Goal: Task Accomplishment & Management: Manage account settings

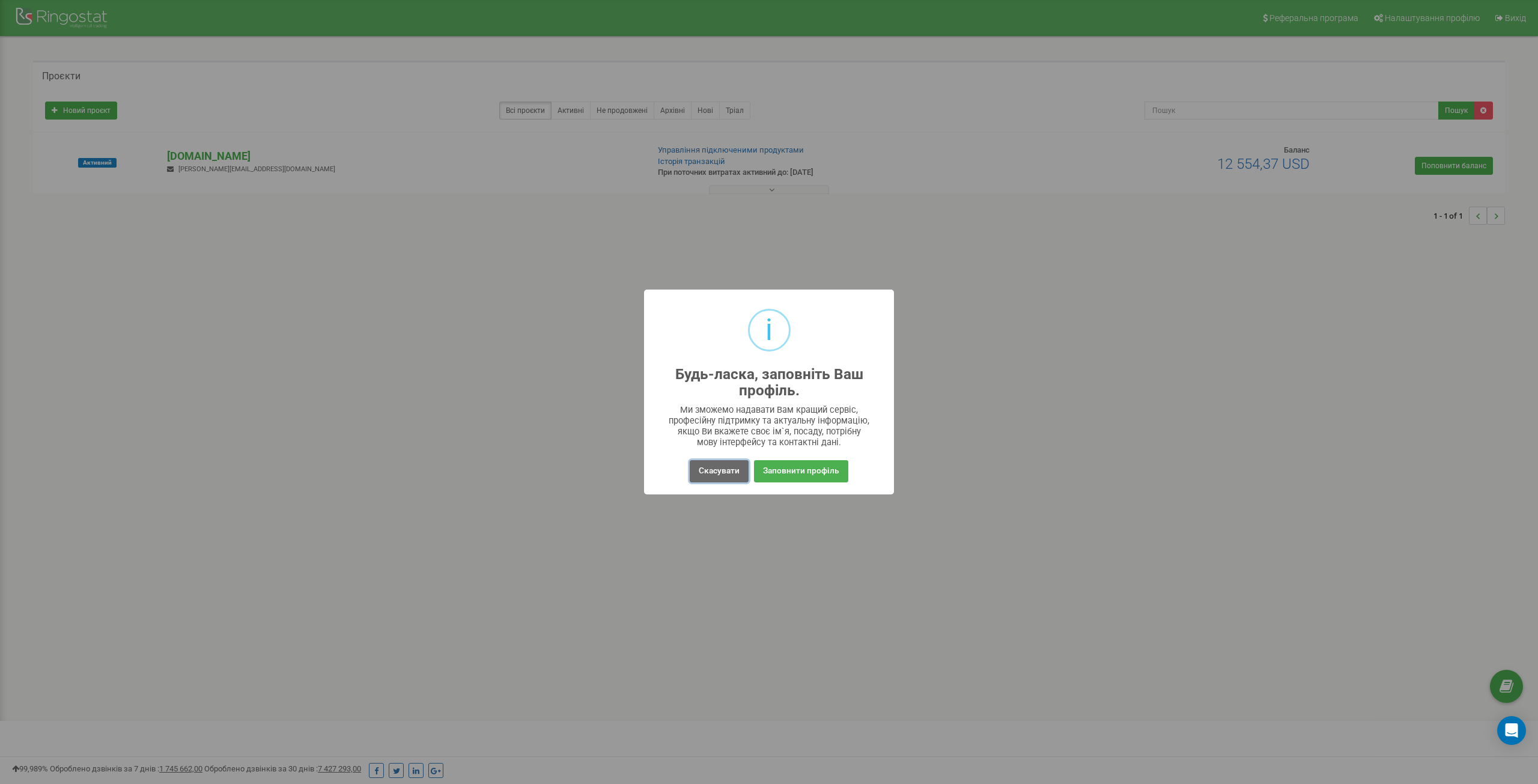
click at [710, 472] on button "Скасувати" at bounding box center [719, 472] width 59 height 23
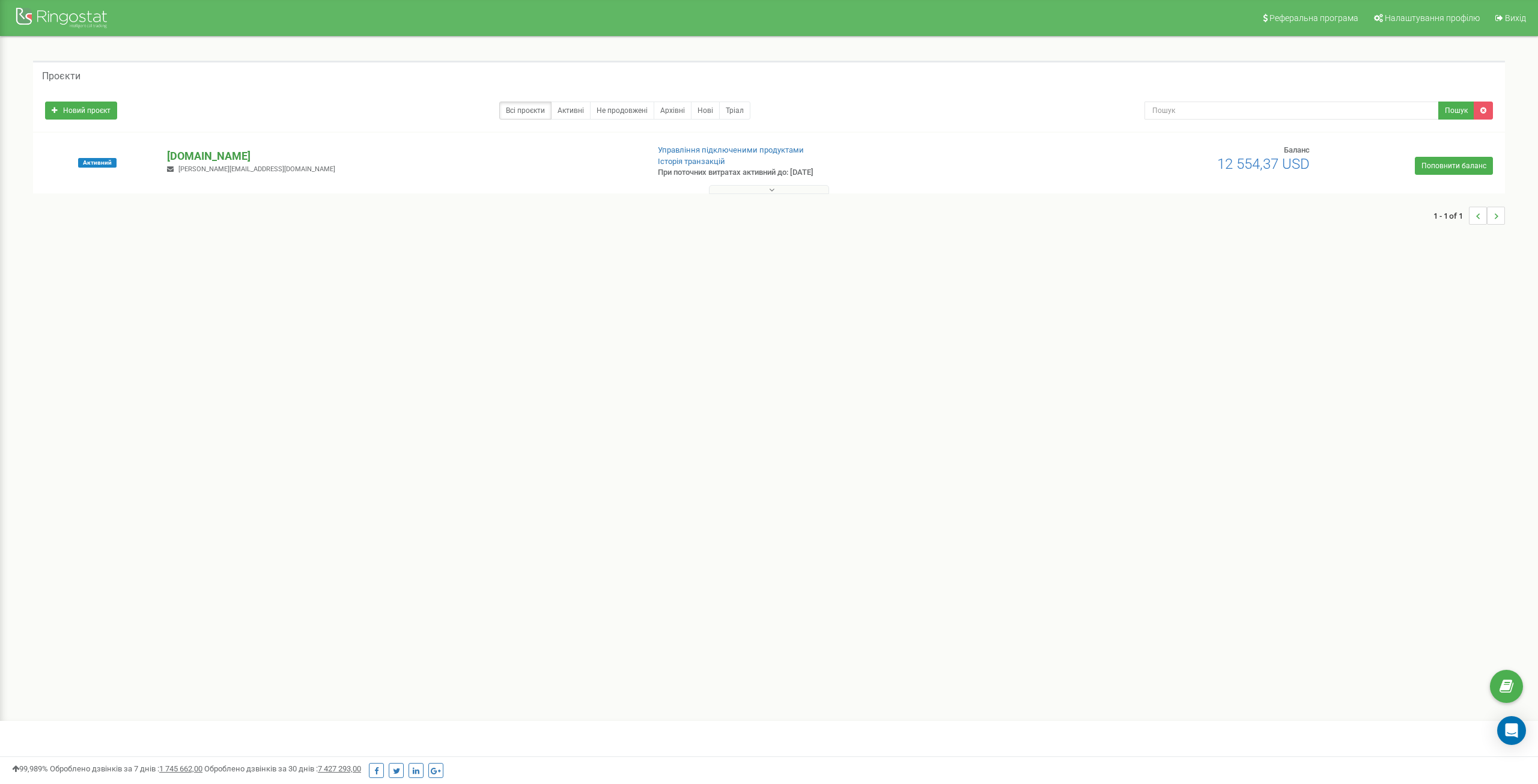
click at [206, 157] on p "[DOMAIN_NAME]" at bounding box center [402, 156] width 470 height 16
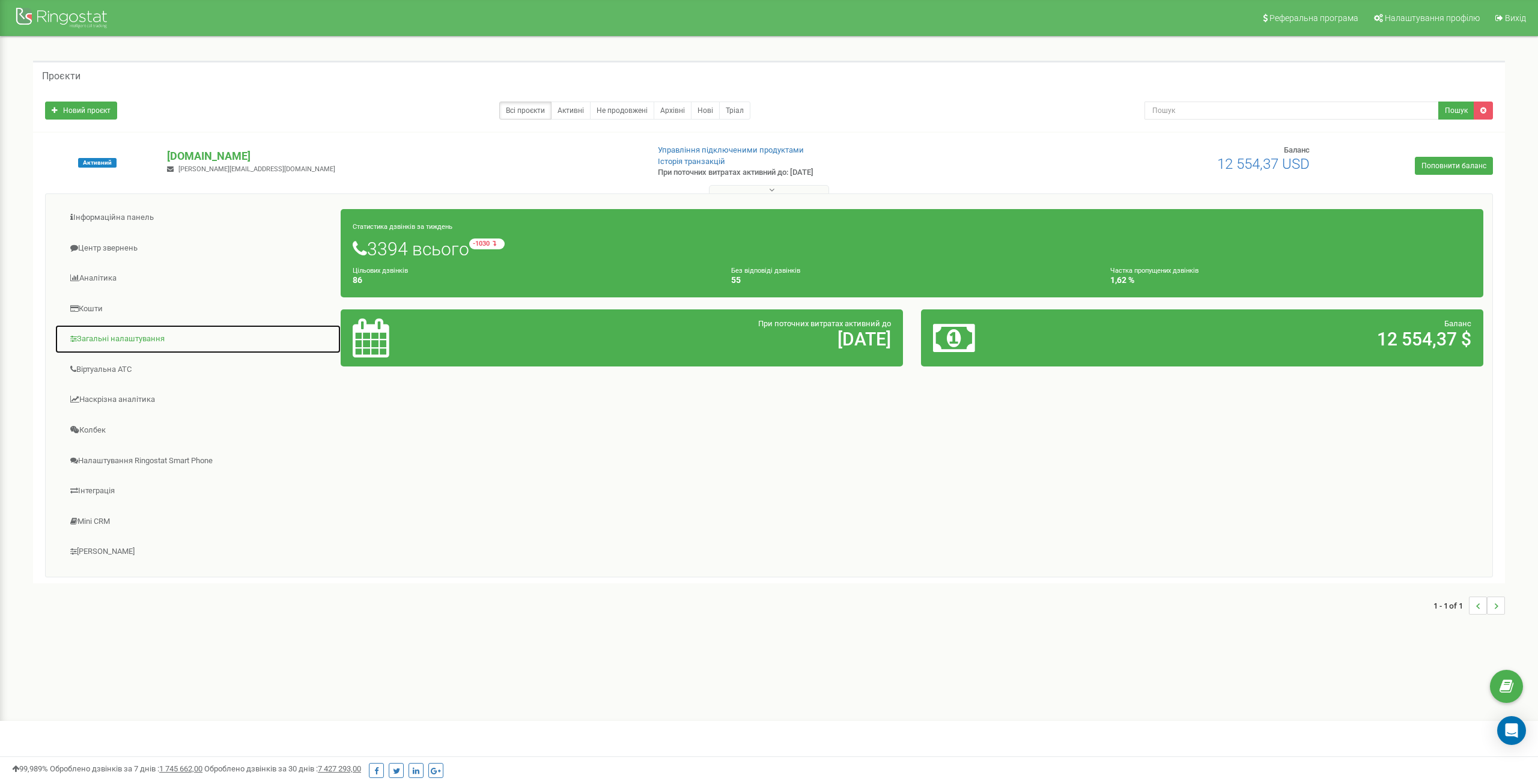
click at [108, 343] on link "Загальні налаштування" at bounding box center [198, 339] width 286 height 29
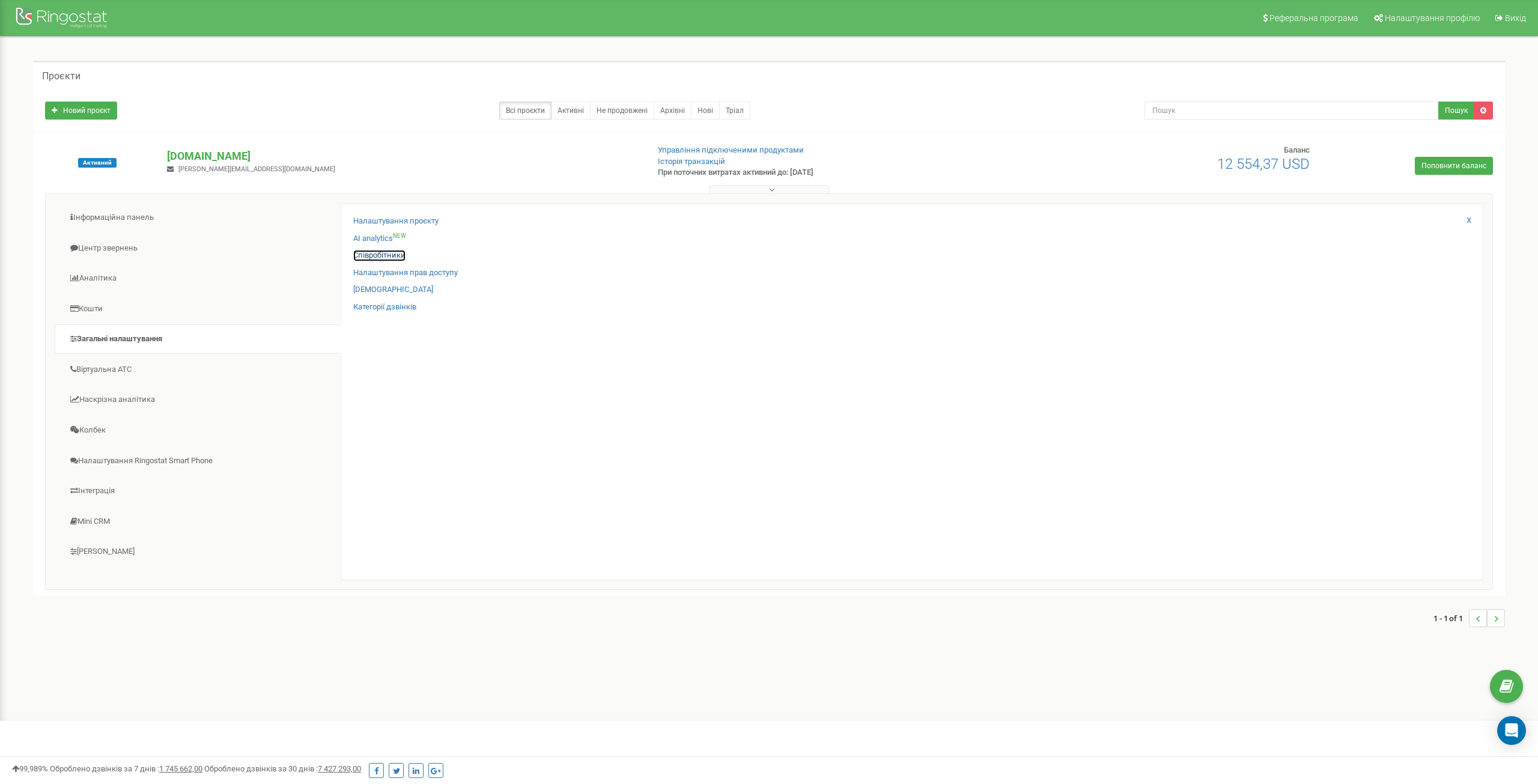
click at [384, 257] on link "Співробітники" at bounding box center [379, 255] width 52 height 11
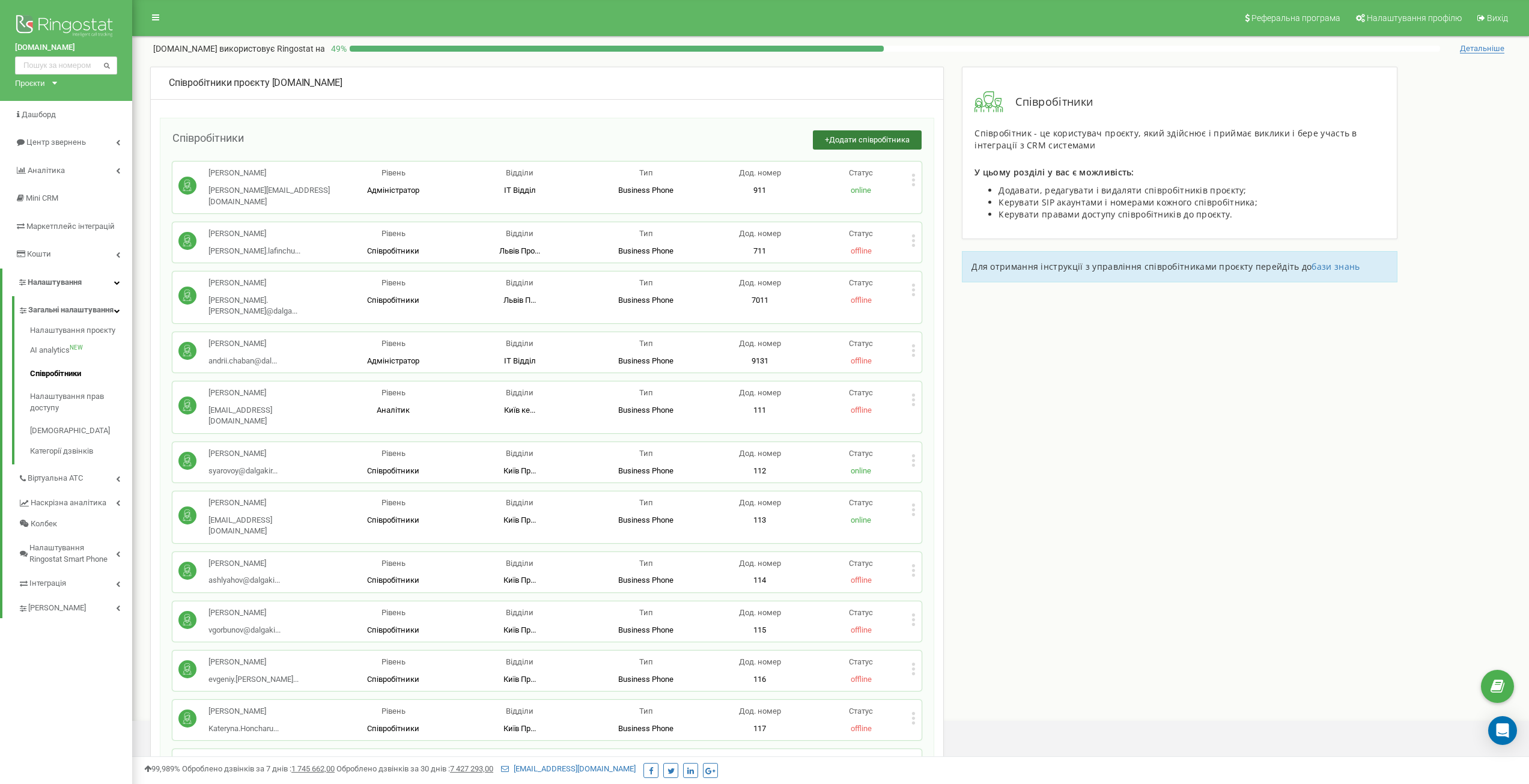
click at [851, 136] on span "Додати співробітника" at bounding box center [869, 140] width 81 height 9
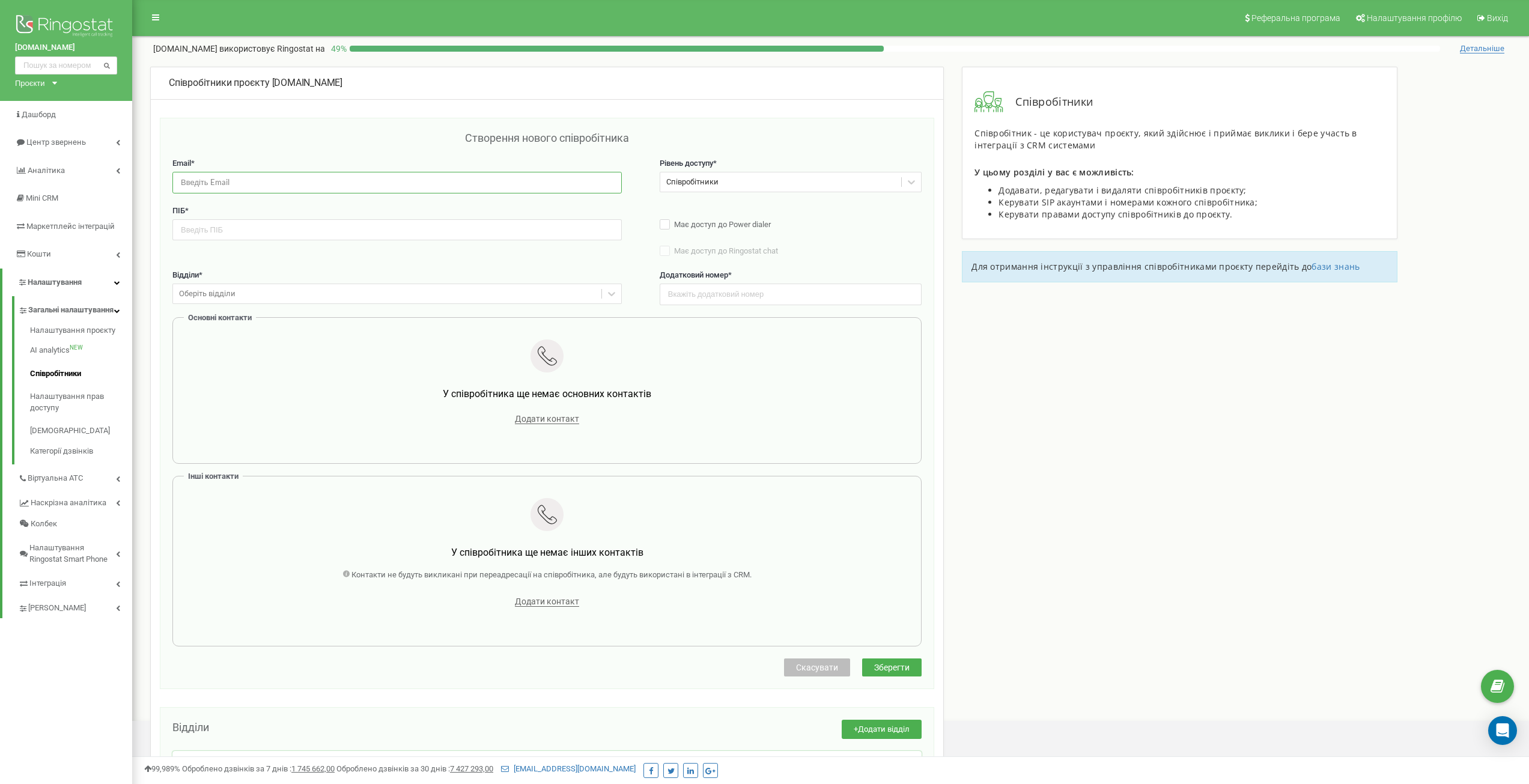
click at [253, 173] on input "email" at bounding box center [397, 182] width 449 height 21
paste input "[PERSON_NAME][EMAIL_ADDRESS][PERSON_NAME][DOMAIN_NAME]"
type input "[PERSON_NAME][EMAIL_ADDRESS][PERSON_NAME][DOMAIN_NAME]"
click at [355, 225] on input "text" at bounding box center [397, 230] width 449 height 21
type input "[PERSON_NAME]"
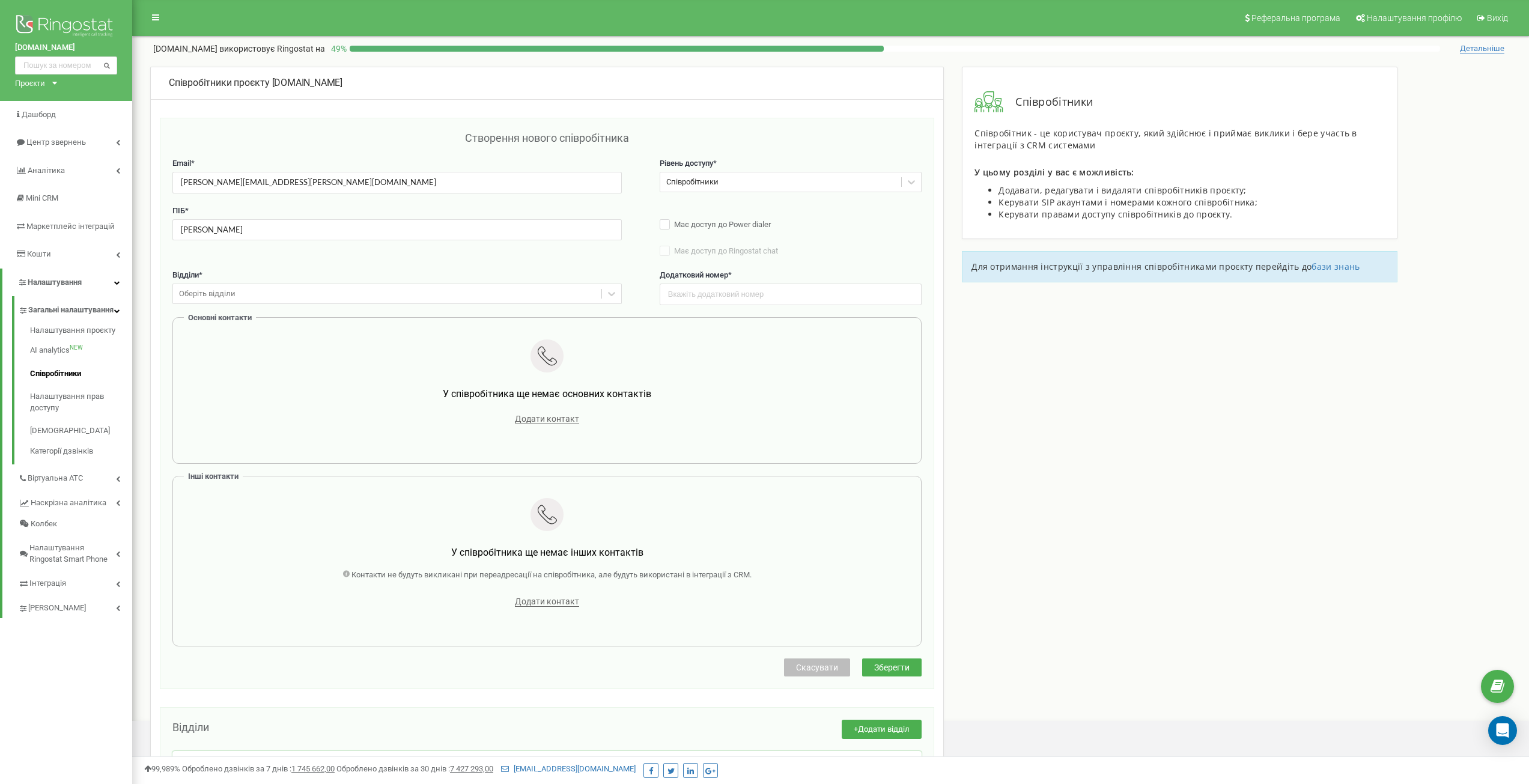
click at [502, 291] on div "Оберіть відділи" at bounding box center [387, 293] width 428 height 18
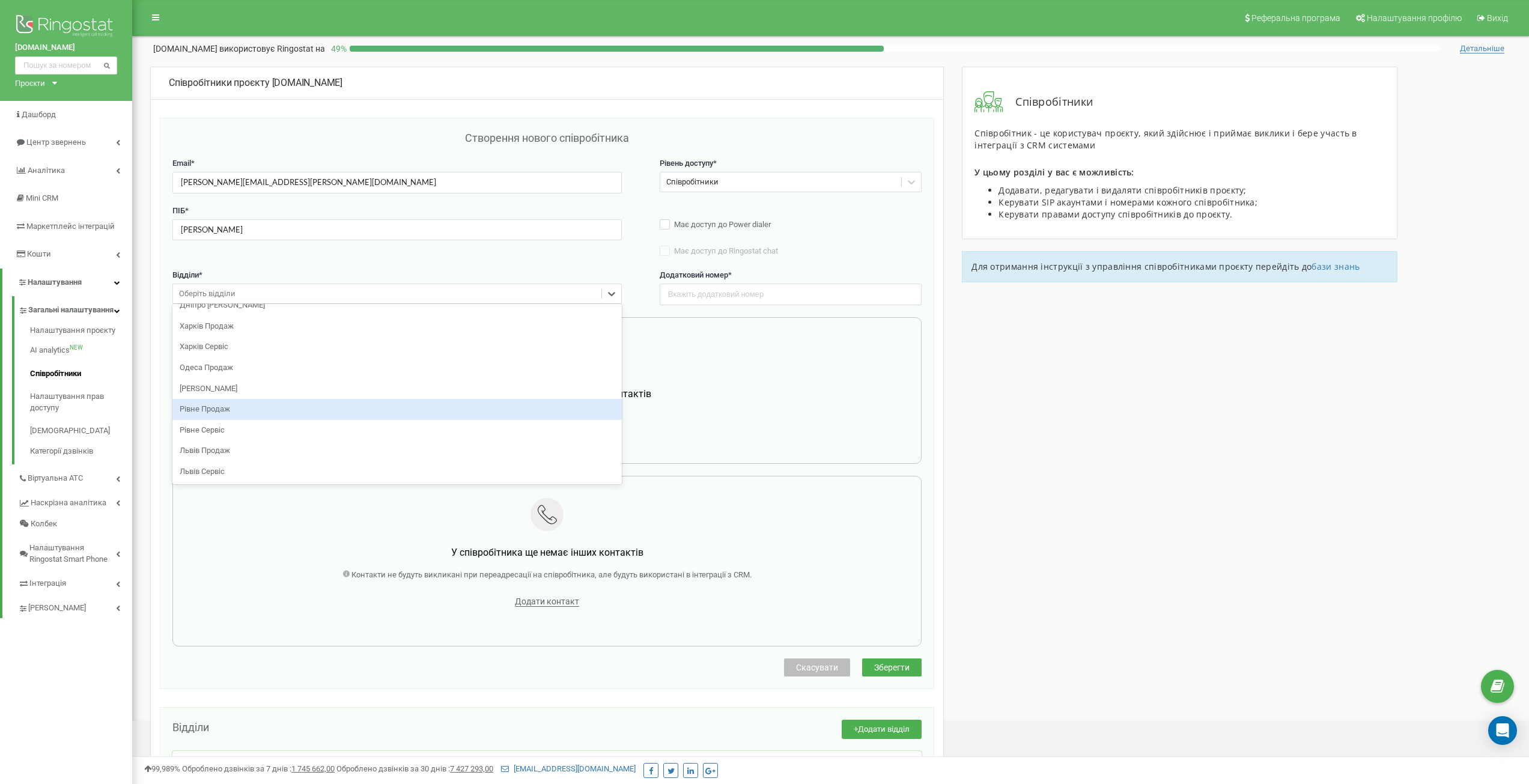
scroll to position [180, 0]
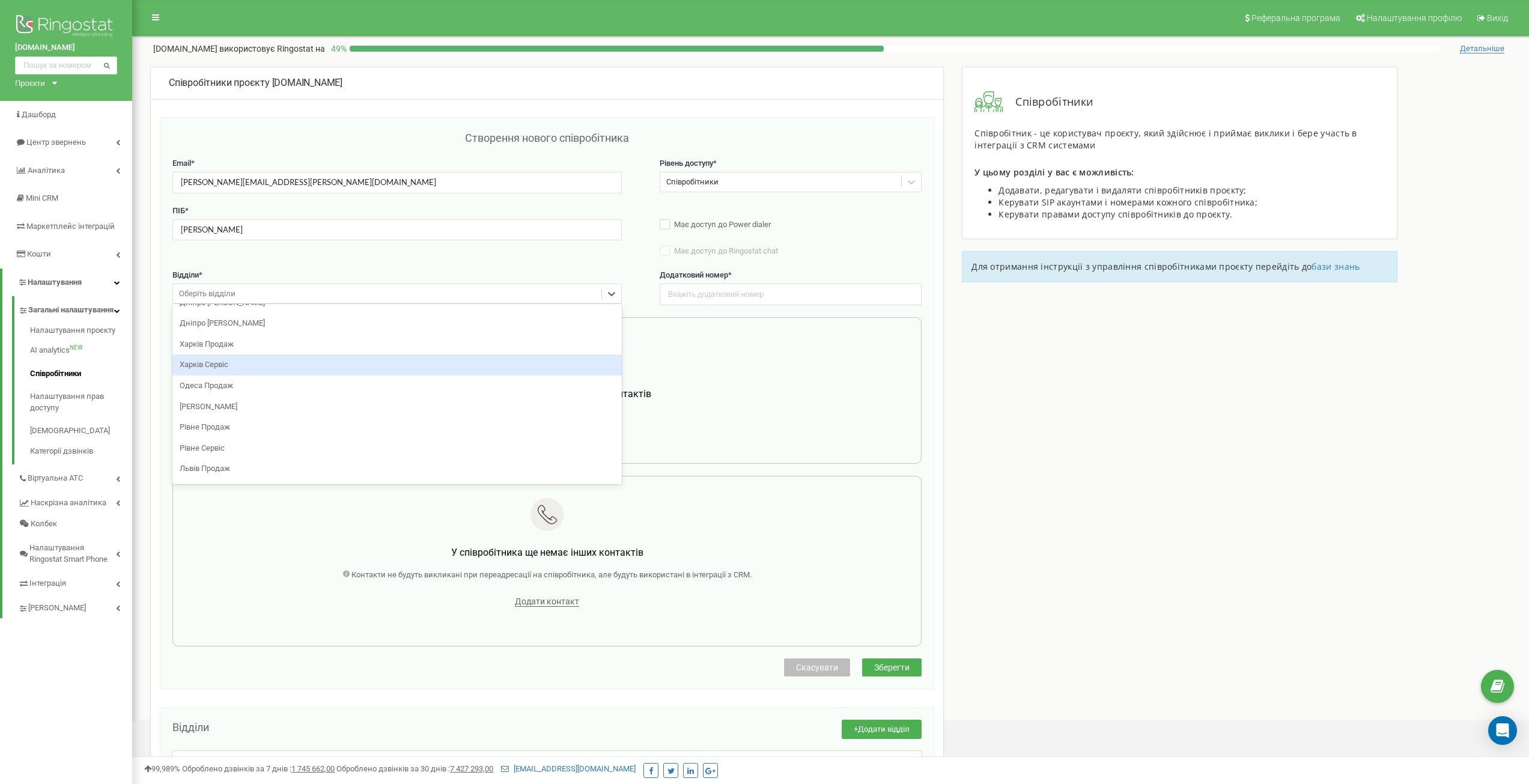
click at [307, 356] on div "Харків Сервіс" at bounding box center [397, 365] width 449 height 21
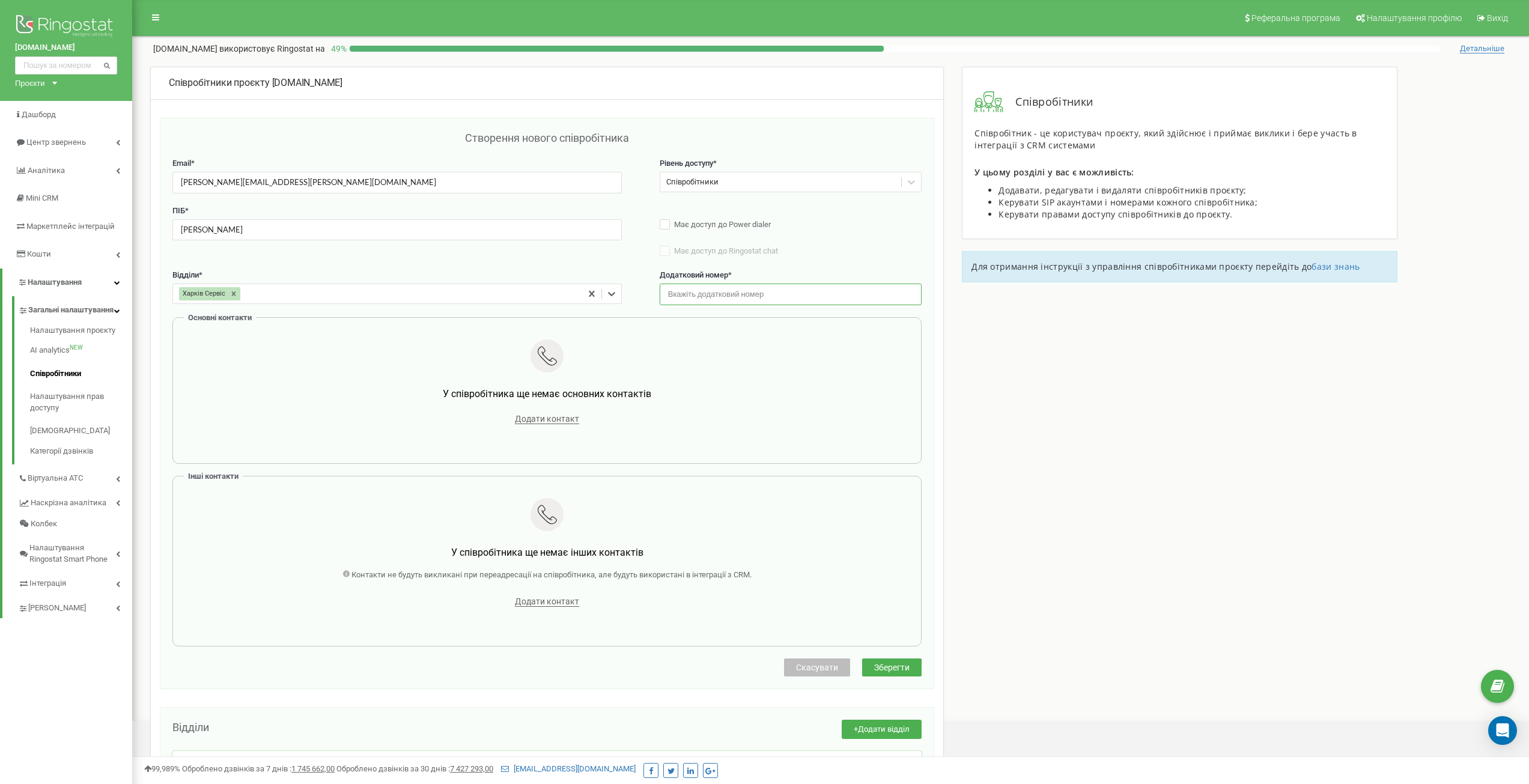
click at [753, 293] on input "text" at bounding box center [791, 294] width 263 height 21
click at [774, 184] on div "Співробітники" at bounding box center [781, 181] width 241 height 18
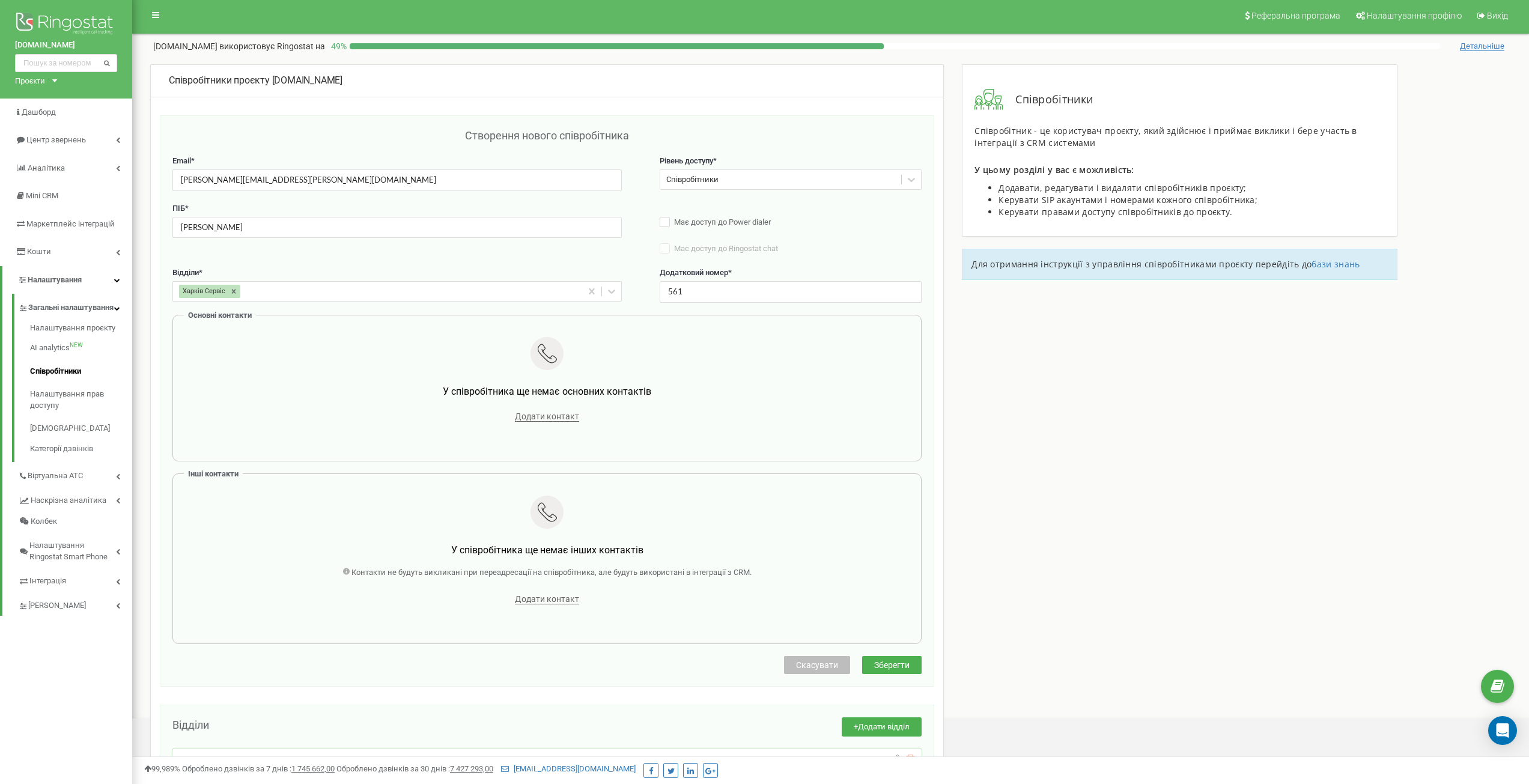
scroll to position [0, 0]
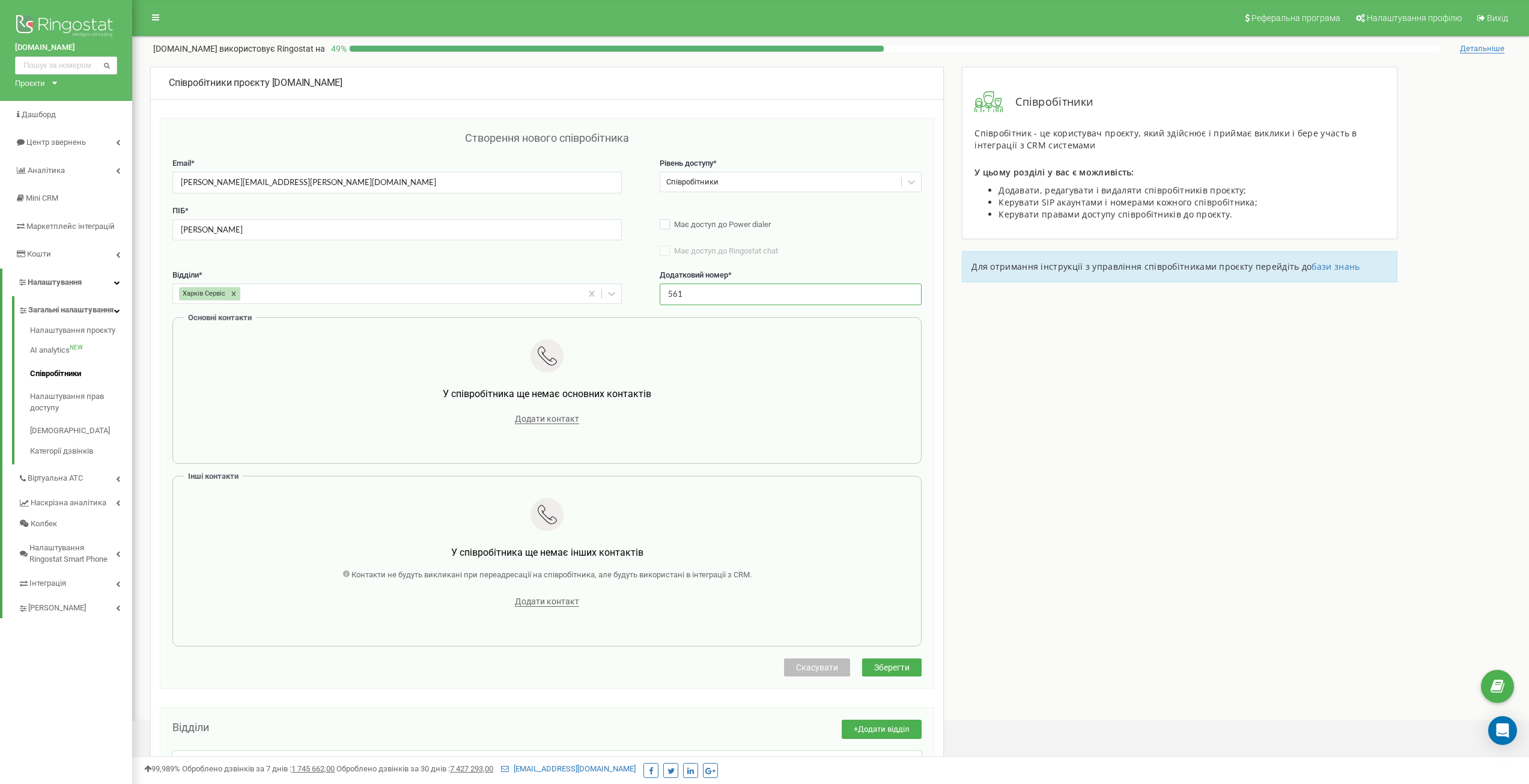
click at [723, 290] on input "561" at bounding box center [791, 294] width 263 height 21
type input "412"
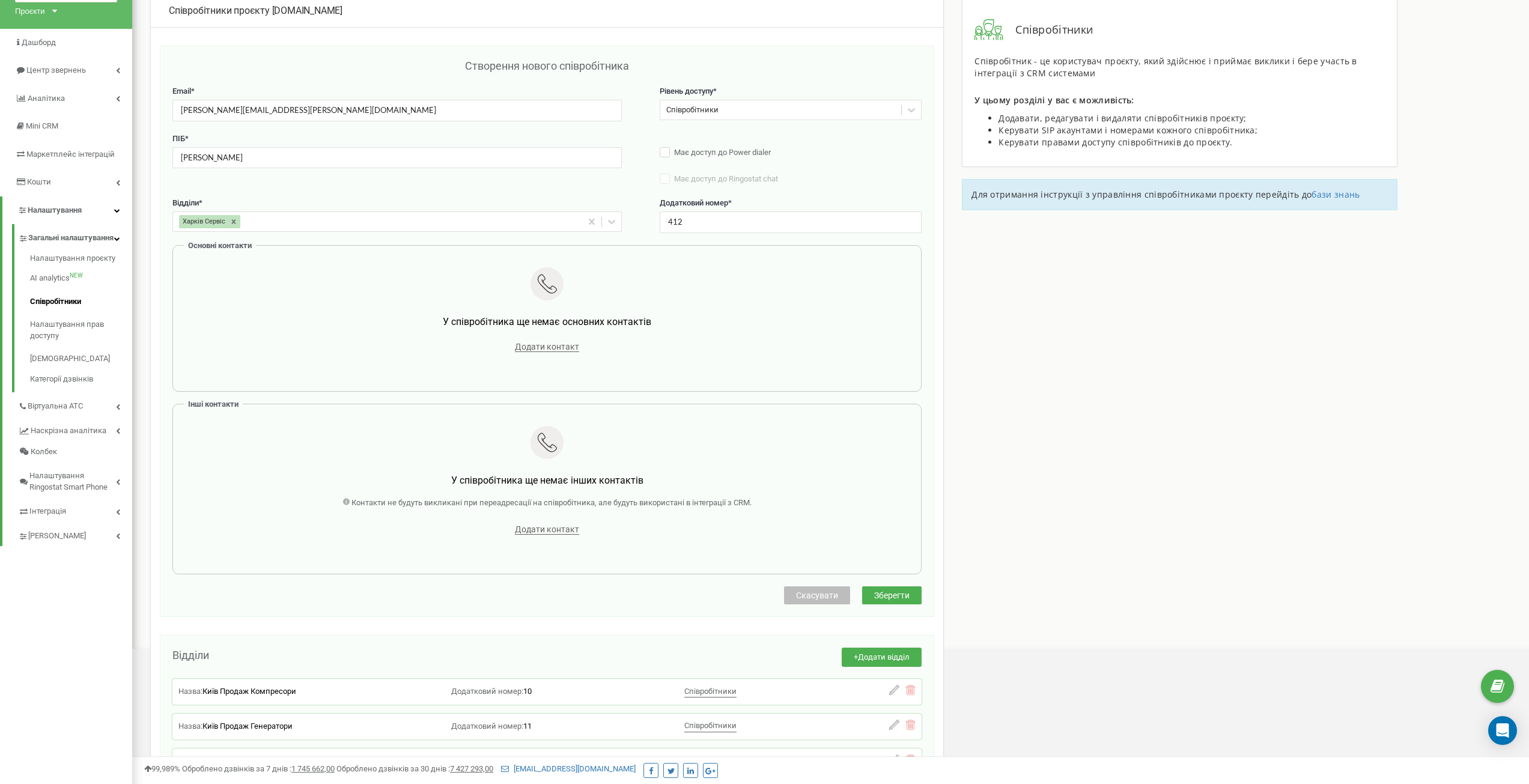
scroll to position [121, 0]
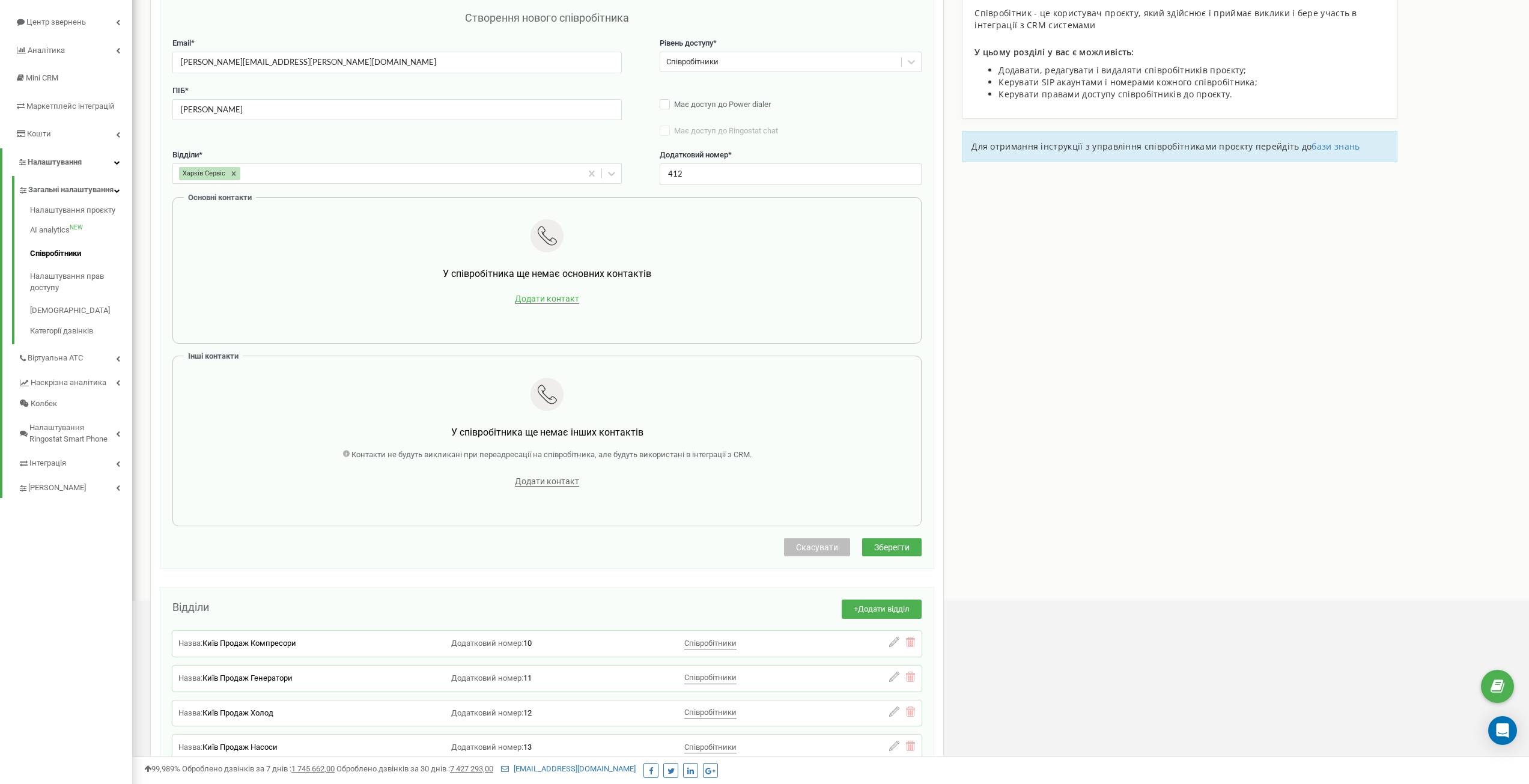
click at [557, 294] on span "Додати контакт" at bounding box center [547, 299] width 64 height 10
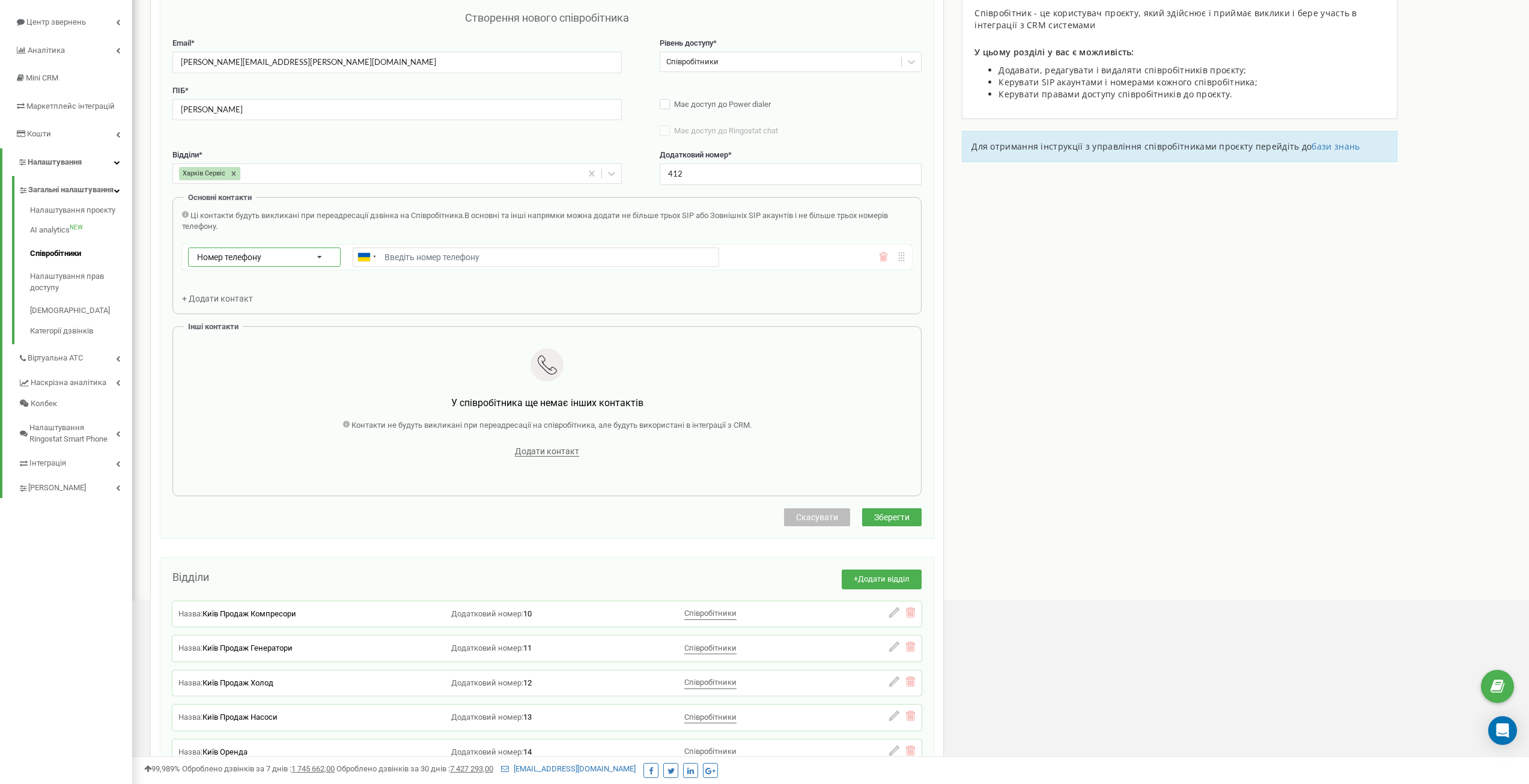
click at [258, 262] on div "Номер телефону Номер телефону SIP Зовнішній SIP" at bounding box center [265, 257] width 153 height 19
click at [250, 290] on div "SIP" at bounding box center [265, 291] width 152 height 17
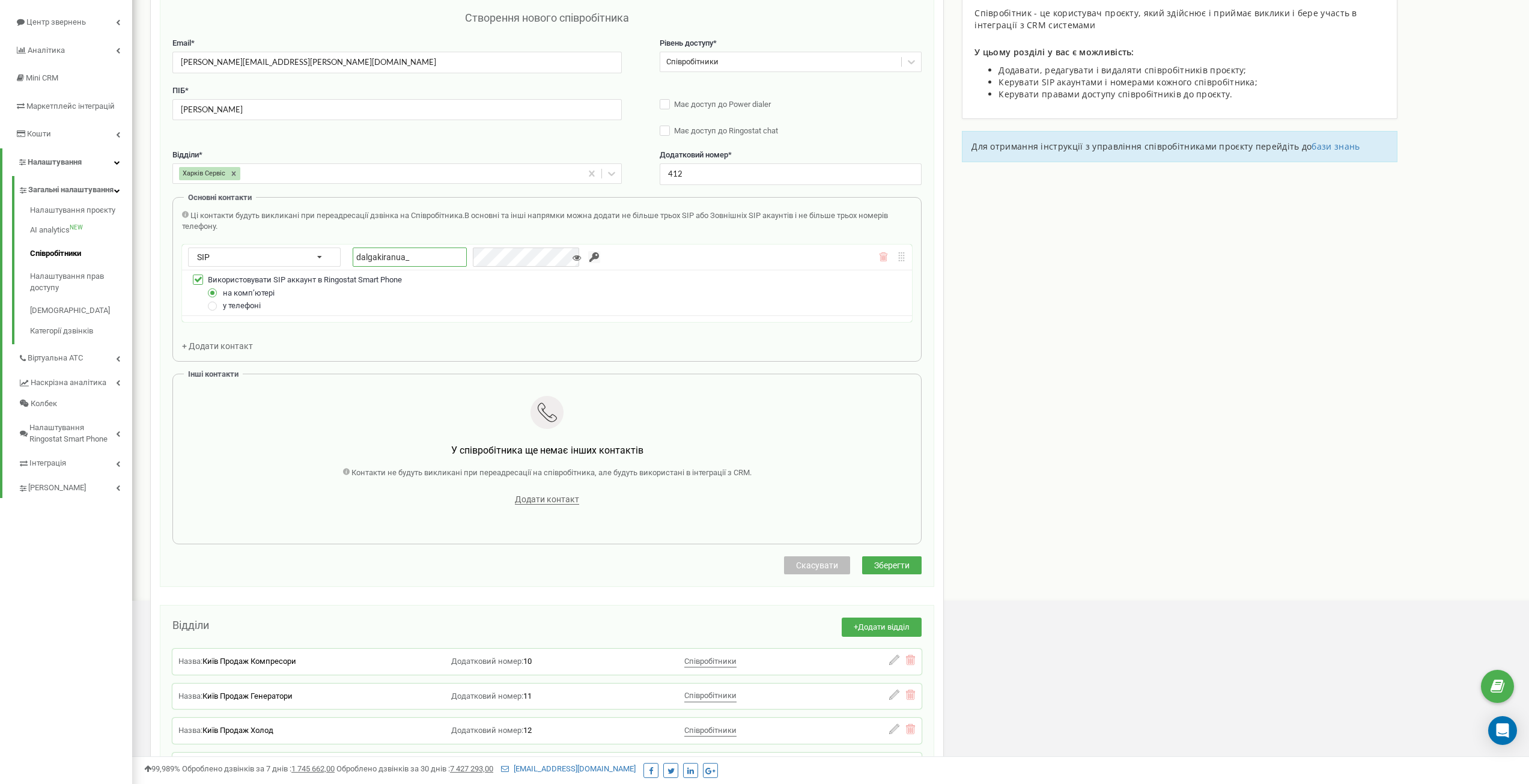
click at [445, 257] on input "dalgakiranua_" at bounding box center [410, 257] width 114 height 19
click at [212, 301] on label at bounding box center [213, 301] width 10 height 0
click at [0, 0] on input "у телефоні" at bounding box center [0, 0] width 0 height 0
click at [199, 275] on label at bounding box center [198, 275] width 10 height 0
click at [0, 0] on input "Використовувати SIP аккаунт в Ringostat Smart Phone" at bounding box center [0, 0] width 0 height 0
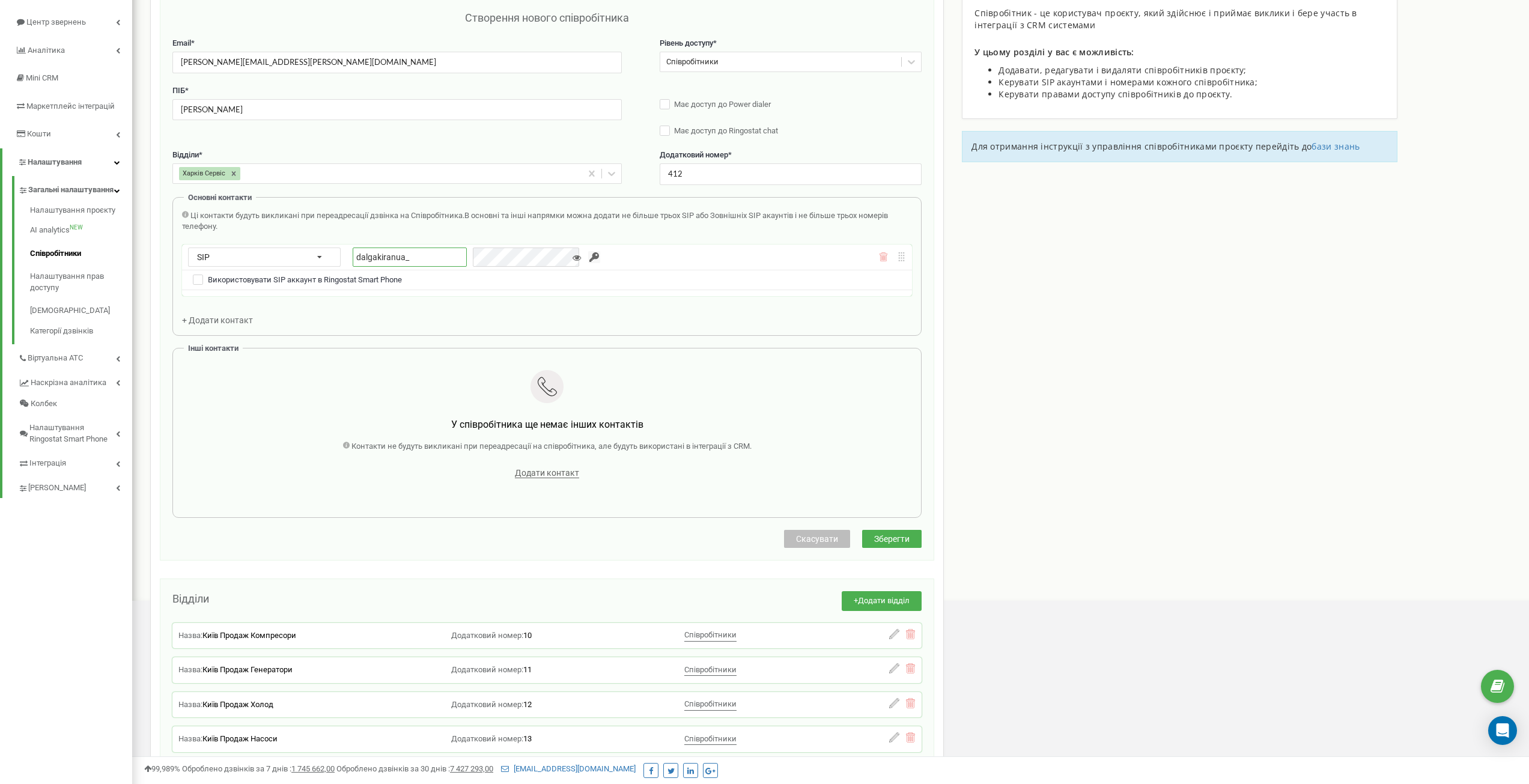
click at [437, 257] on input "dalgakiranua_" at bounding box center [410, 257] width 114 height 19
type input "dalgakiranua_yurchenko_mob"
click at [588, 256] on input "button" at bounding box center [594, 258] width 12 height 12
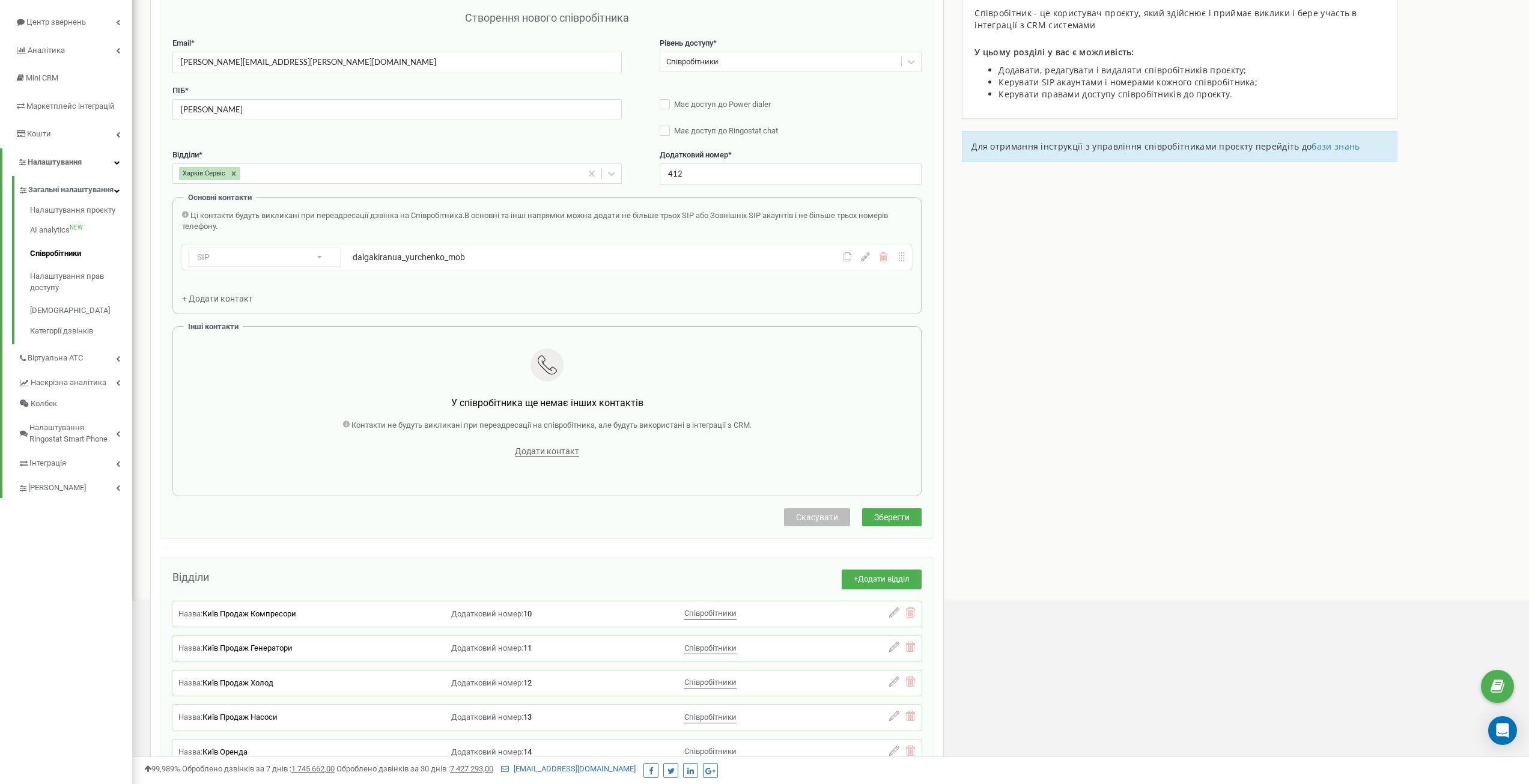
click at [625, 258] on div "dalgakiranua_yurchenko_mob" at bounding box center [536, 258] width 367 height 12
click at [866, 261] on icon at bounding box center [866, 257] width 9 height 9
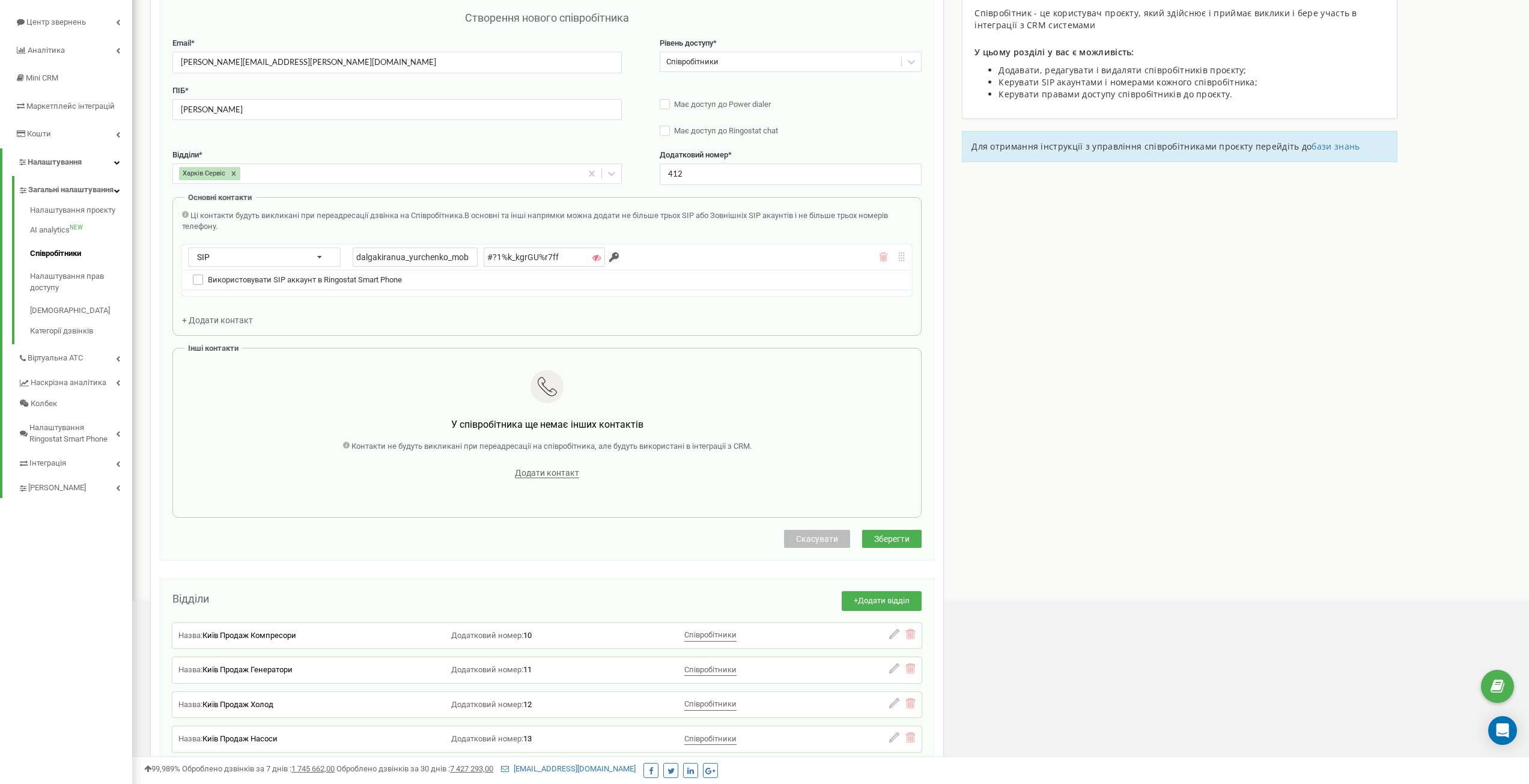
click at [199, 275] on label at bounding box center [198, 275] width 10 height 0
click at [0, 0] on input "Використовувати SIP аккаунт в Ringostat Smart Phone" at bounding box center [0, 0] width 0 height 0
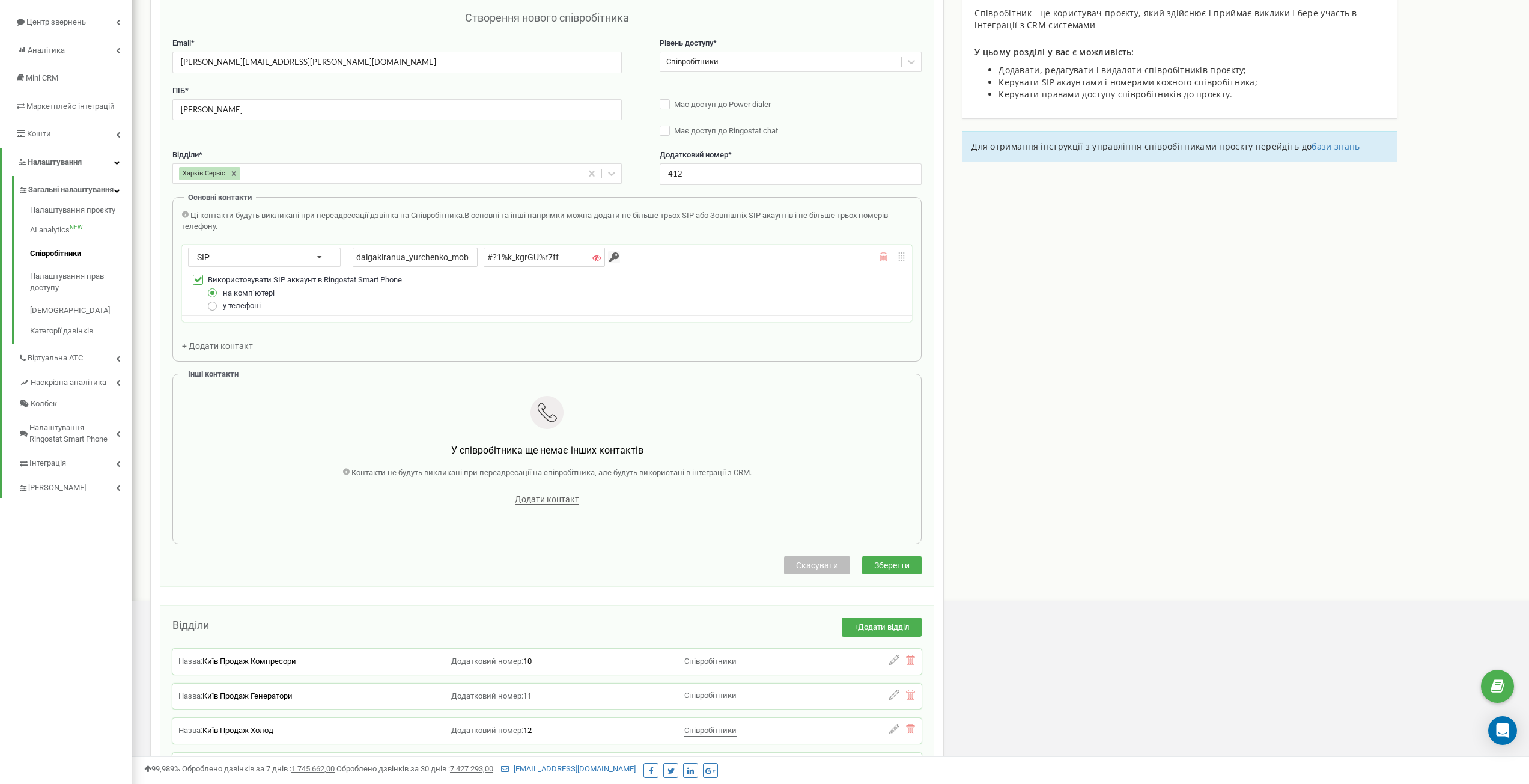
click at [212, 301] on label at bounding box center [213, 301] width 10 height 0
click at [0, 0] on input "у телефоні" at bounding box center [0, 0] width 0 height 0
click at [911, 562] on button "Зберегти" at bounding box center [892, 565] width 60 height 18
click at [1512, 16] on icon "close" at bounding box center [1511, 17] width 6 height 6
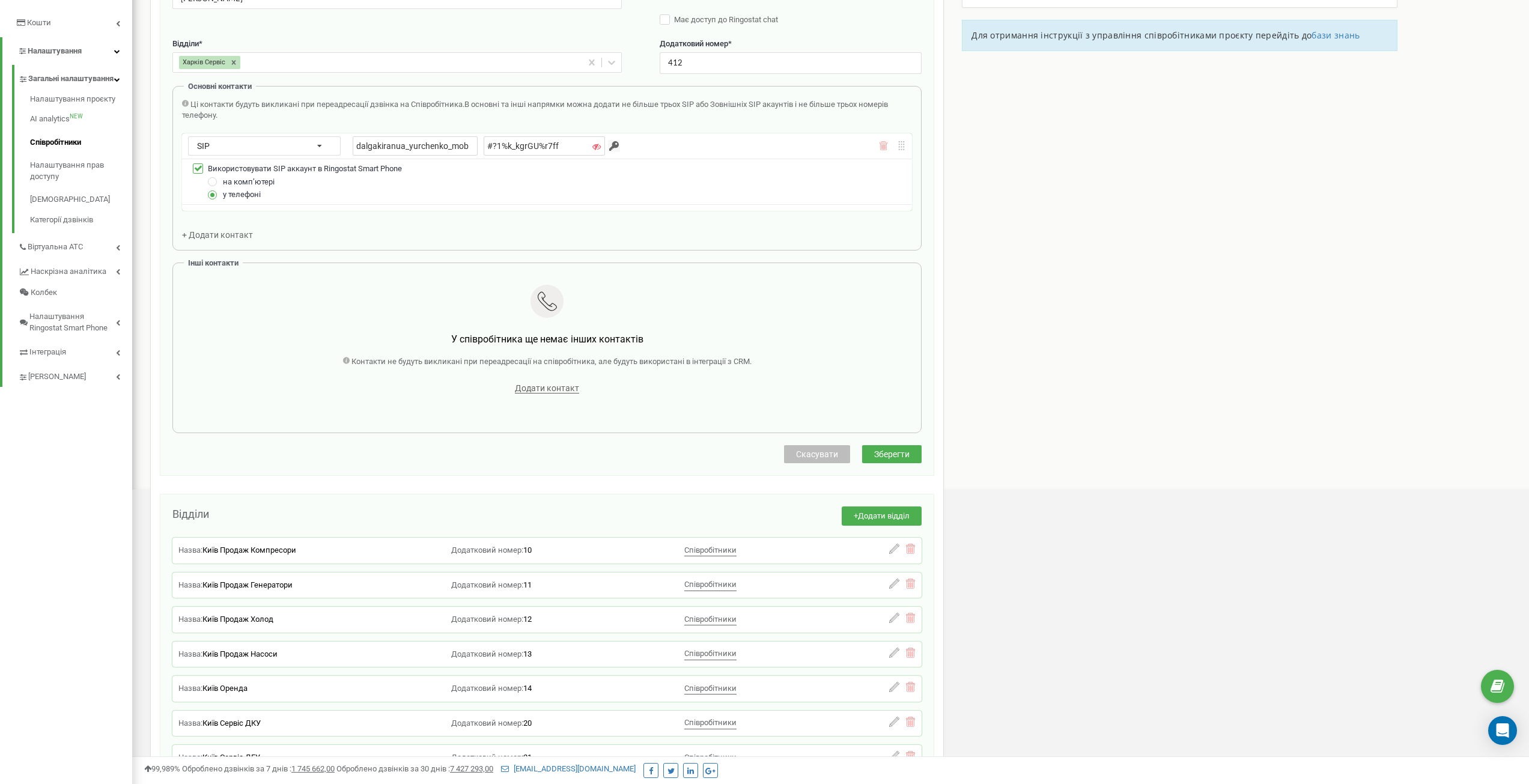
scroll to position [240, 0]
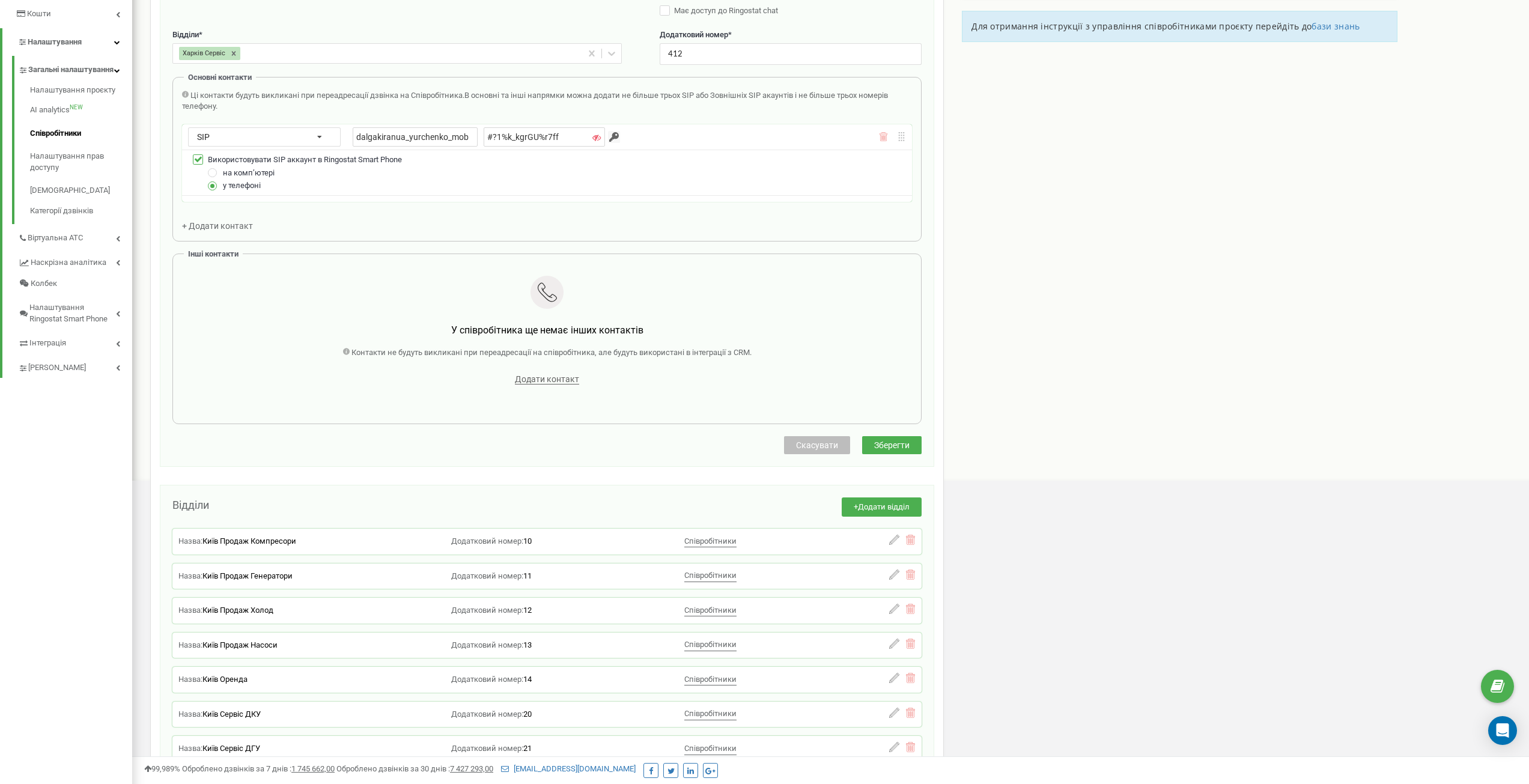
click at [726, 189] on div "у телефоні" at bounding box center [554, 185] width 702 height 13
click at [716, 205] on div "Ці контакти будуть викликані при переадресації дзвінка на Співробітника. В осно…" at bounding box center [547, 161] width 730 height 142
click at [702, 128] on div "dalgakiranua_yurchenko_mob #?1%k_kgrGU%r7ff" at bounding box center [576, 137] width 446 height 19
click at [693, 110] on div "Ці контакти будуть викликані при переадресації дзвінка на Співробітника. В осно…" at bounding box center [547, 101] width 730 height 23
click at [879, 441] on span "Зберегти" at bounding box center [892, 445] width 36 height 10
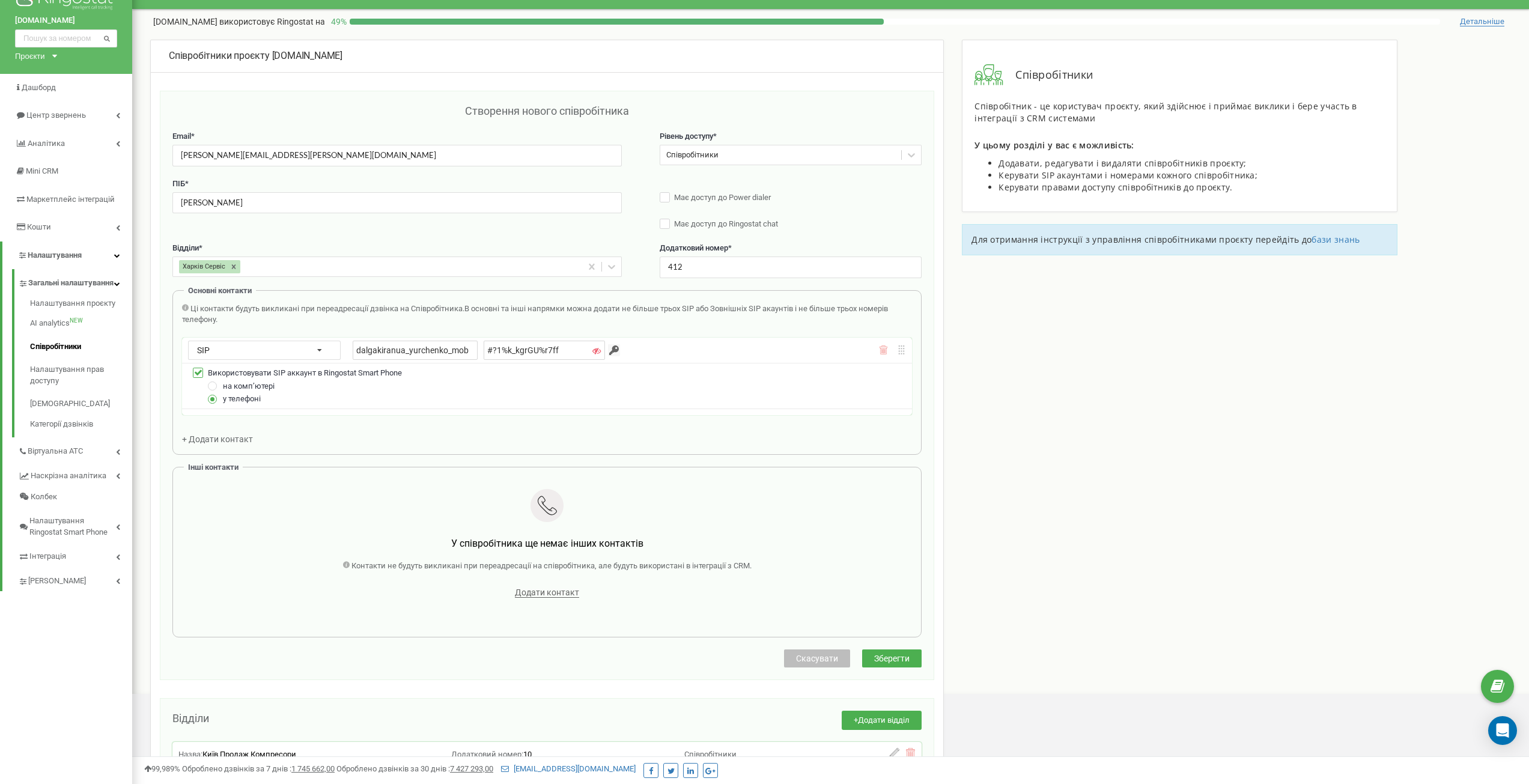
scroll to position [0, 0]
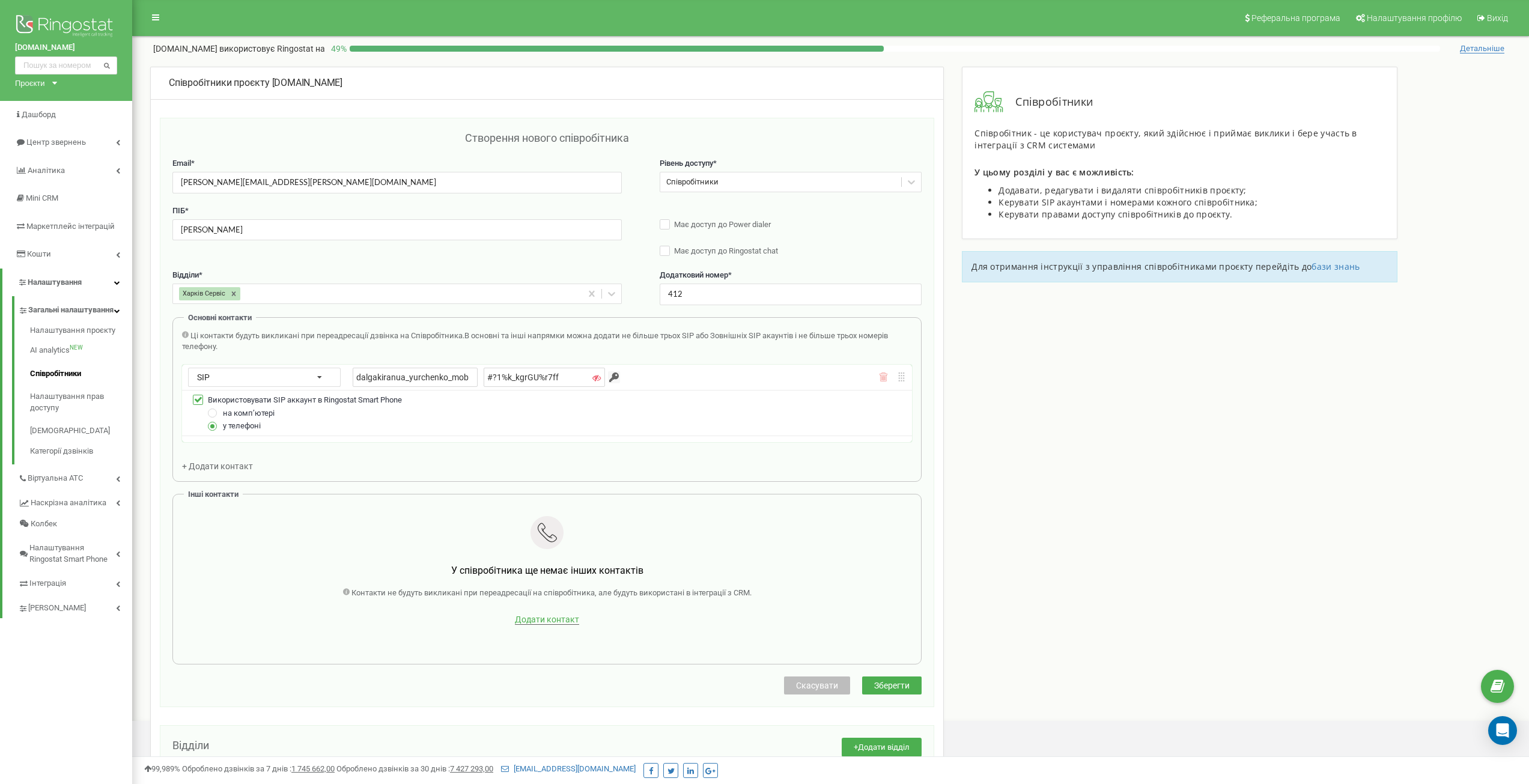
click at [558, 617] on span "Додати контакт" at bounding box center [547, 620] width 64 height 10
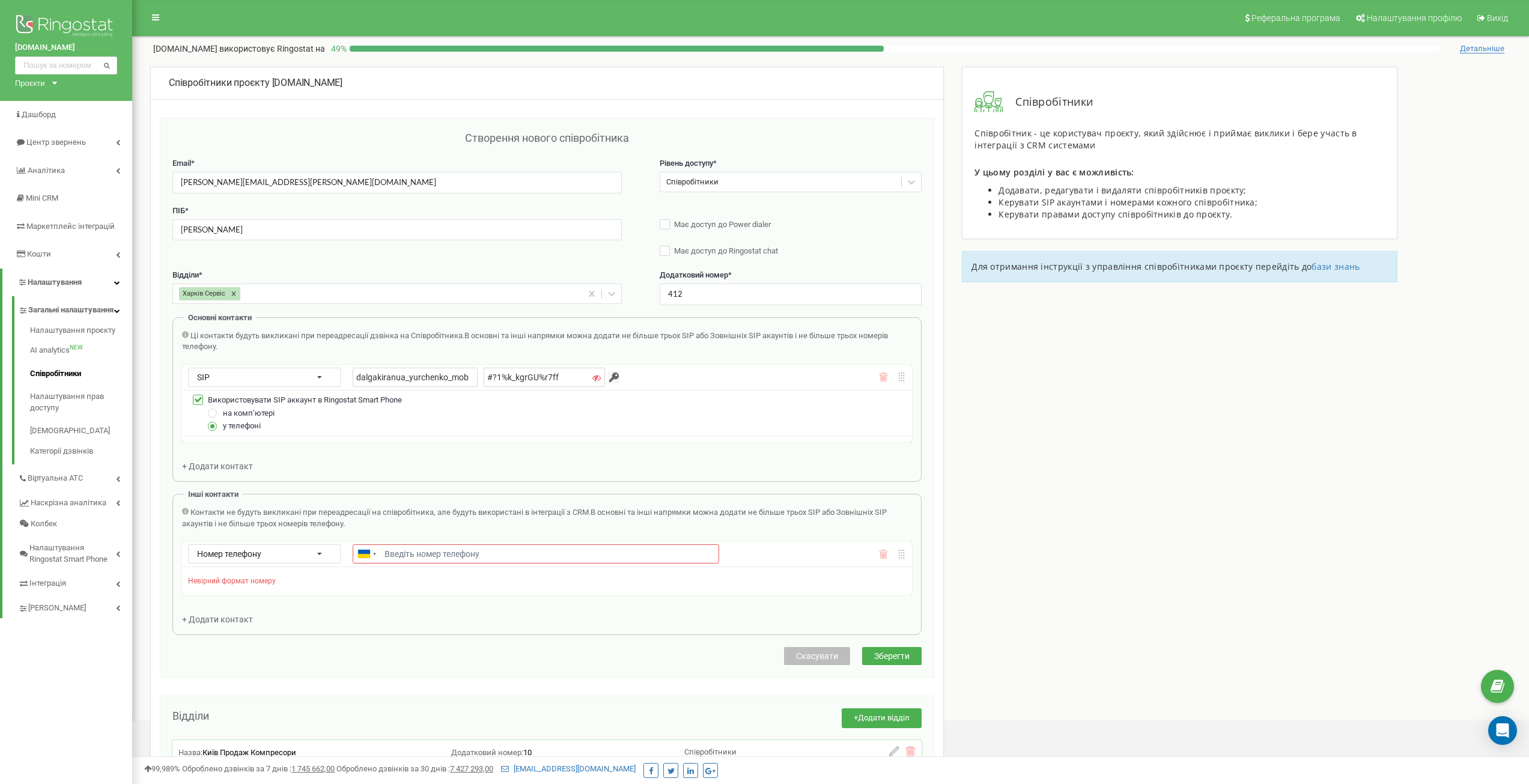
click at [882, 559] on icon at bounding box center [883, 554] width 9 height 9
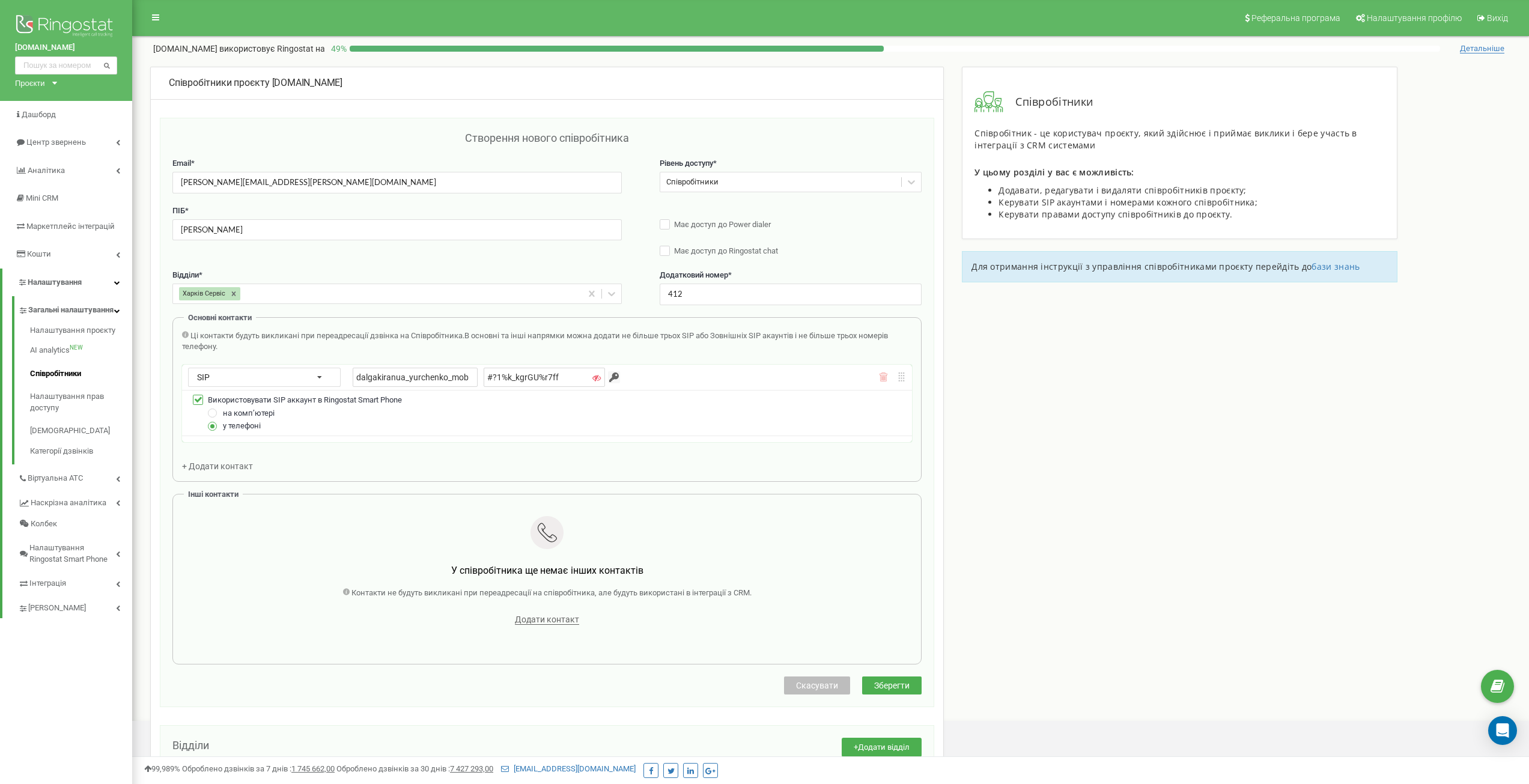
click at [910, 685] on button "Зберегти" at bounding box center [892, 685] width 60 height 18
click at [748, 298] on input "412" at bounding box center [791, 294] width 263 height 21
click at [513, 223] on input "[PERSON_NAME]" at bounding box center [397, 230] width 449 height 21
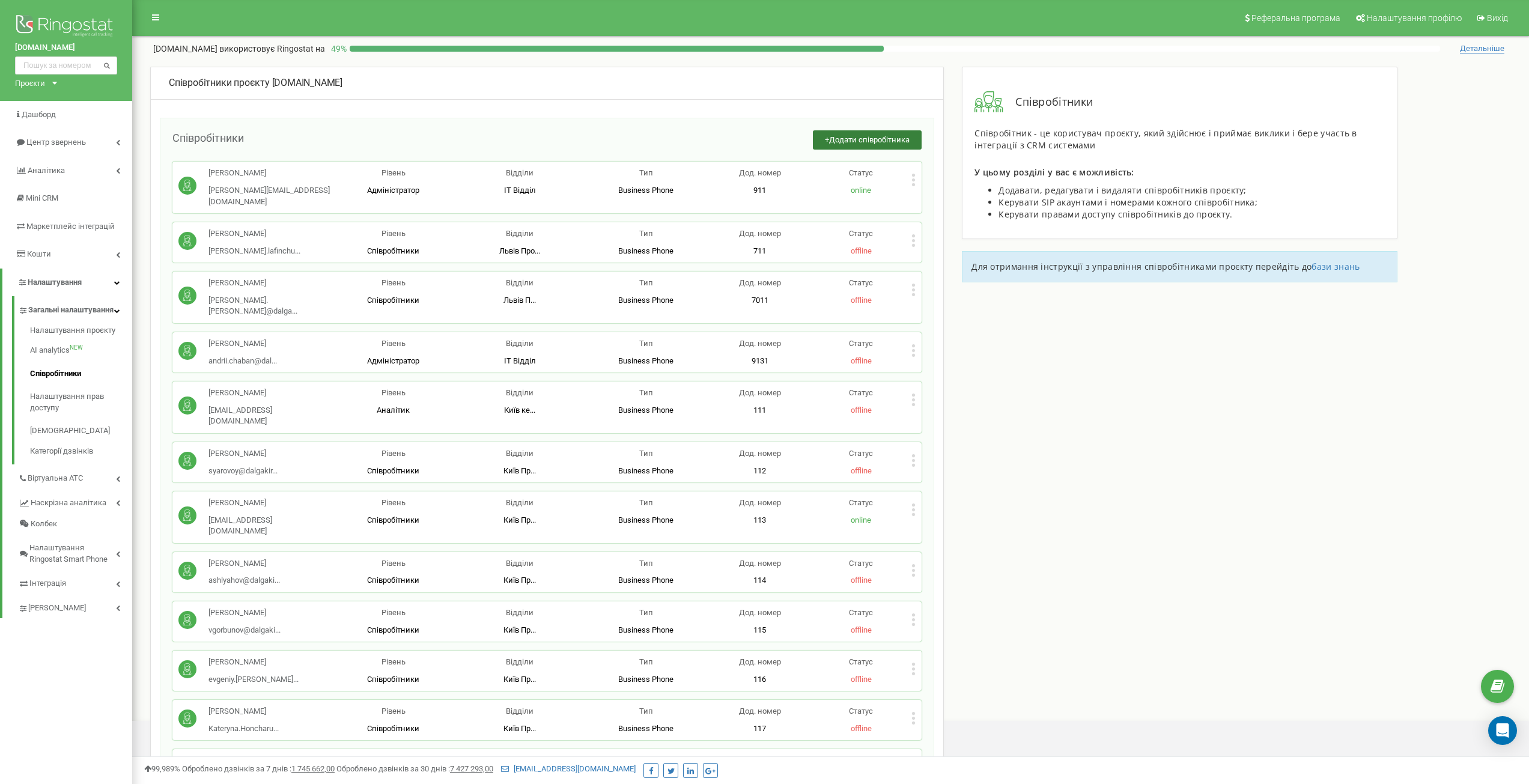
click at [847, 138] on span "Додати співробітника" at bounding box center [869, 140] width 81 height 9
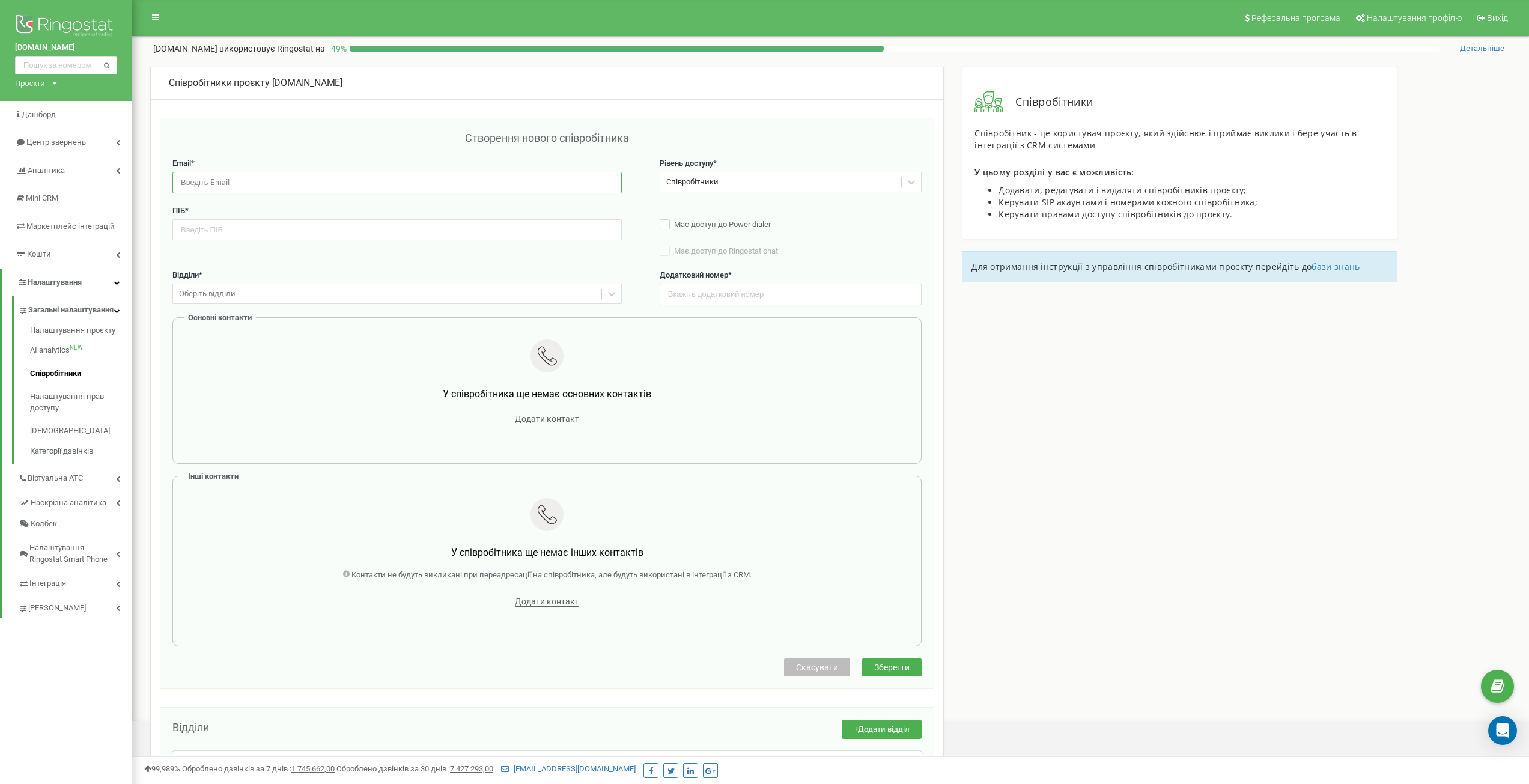
click at [333, 180] on input "email" at bounding box center [397, 182] width 449 height 21
paste input "[PERSON_NAME][EMAIL_ADDRESS][PERSON_NAME][DOMAIN_NAME]"
type input "[PERSON_NAME][EMAIL_ADDRESS][PERSON_NAME][DOMAIN_NAME]"
click at [330, 224] on input "text" at bounding box center [397, 230] width 449 height 21
type input "J"
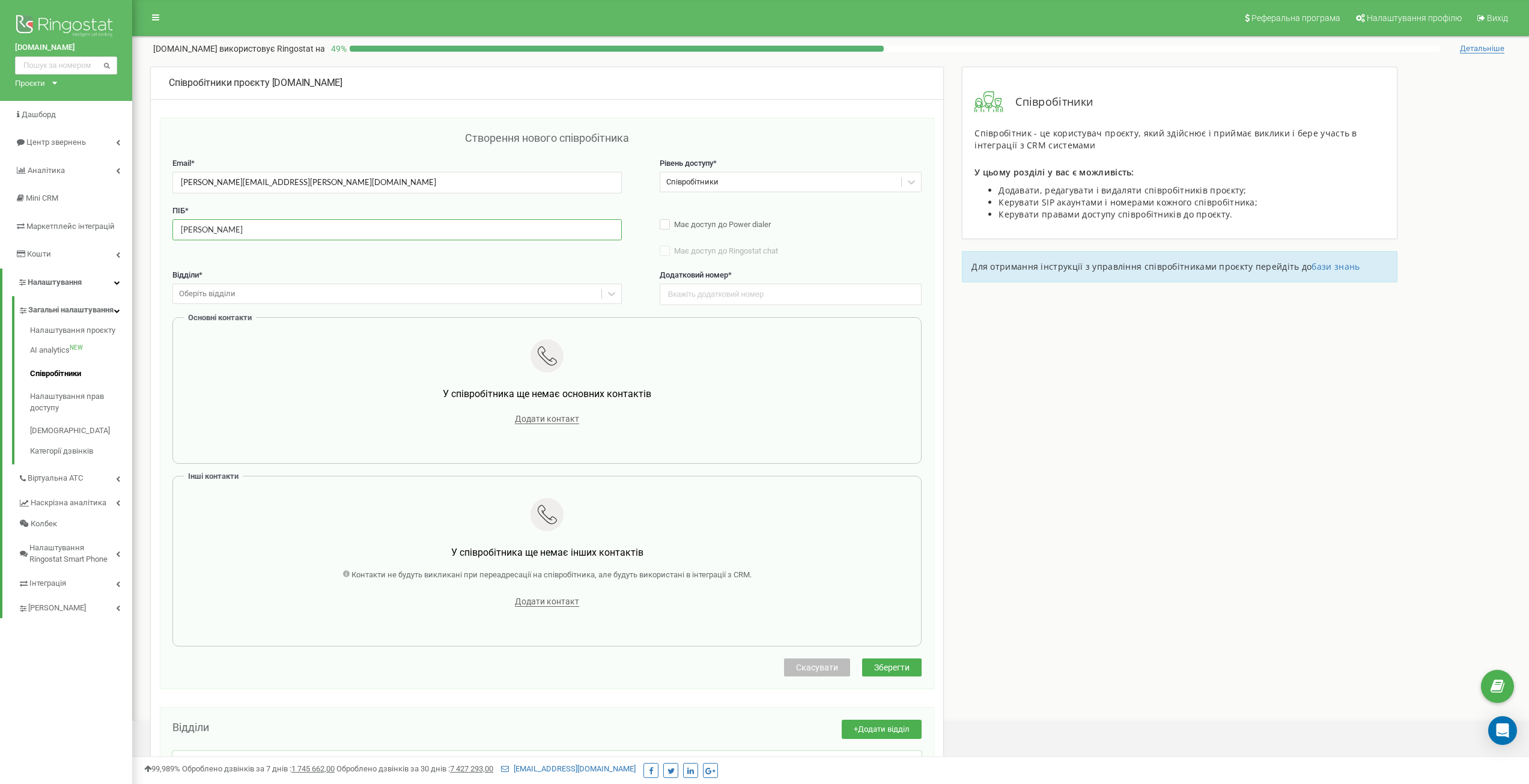
type input "[PERSON_NAME]"
click at [390, 299] on div "Оберіть відділи" at bounding box center [387, 293] width 428 height 18
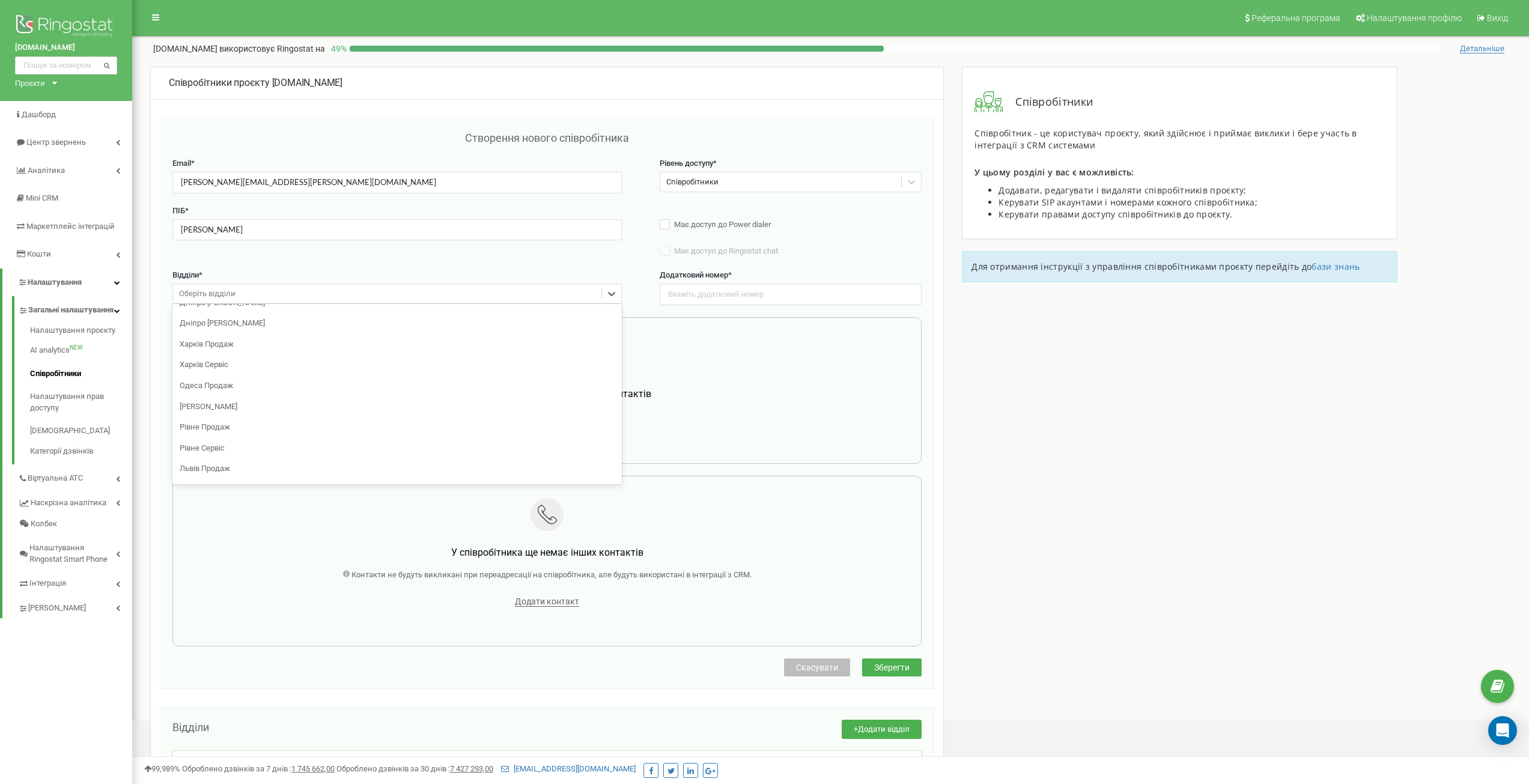
scroll to position [121, 0]
click at [231, 425] on div "Харків Сервіс" at bounding box center [397, 425] width 449 height 21
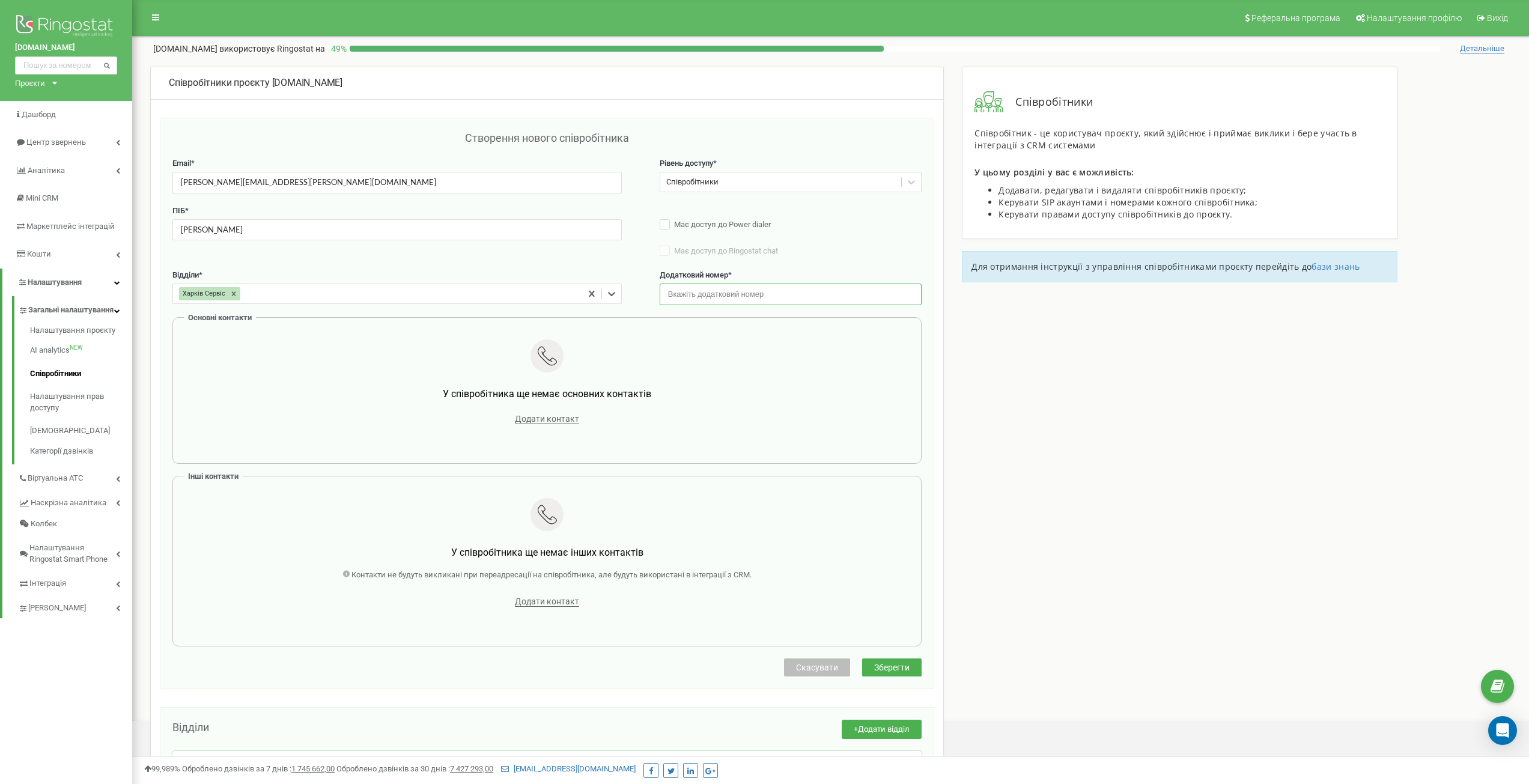
click at [807, 300] on input "text" at bounding box center [791, 294] width 263 height 21
type input "412"
click at [538, 418] on span "Додати контакт" at bounding box center [547, 419] width 64 height 10
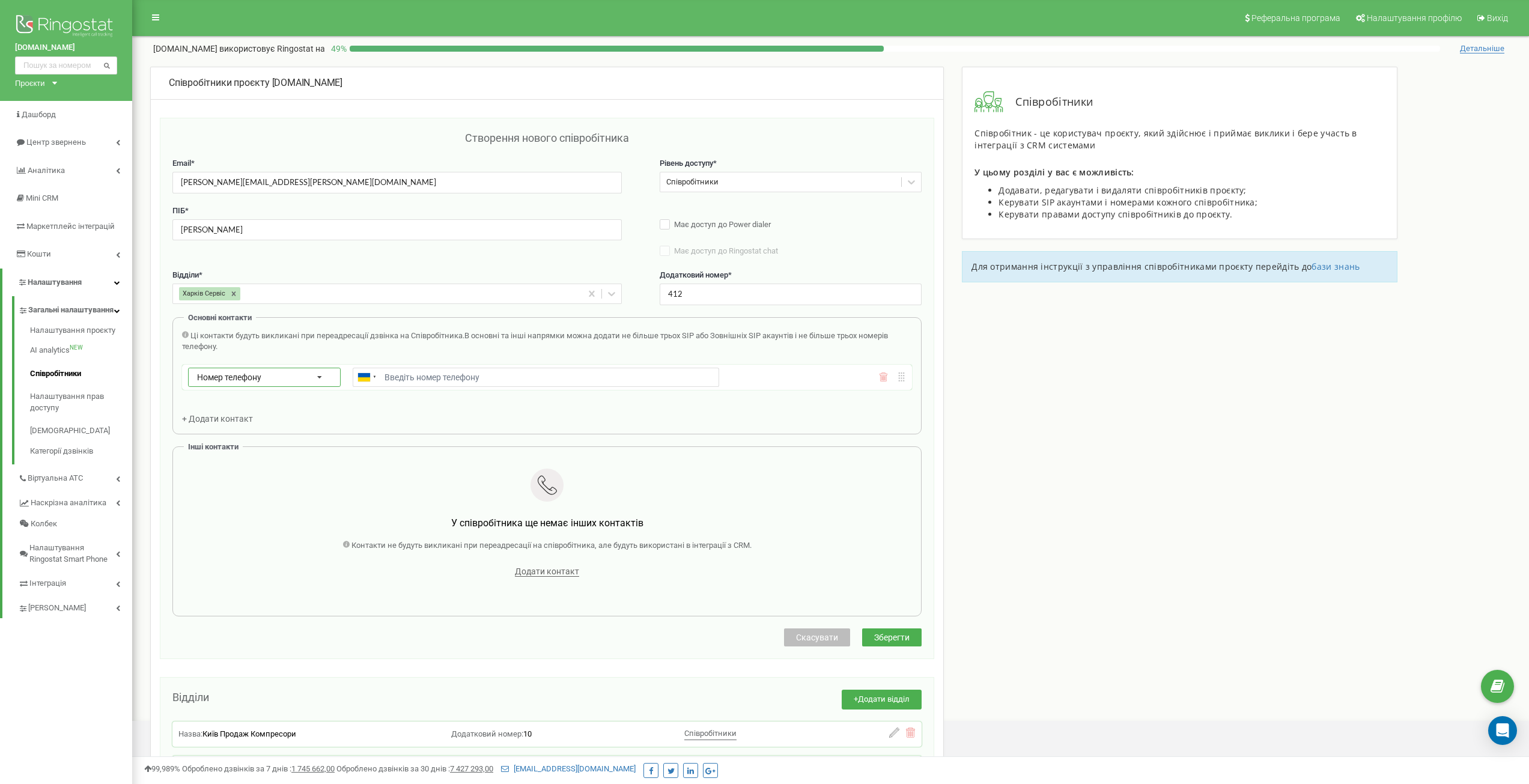
click at [297, 375] on div "Номер телефону Номер телефону SIP Зовнішній SIP" at bounding box center [265, 377] width 153 height 19
click at [279, 412] on div "SIP" at bounding box center [265, 412] width 152 height 17
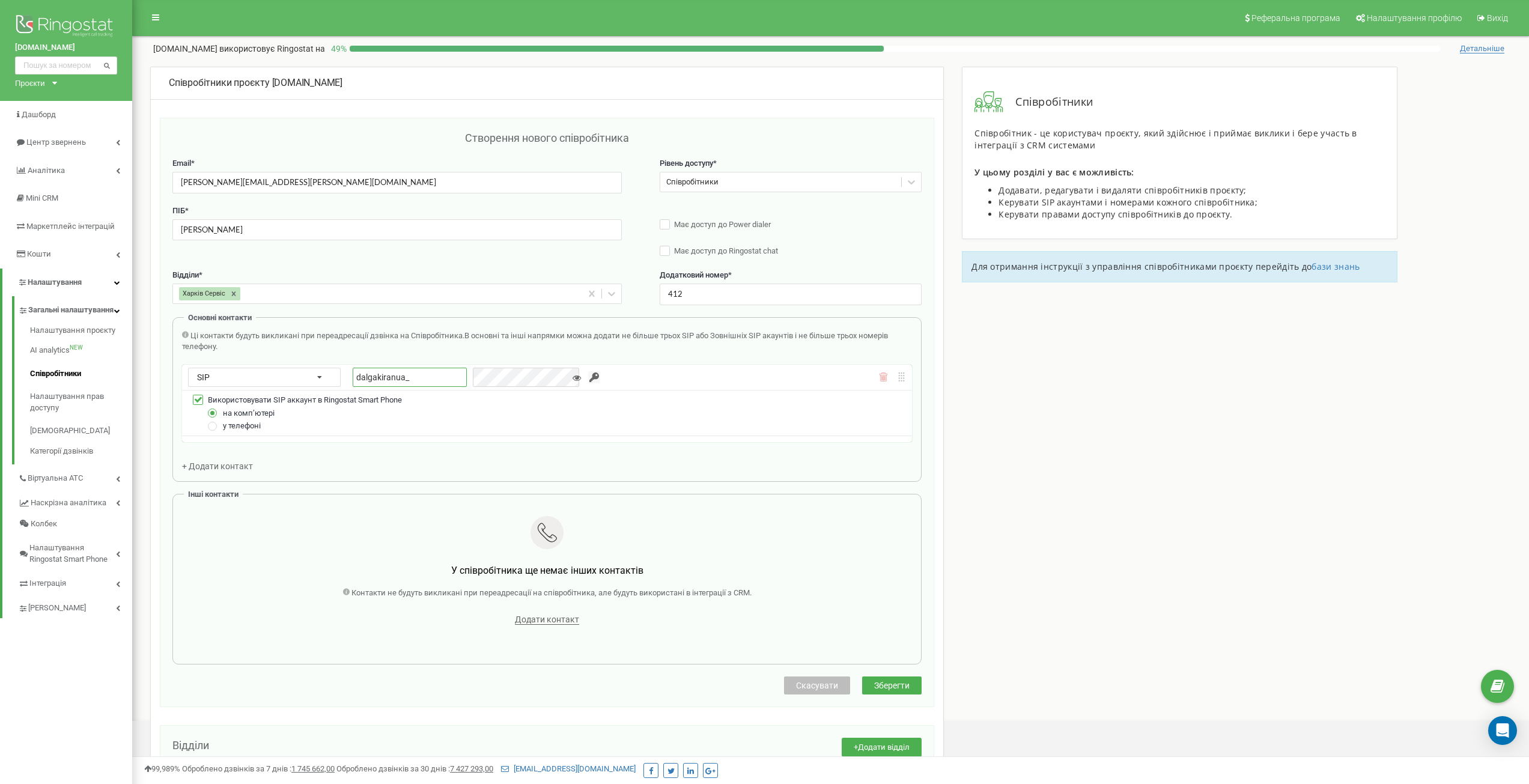
click at [456, 376] on input "dalgakiranua_" at bounding box center [410, 377] width 114 height 19
type input "dalgakiranua_oyurchenko_mob"
click at [588, 380] on input "button" at bounding box center [594, 377] width 12 height 12
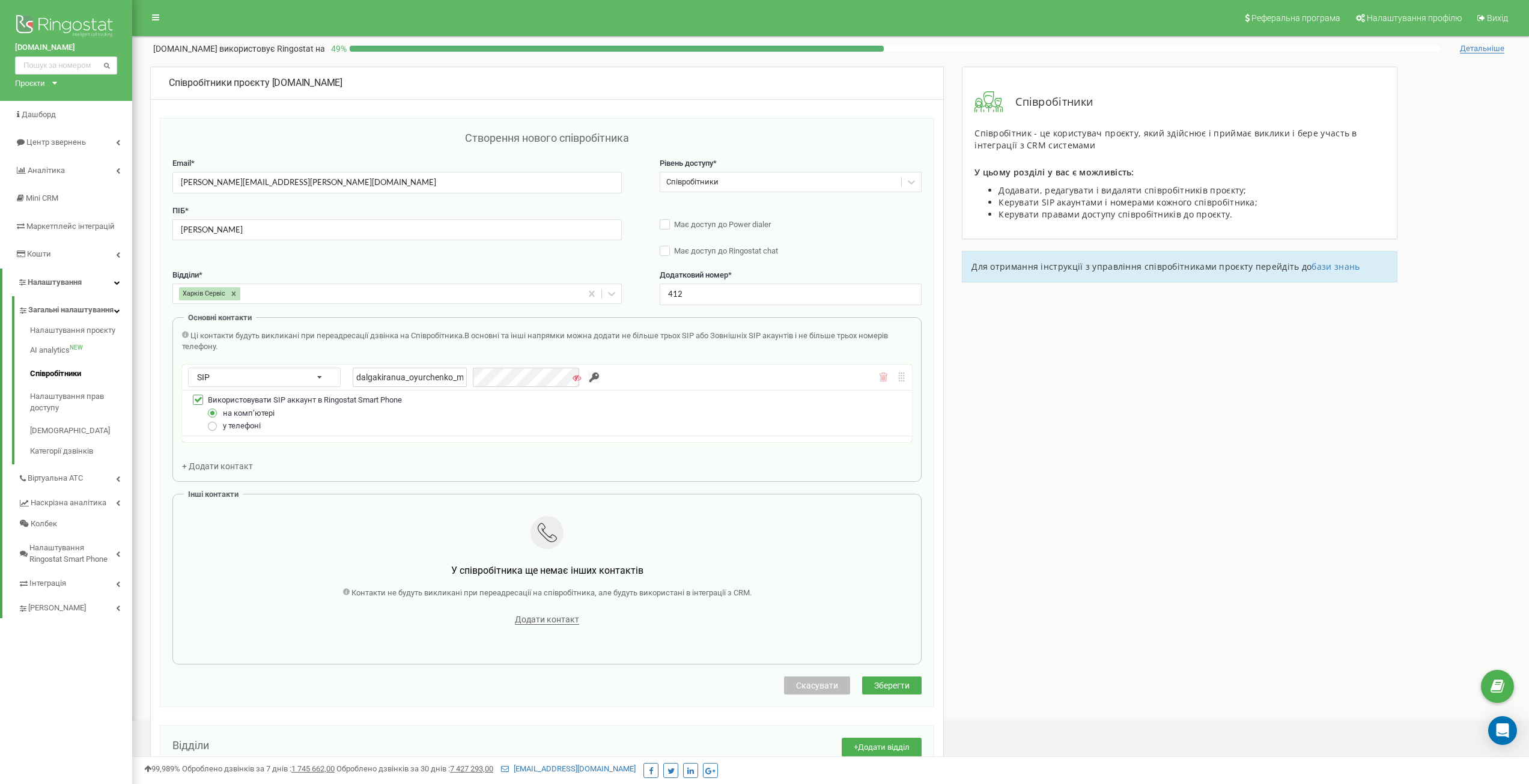
click at [210, 421] on label at bounding box center [213, 421] width 10 height 0
click at [0, 0] on input "у телефоні" at bounding box center [0, 0] width 0 height 0
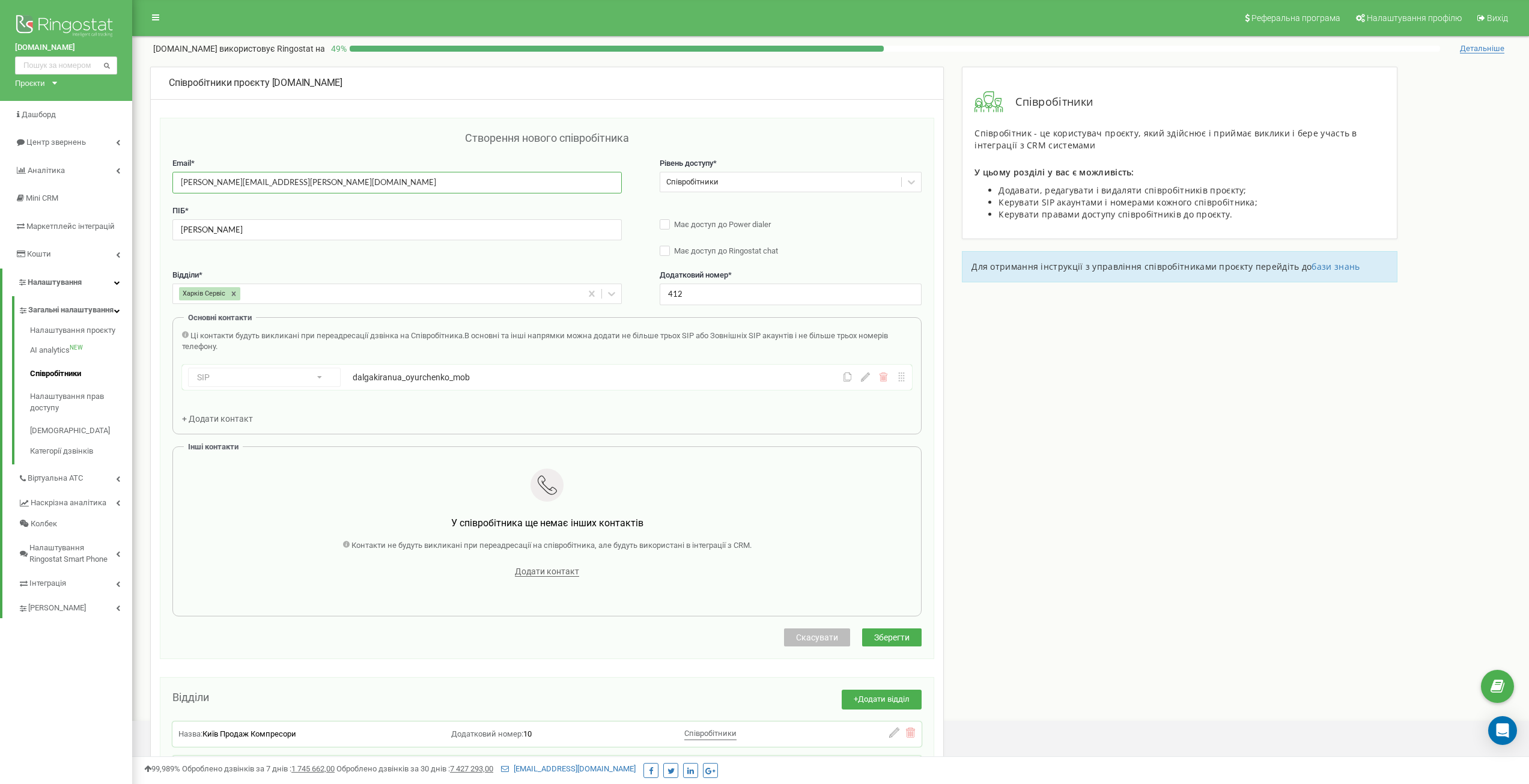
click at [305, 176] on input "[PERSON_NAME][EMAIL_ADDRESS][PERSON_NAME][DOMAIN_NAME]" at bounding box center [397, 182] width 449 height 21
paste input "[PERSON_NAME].Ivanchuk"
type input "[PERSON_NAME][EMAIL_ADDRESS][DOMAIN_NAME]"
click at [284, 234] on input "[PERSON_NAME]" at bounding box center [397, 230] width 449 height 21
type input "[PERSON_NAME]"
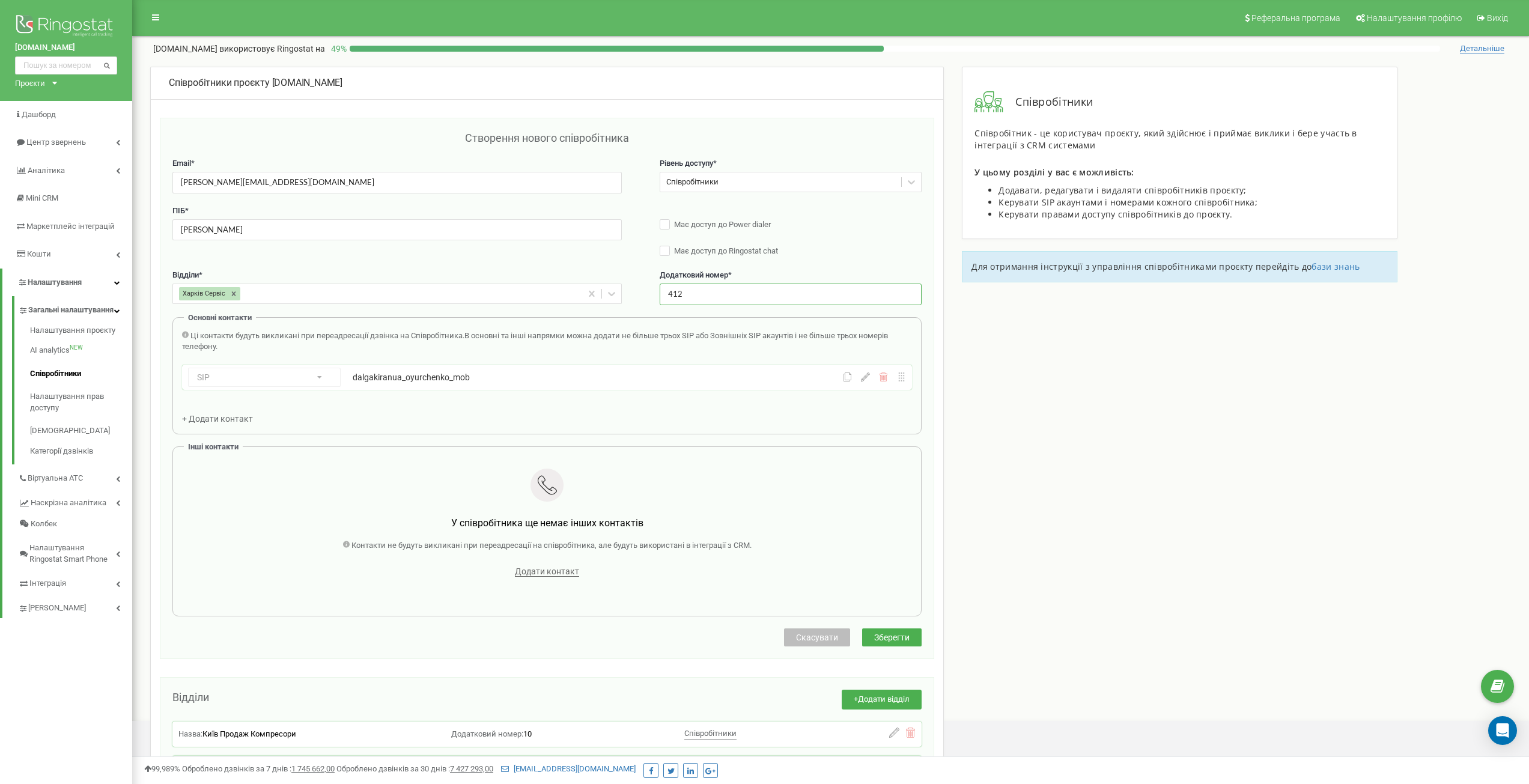
click at [696, 298] on input "412" at bounding box center [791, 294] width 263 height 21
click at [590, 297] on div "Оберіть відділи" at bounding box center [387, 293] width 428 height 18
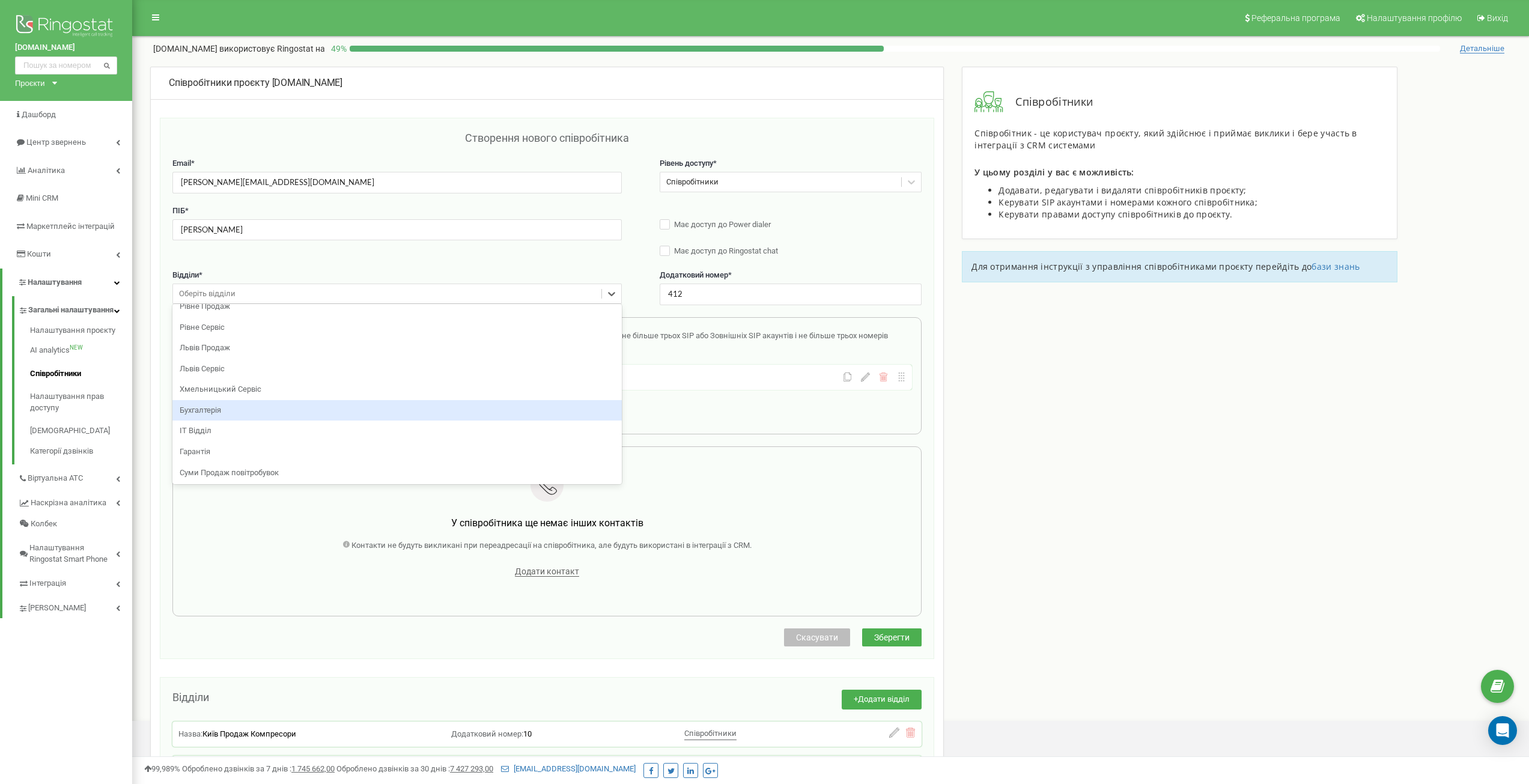
scroll to position [300, 0]
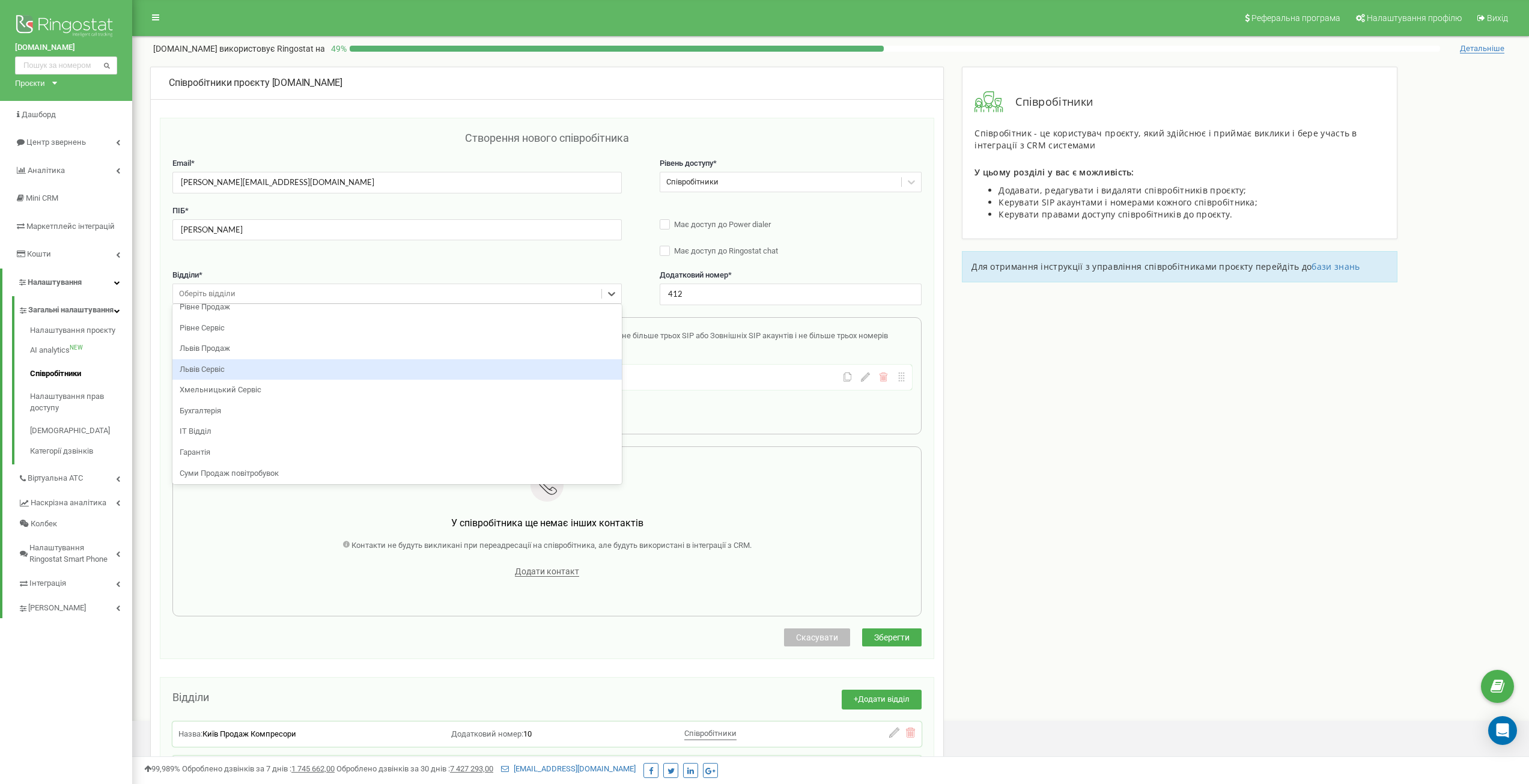
click at [276, 366] on div "Львів Сервіс" at bounding box center [397, 369] width 449 height 21
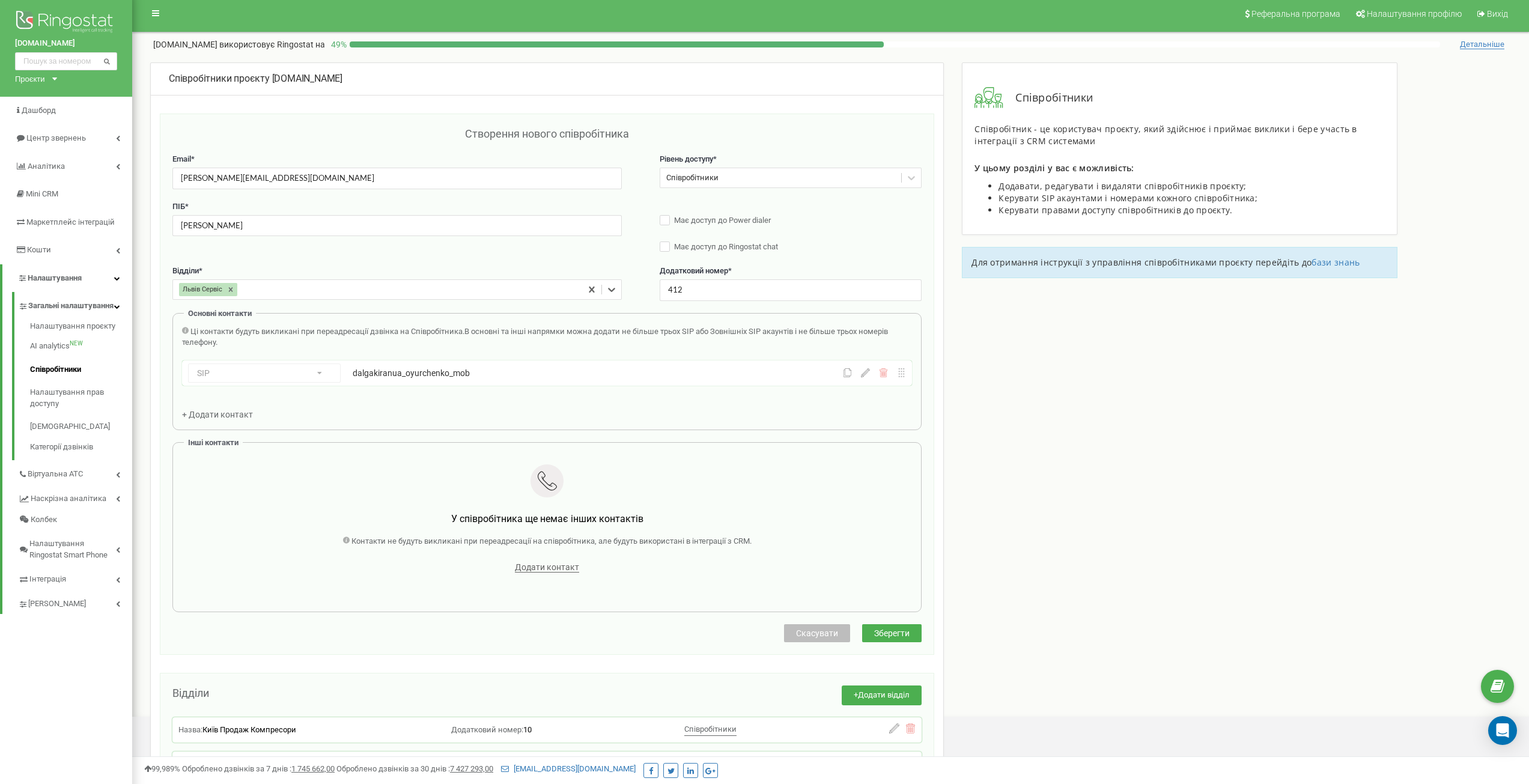
scroll to position [0, 0]
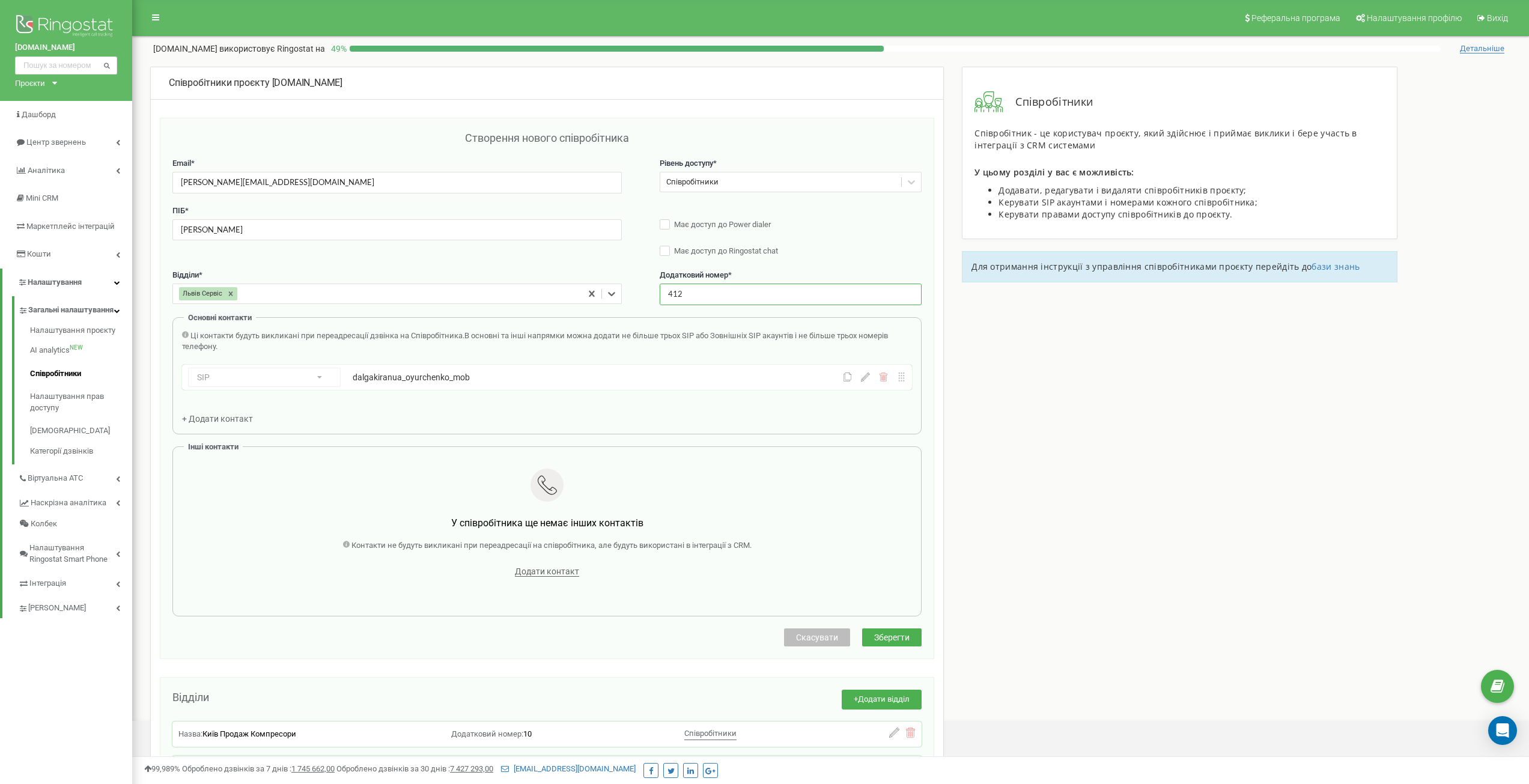
click at [670, 291] on input "412" at bounding box center [791, 294] width 263 height 21
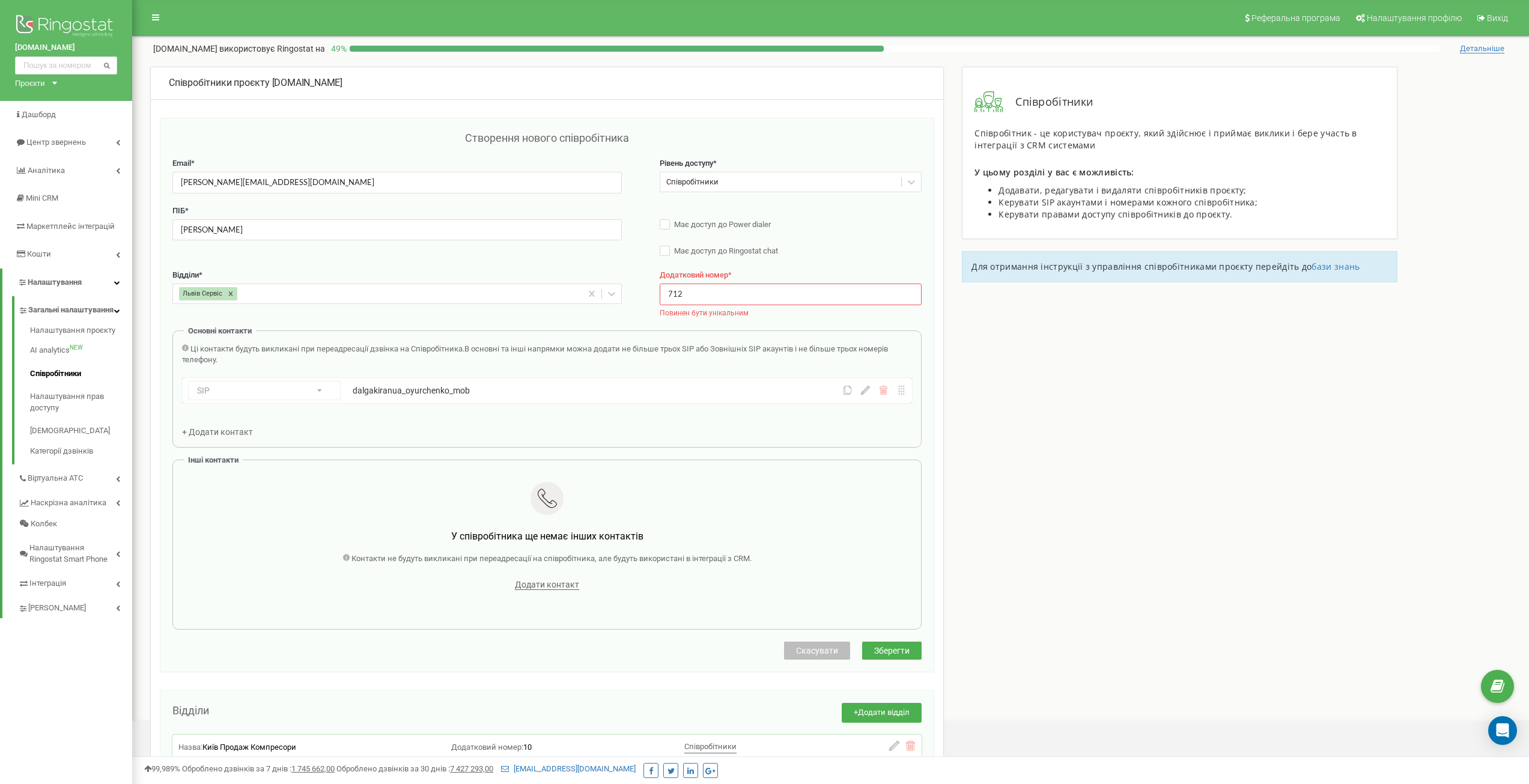
click at [682, 288] on input "712" at bounding box center [791, 294] width 263 height 21
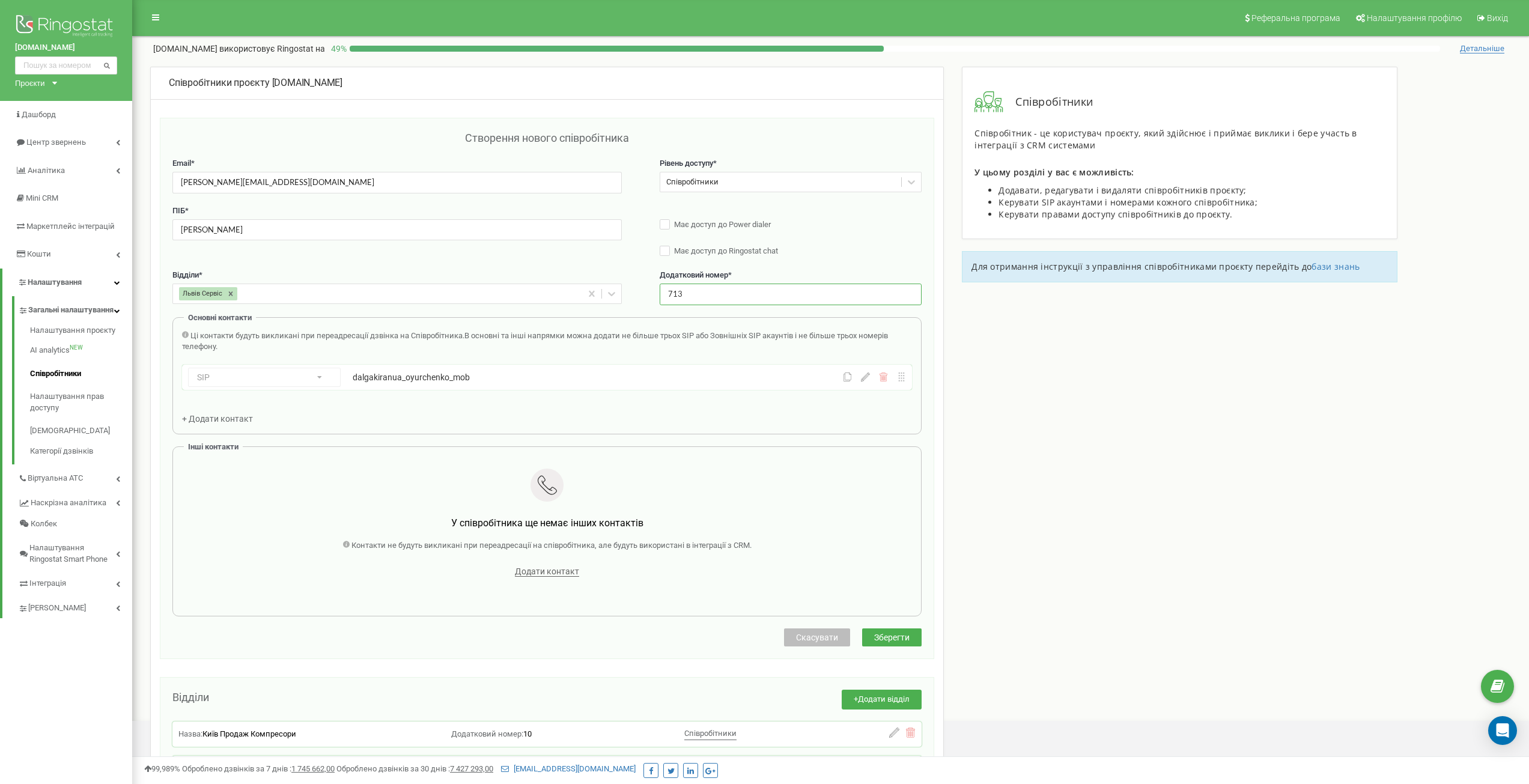
type input "713"
click at [689, 322] on div "Основні контакти Ці контакти будуть викликані при переадресації дзвінка на Спів…" at bounding box center [547, 376] width 749 height 117
click at [882, 379] on icon at bounding box center [883, 376] width 9 height 9
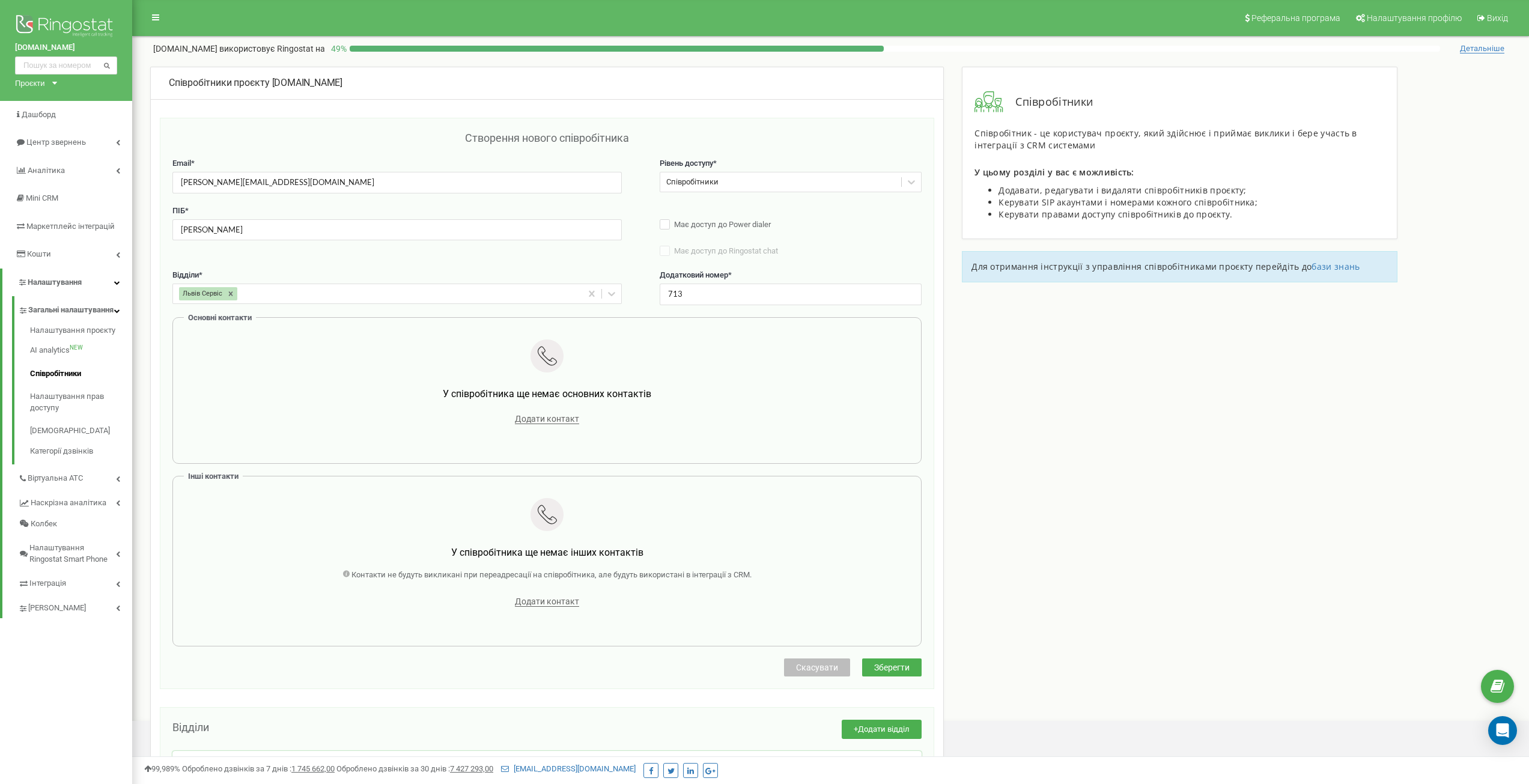
click at [531, 425] on div "Додати контакт" at bounding box center [546, 418] width 712 height 16
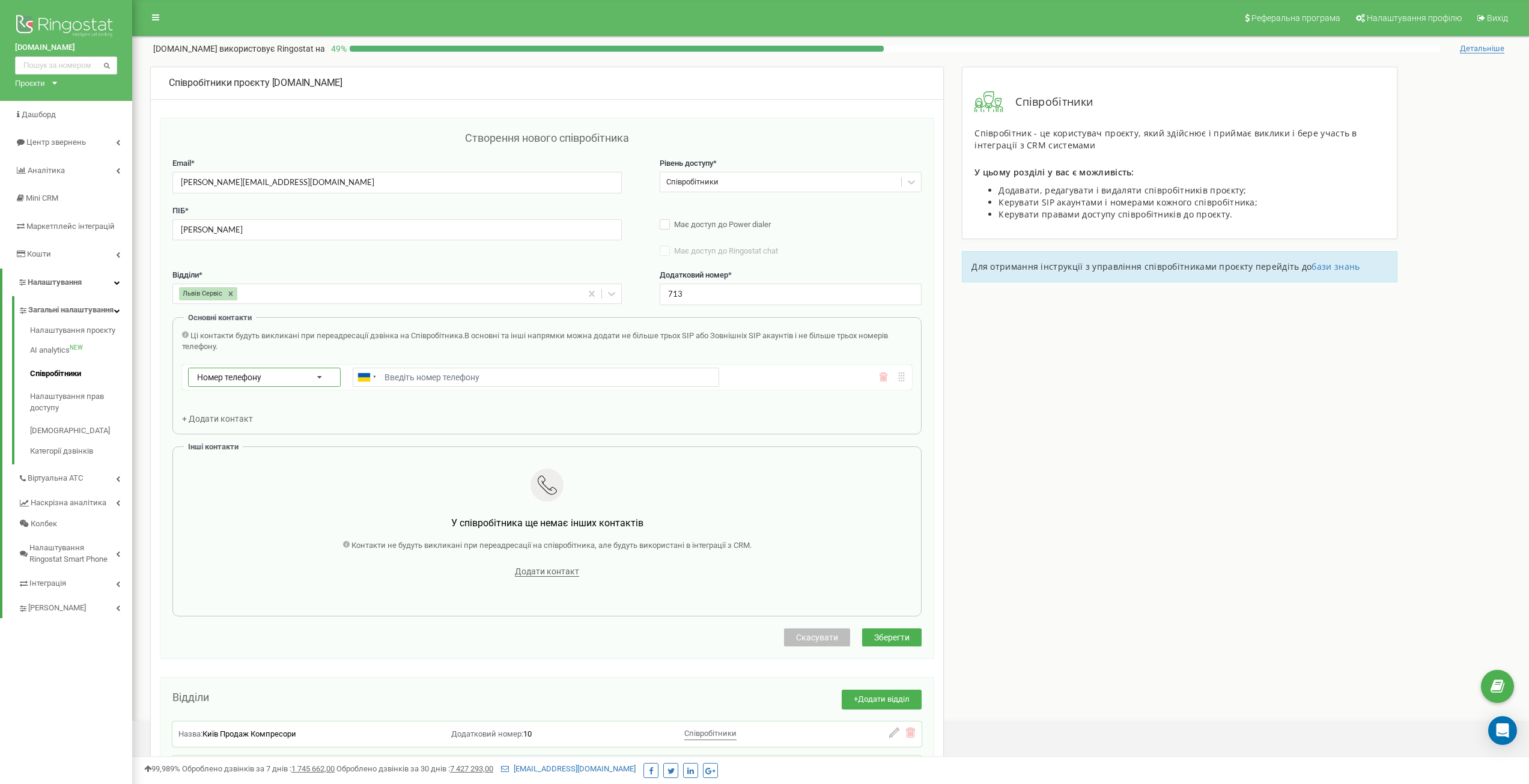
click at [222, 377] on span "Номер телефону" at bounding box center [229, 376] width 64 height 10
click at [232, 409] on div "SIP" at bounding box center [265, 412] width 152 height 17
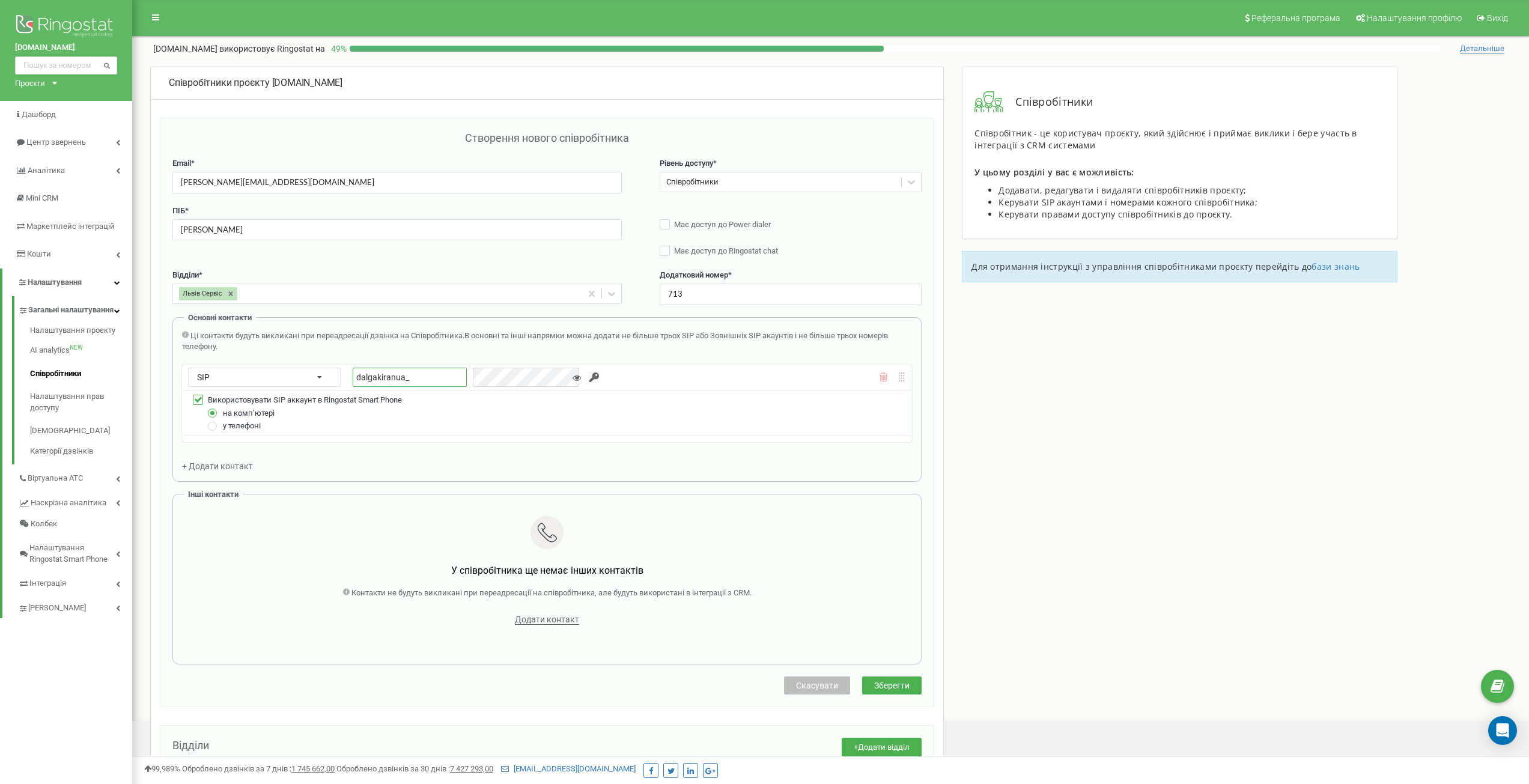
click at [435, 375] on input "dalgakiranua_" at bounding box center [410, 377] width 114 height 19
type input "dalgakiranua_ivanchuk_mob"
click at [588, 376] on input "button" at bounding box center [594, 377] width 12 height 12
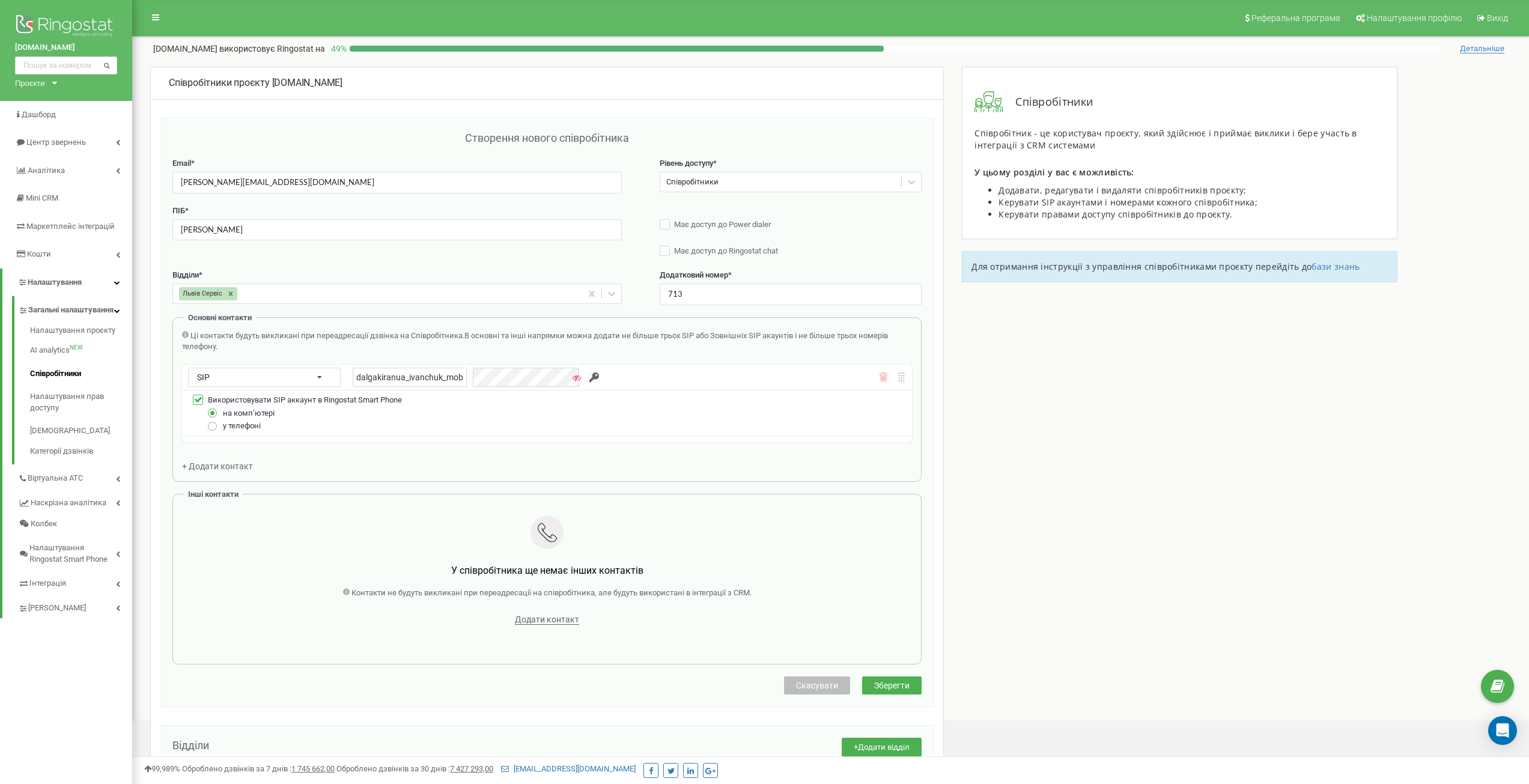
click at [213, 421] on label at bounding box center [213, 421] width 10 height 0
click at [0, 0] on input "у телефоні" at bounding box center [0, 0] width 0 height 0
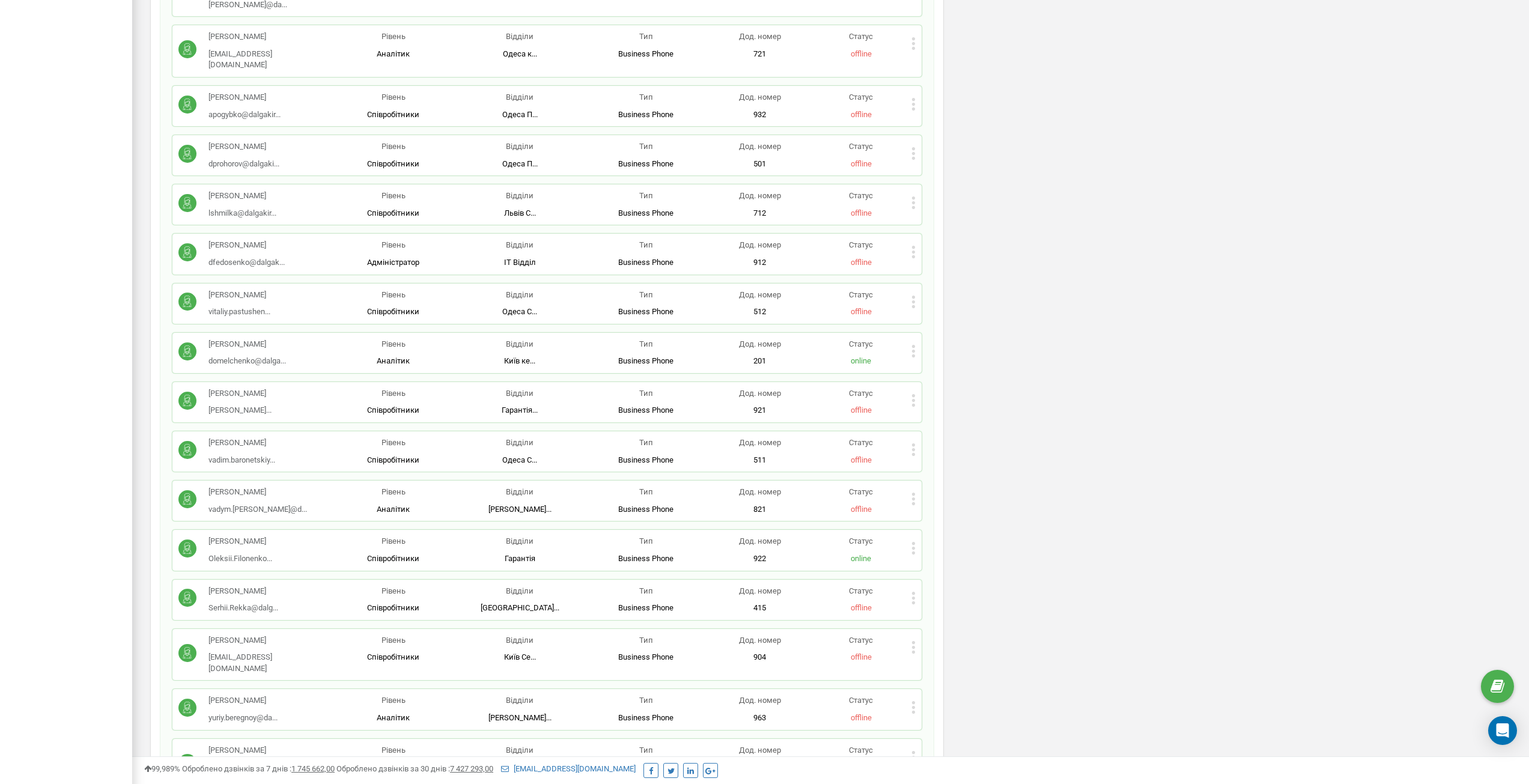
scroll to position [2463, 0]
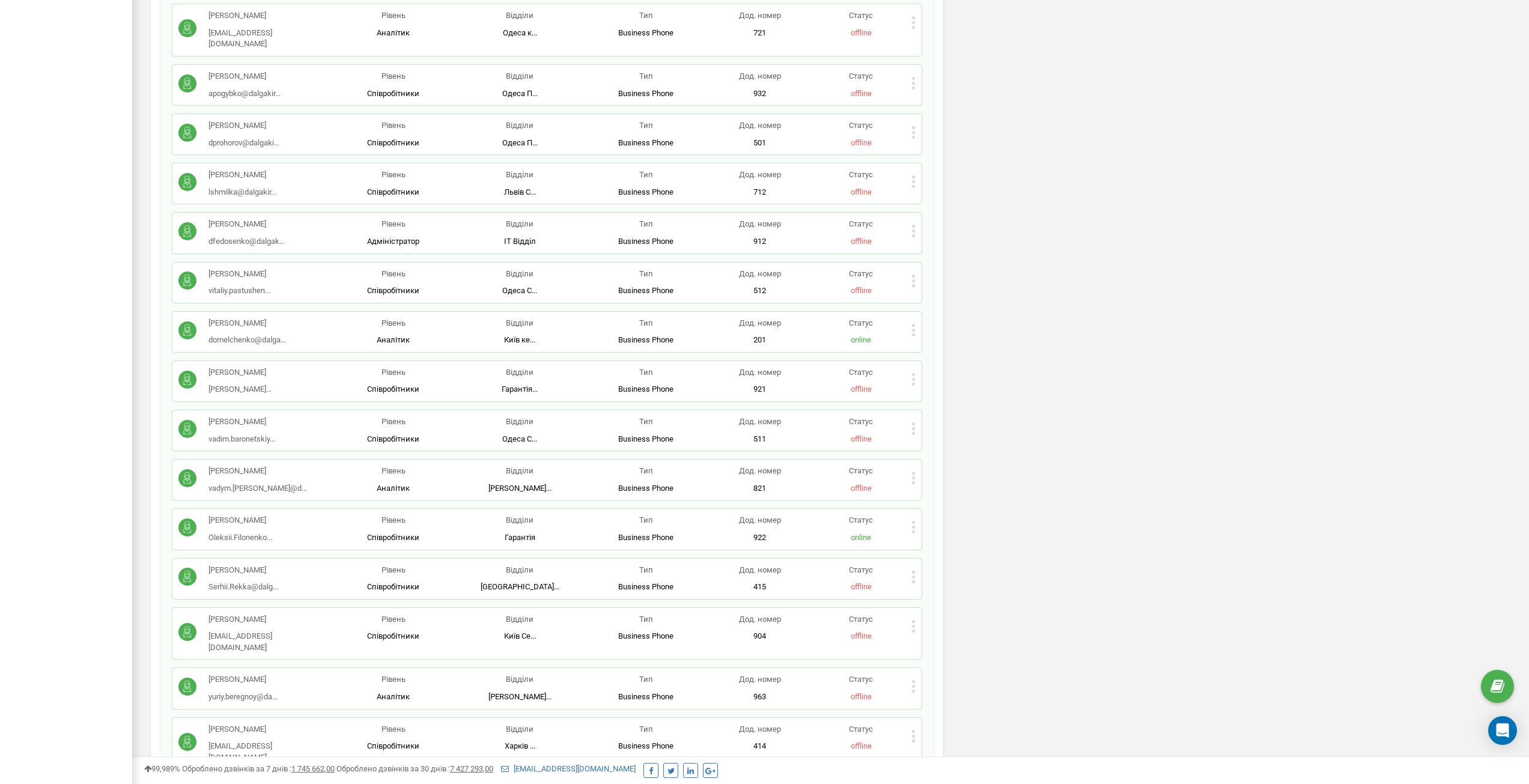
drag, startPoint x: 769, startPoint y: 640, endPoint x: 752, endPoint y: 640, distance: 17.0
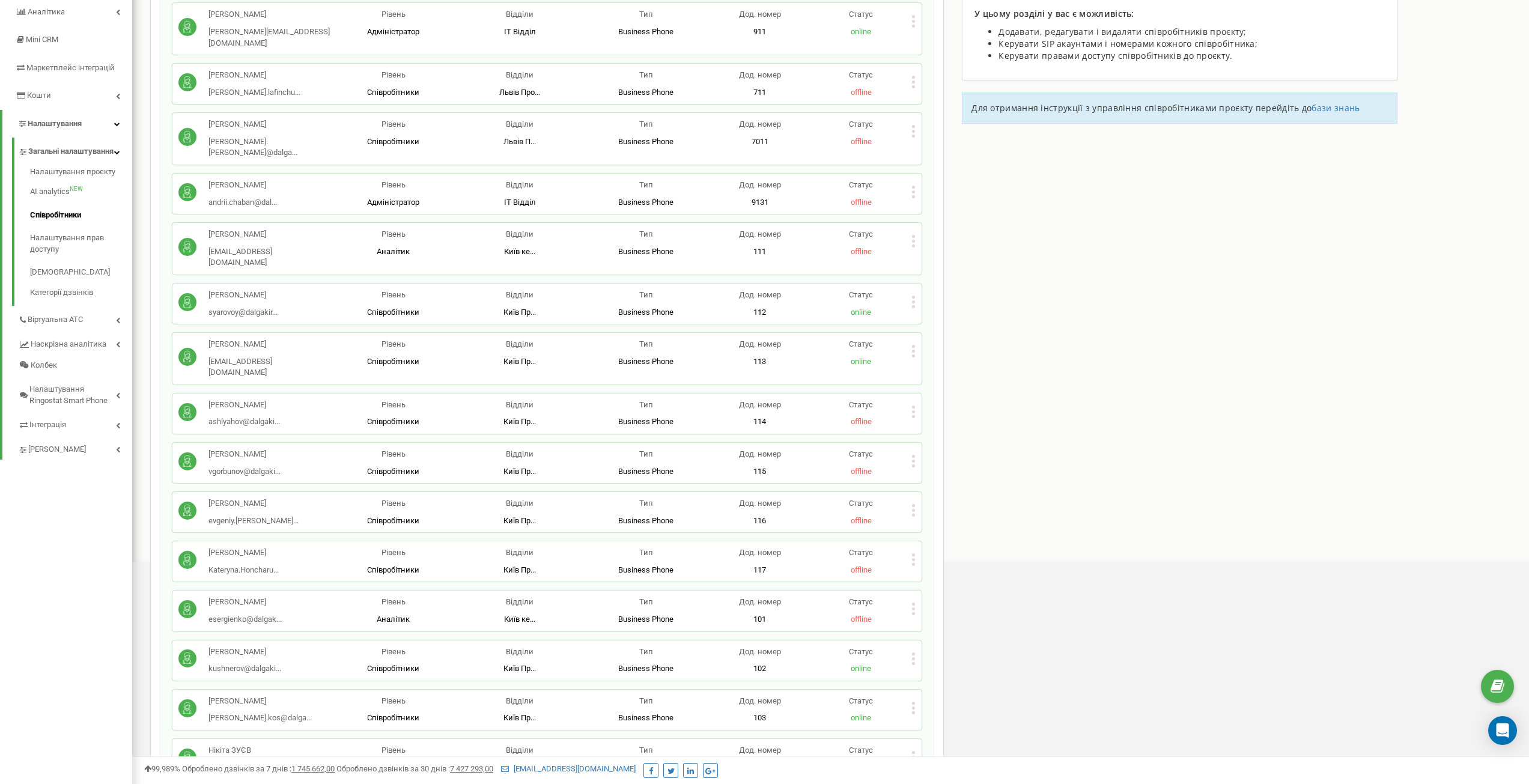
scroll to position [0, 0]
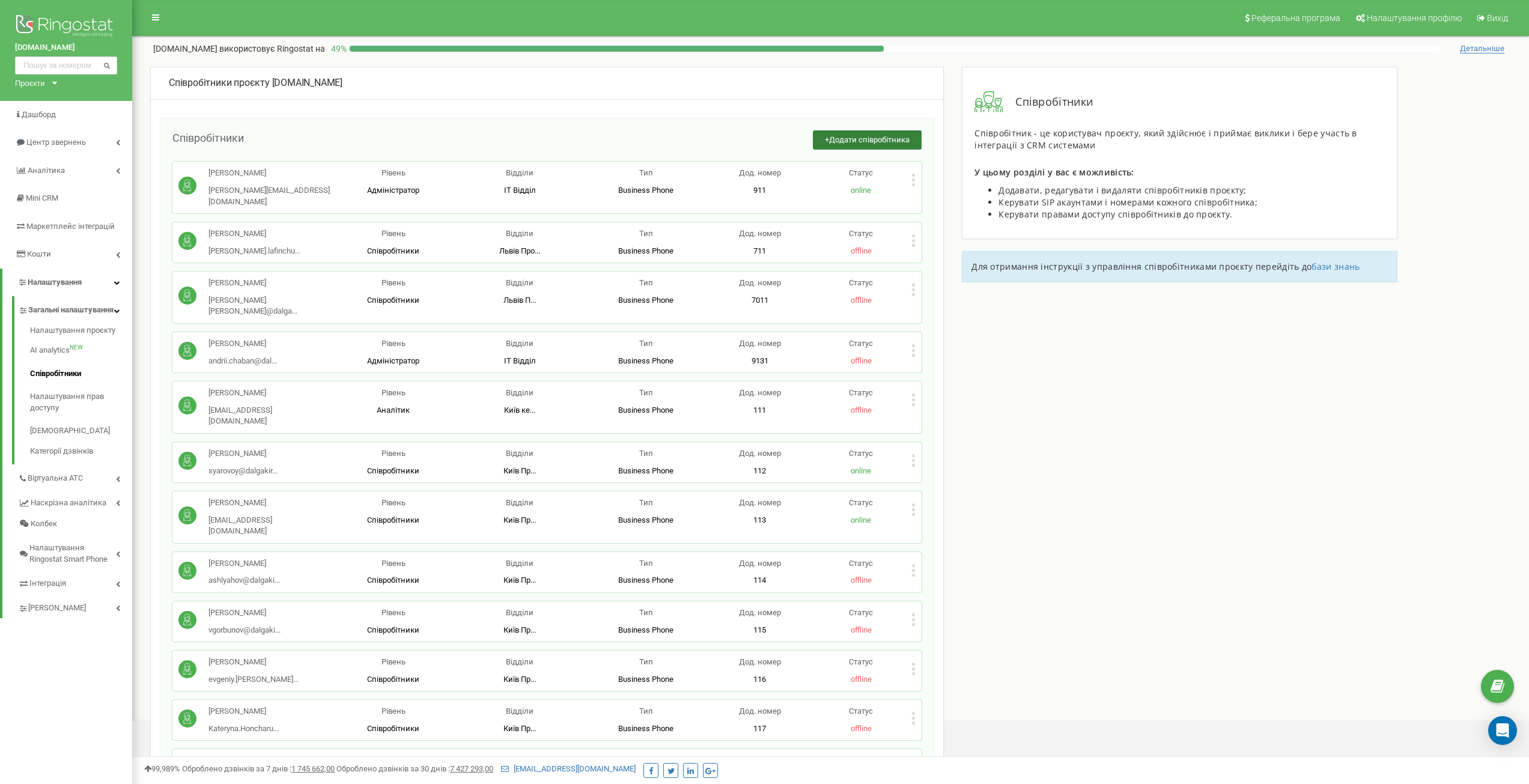
click at [865, 146] on button "+ Додати співробітника" at bounding box center [866, 140] width 108 height 20
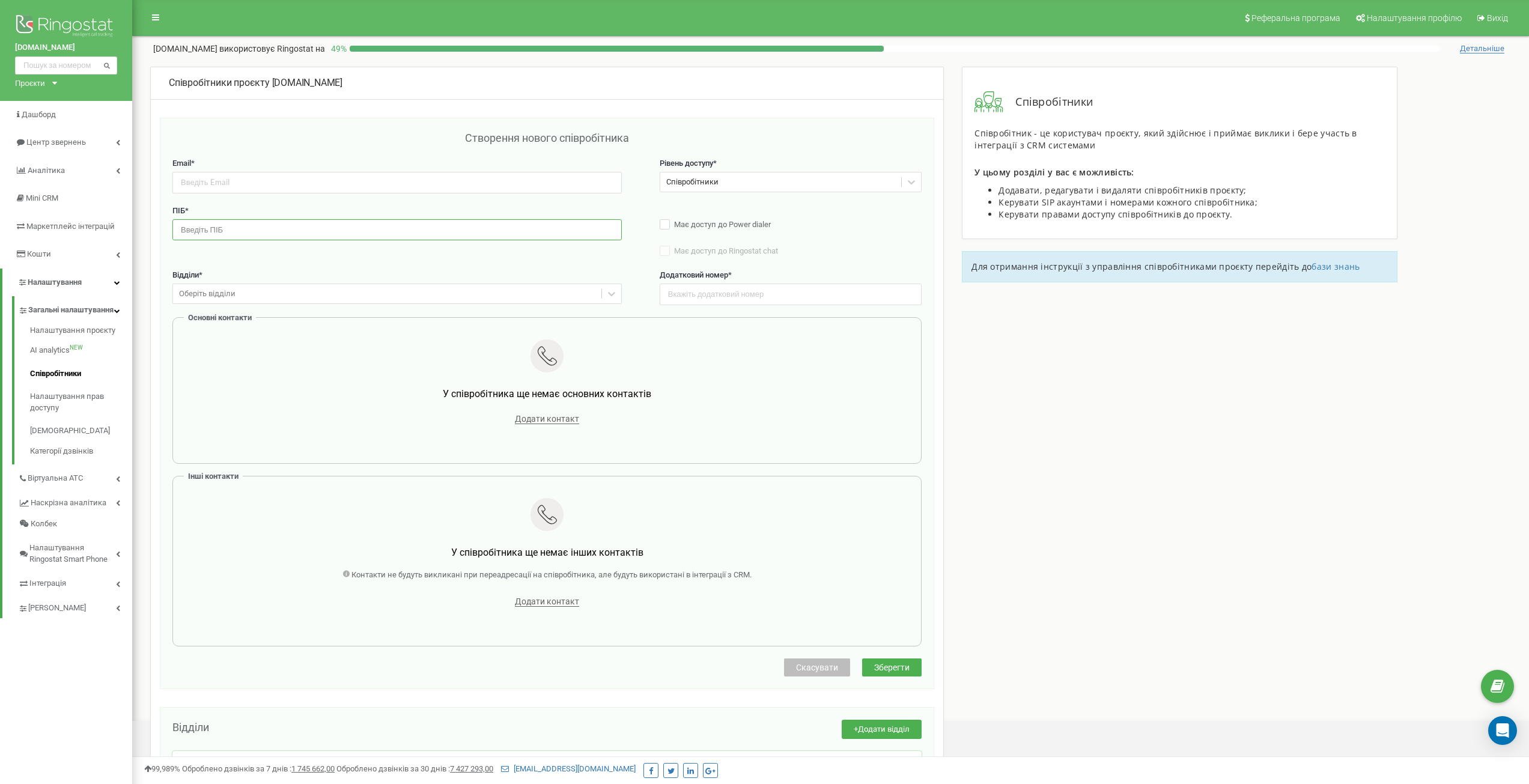
click at [271, 228] on input "text" at bounding box center [397, 230] width 449 height 21
type input "J"
type input "[PERSON_NAME]"
click at [268, 186] on input "email" at bounding box center [397, 182] width 449 height 21
paste input "[PERSON_NAME][EMAIL_ADDRESS][DOMAIN_NAME]"
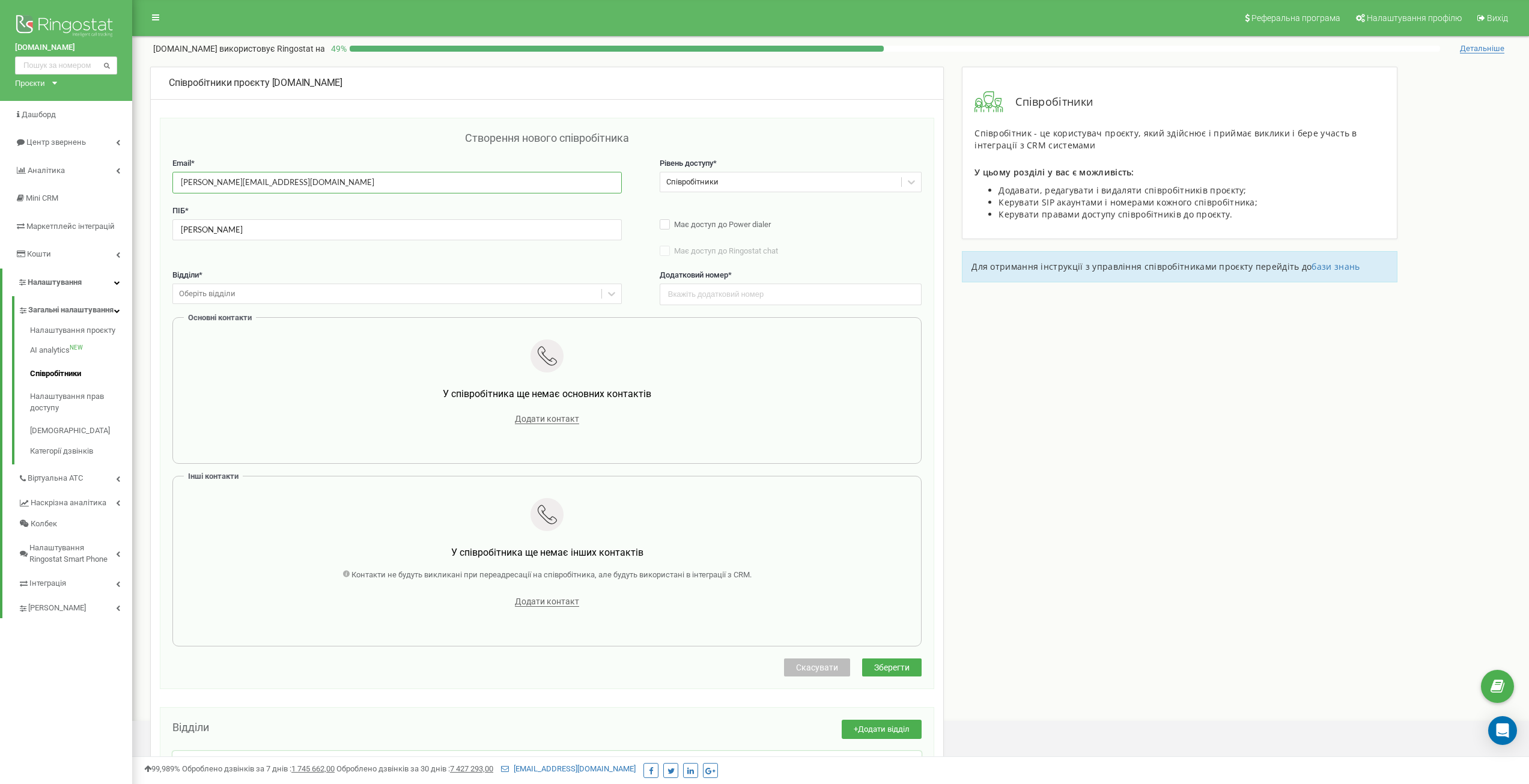
type input "[PERSON_NAME][EMAIL_ADDRESS][DOMAIN_NAME]"
click at [708, 297] on input "text" at bounding box center [791, 294] width 263 height 21
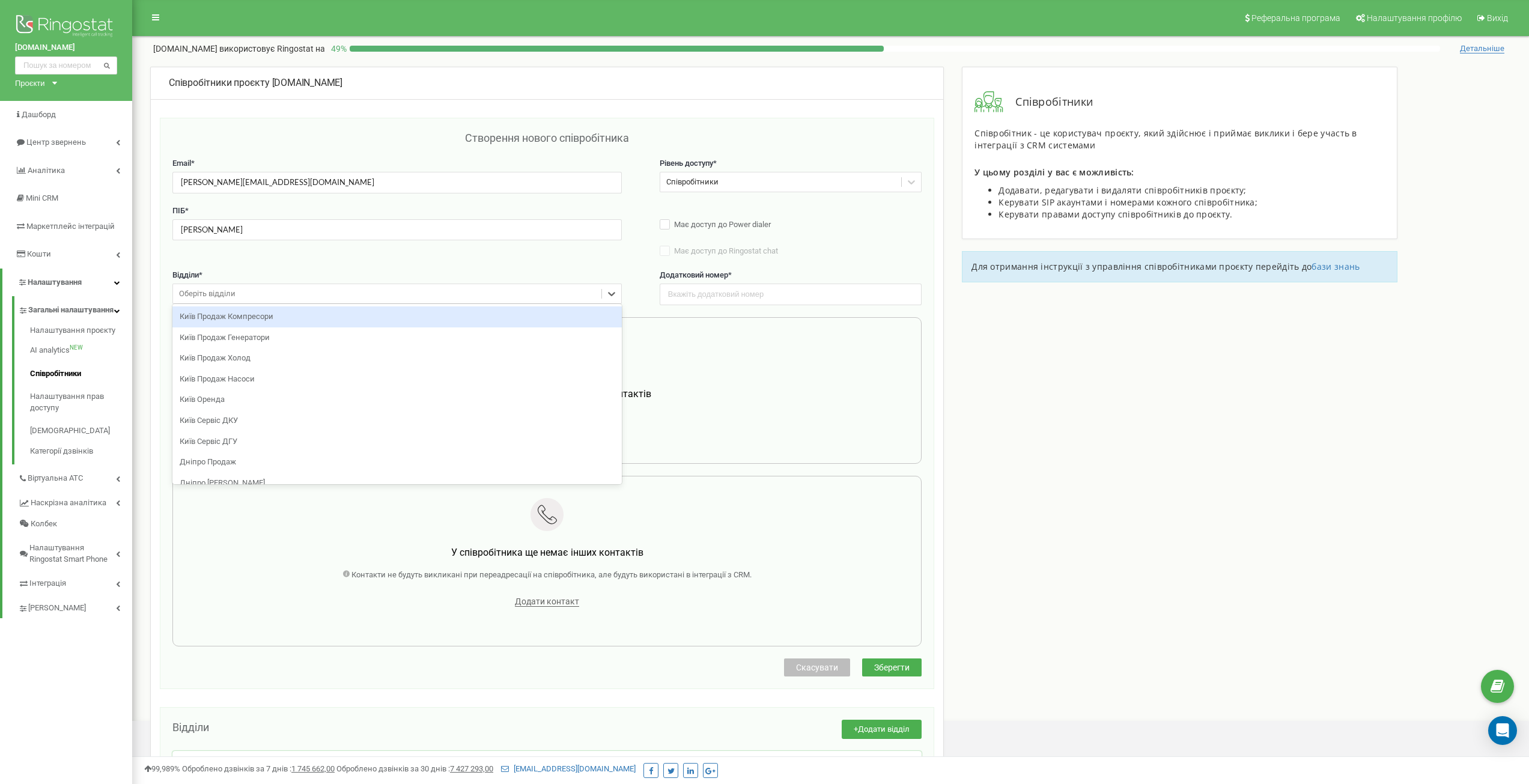
click at [435, 298] on div "Оберіть відділи" at bounding box center [387, 293] width 428 height 18
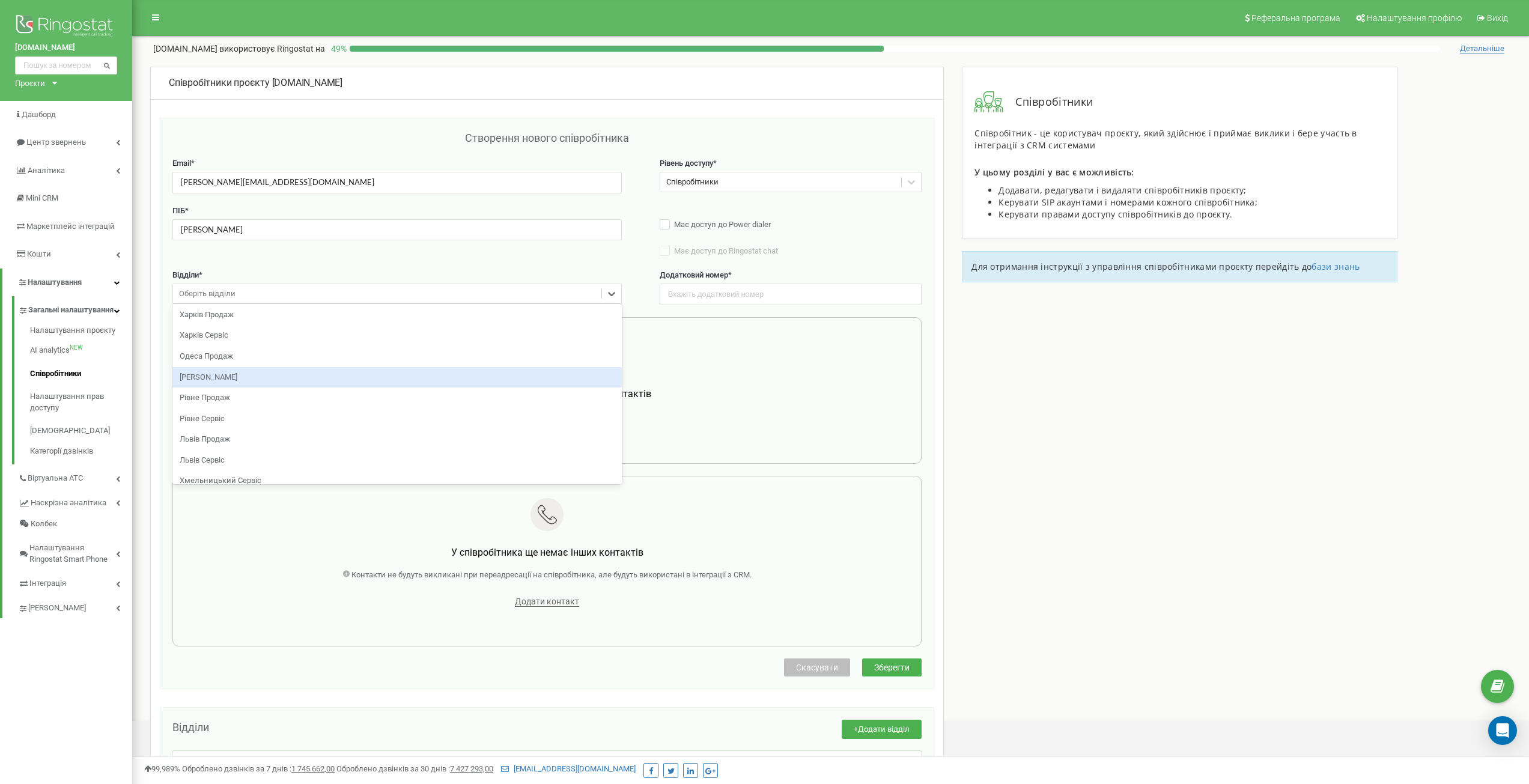
click at [283, 381] on div "[PERSON_NAME]" at bounding box center [397, 377] width 449 height 21
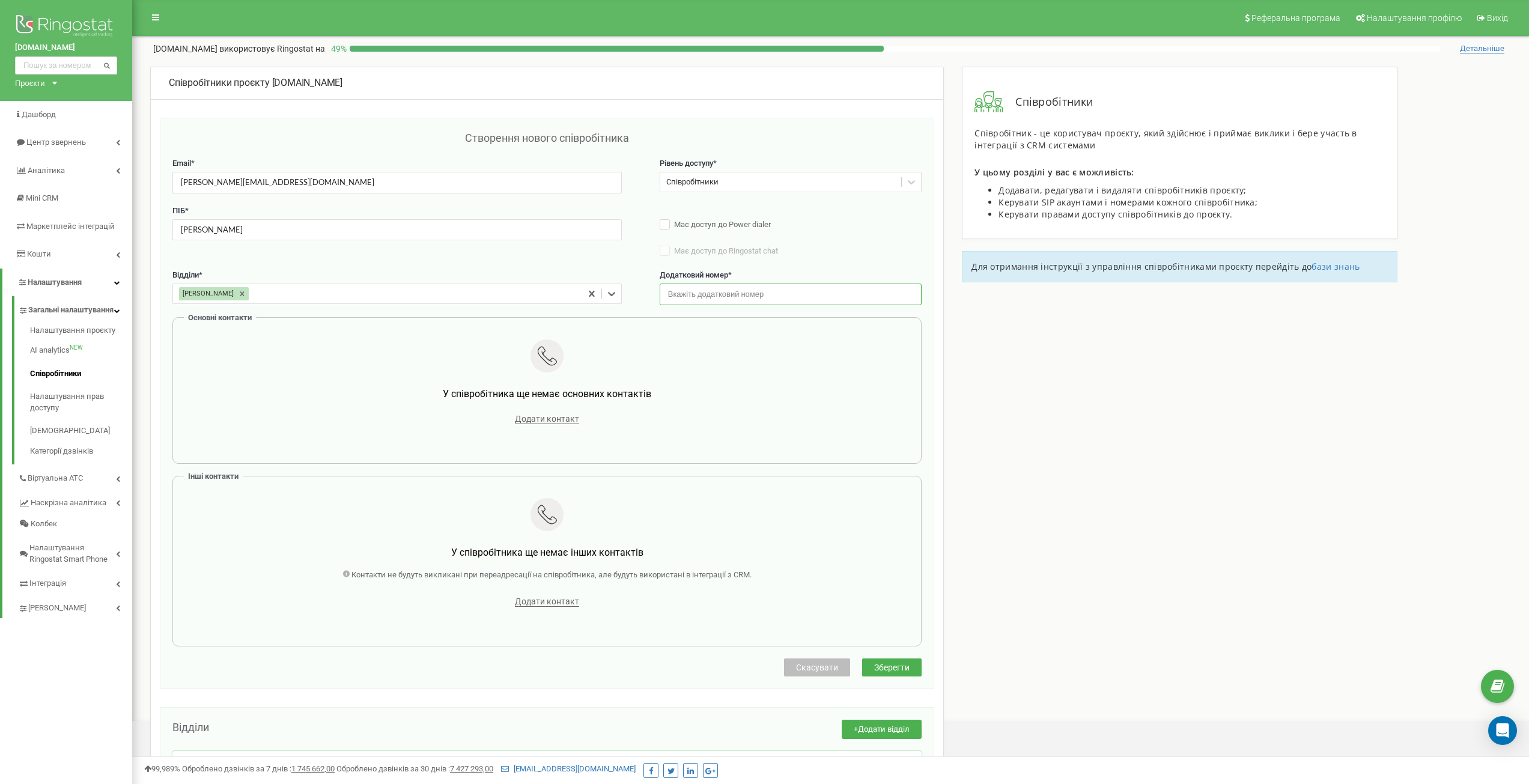
click at [748, 293] on input "text" at bounding box center [791, 294] width 263 height 21
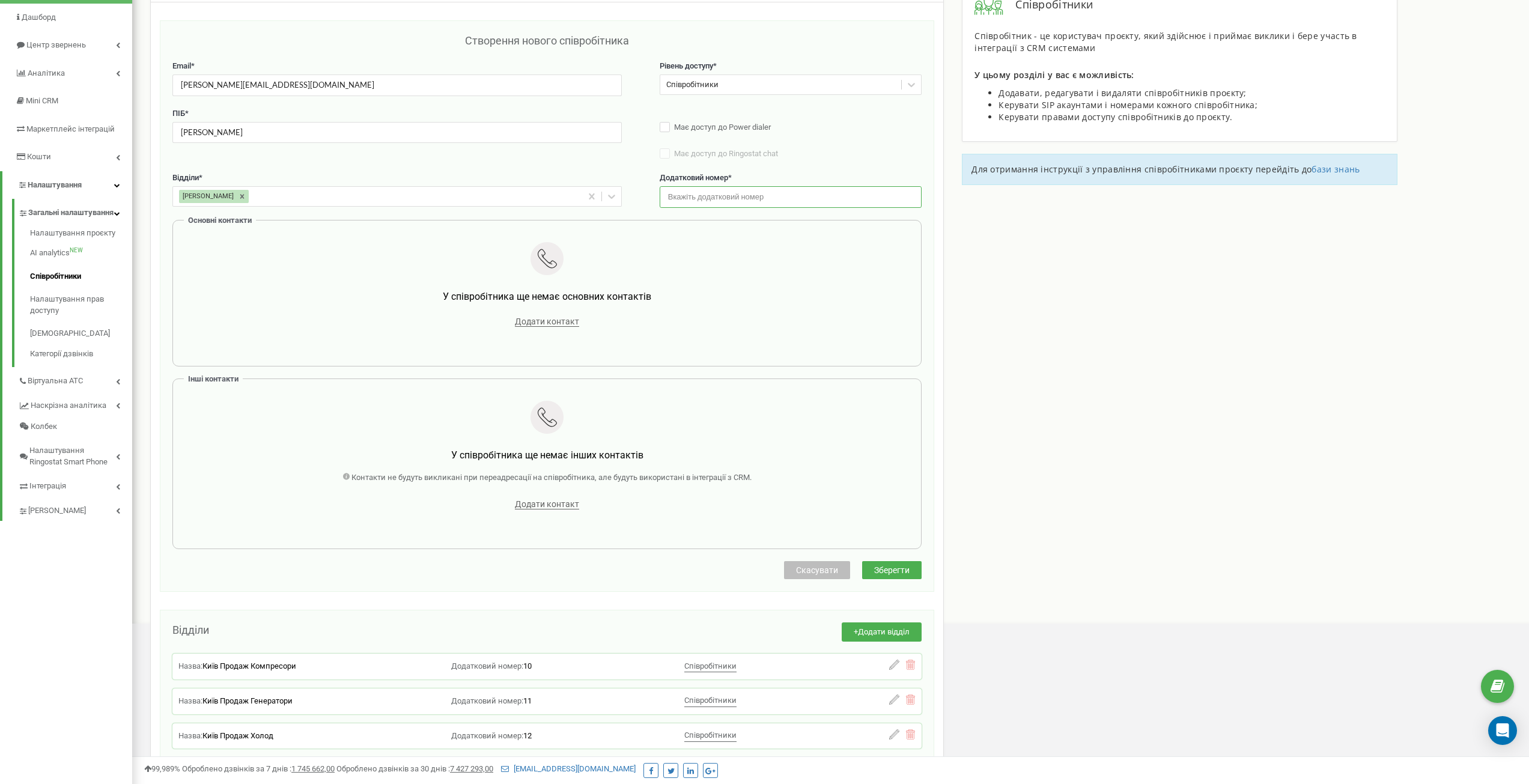
scroll to position [77, 0]
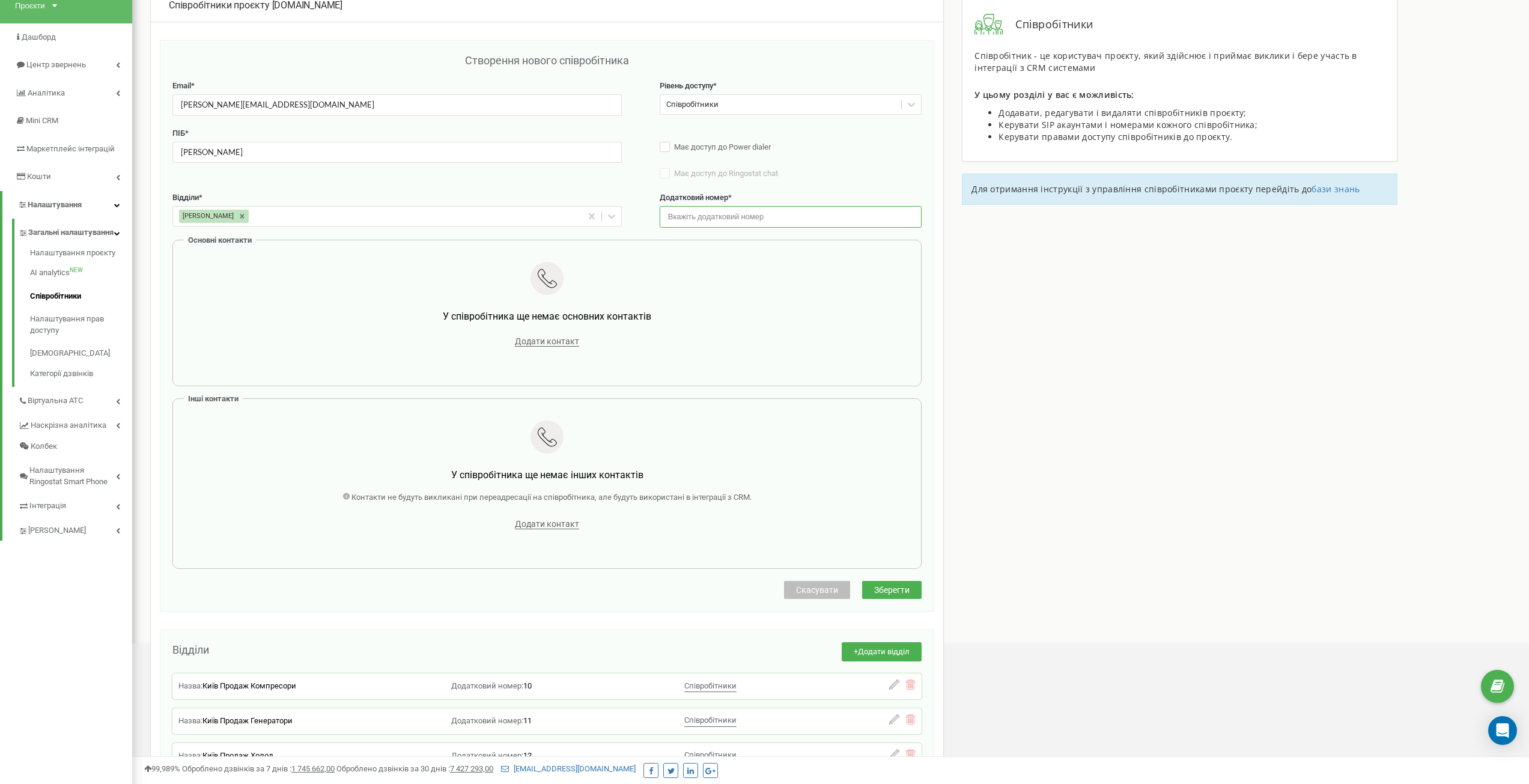
click at [735, 216] on input "text" at bounding box center [791, 217] width 263 height 21
type input "513"
click at [552, 344] on span "Додати контакт" at bounding box center [547, 342] width 64 height 10
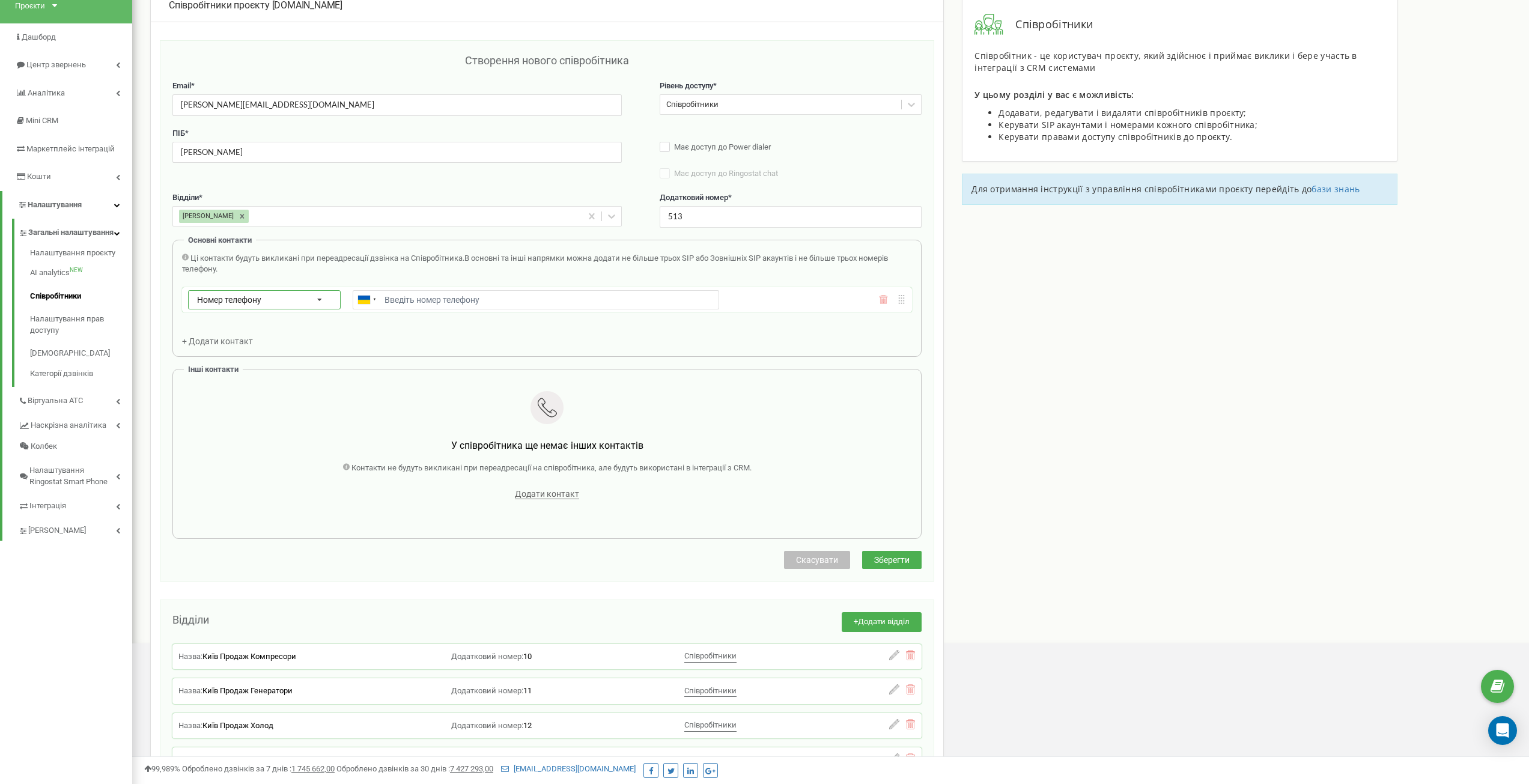
click at [225, 298] on span "Номер телефону" at bounding box center [229, 299] width 64 height 10
click at [231, 337] on div "SIP" at bounding box center [265, 334] width 152 height 17
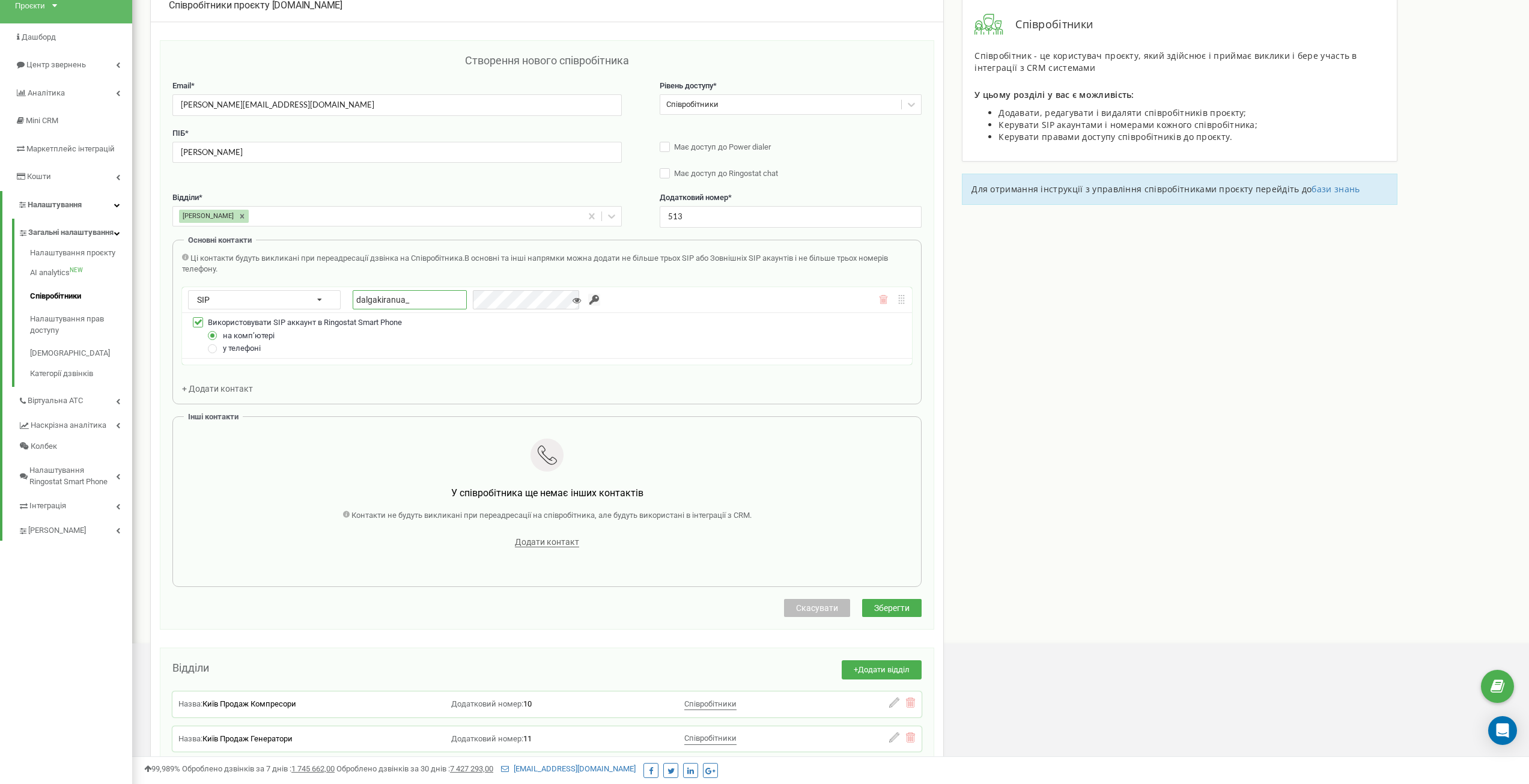
click at [413, 300] on input "dalgakiranua_" at bounding box center [410, 300] width 114 height 19
click at [210, 343] on label at bounding box center [213, 343] width 10 height 0
click at [0, 0] on input "у телефоні" at bounding box center [0, 0] width 0 height 0
type input "dalgakiranua_kolomiets_mob"
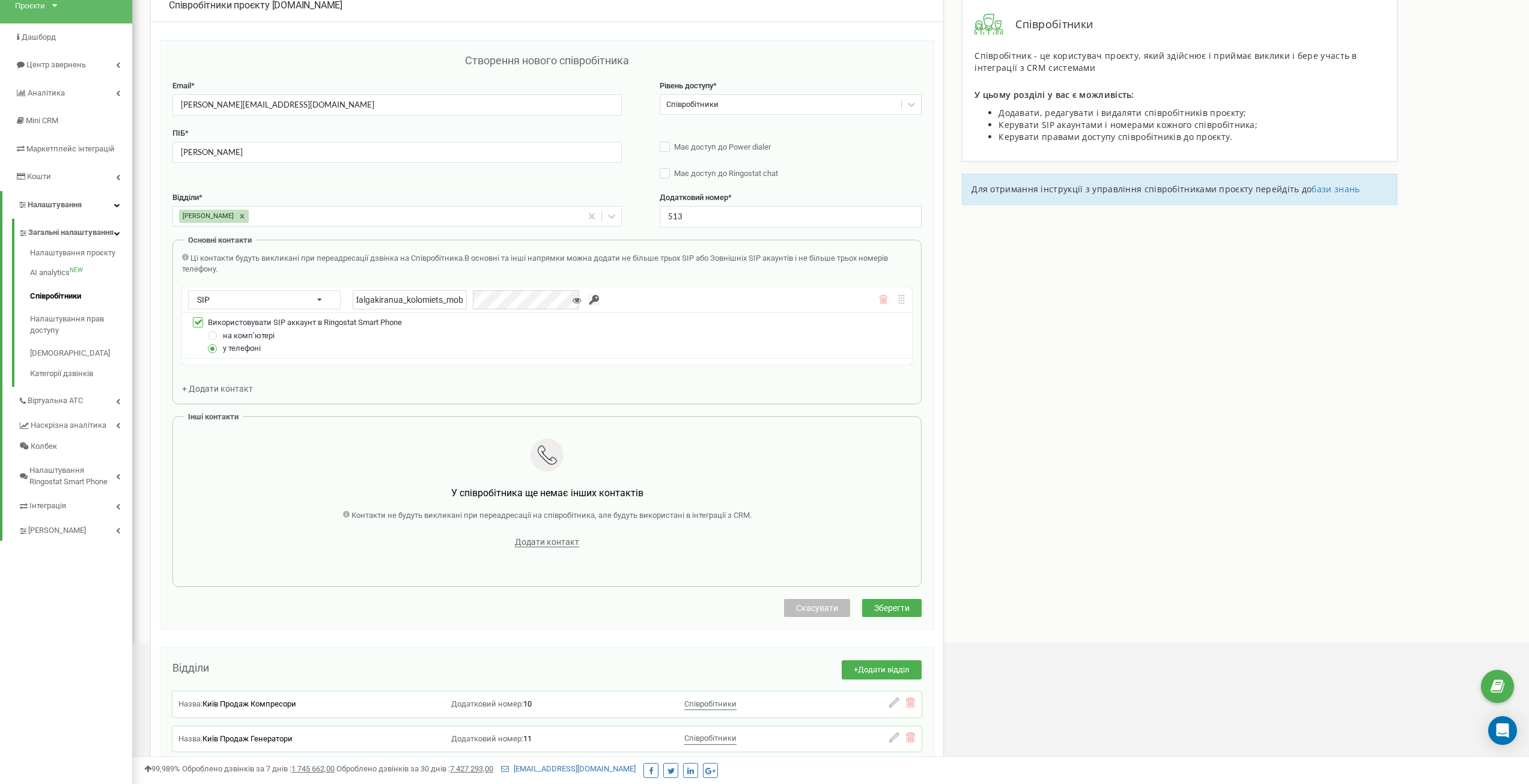
click at [588, 301] on input "button" at bounding box center [594, 300] width 12 height 12
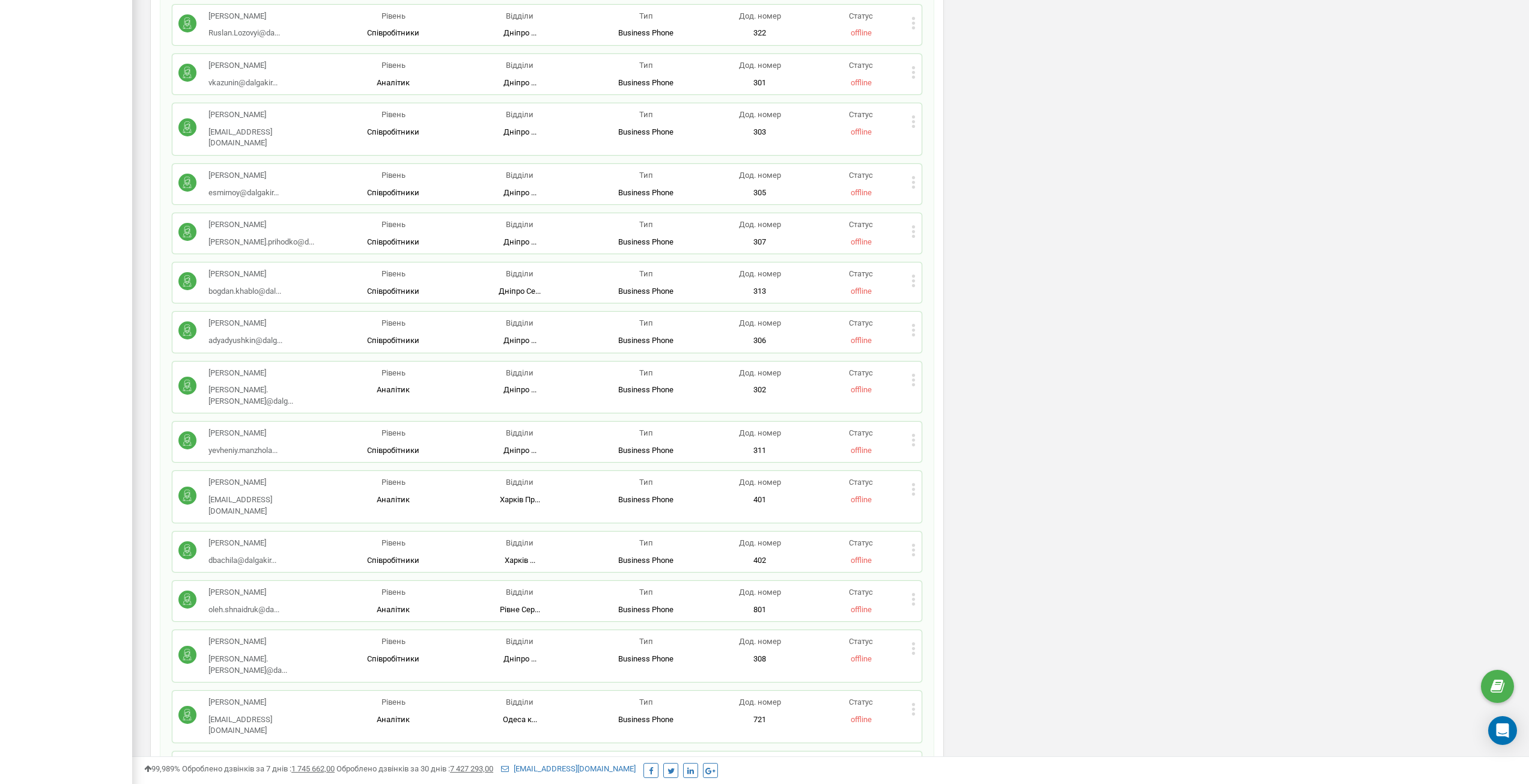
scroll to position [1802, 0]
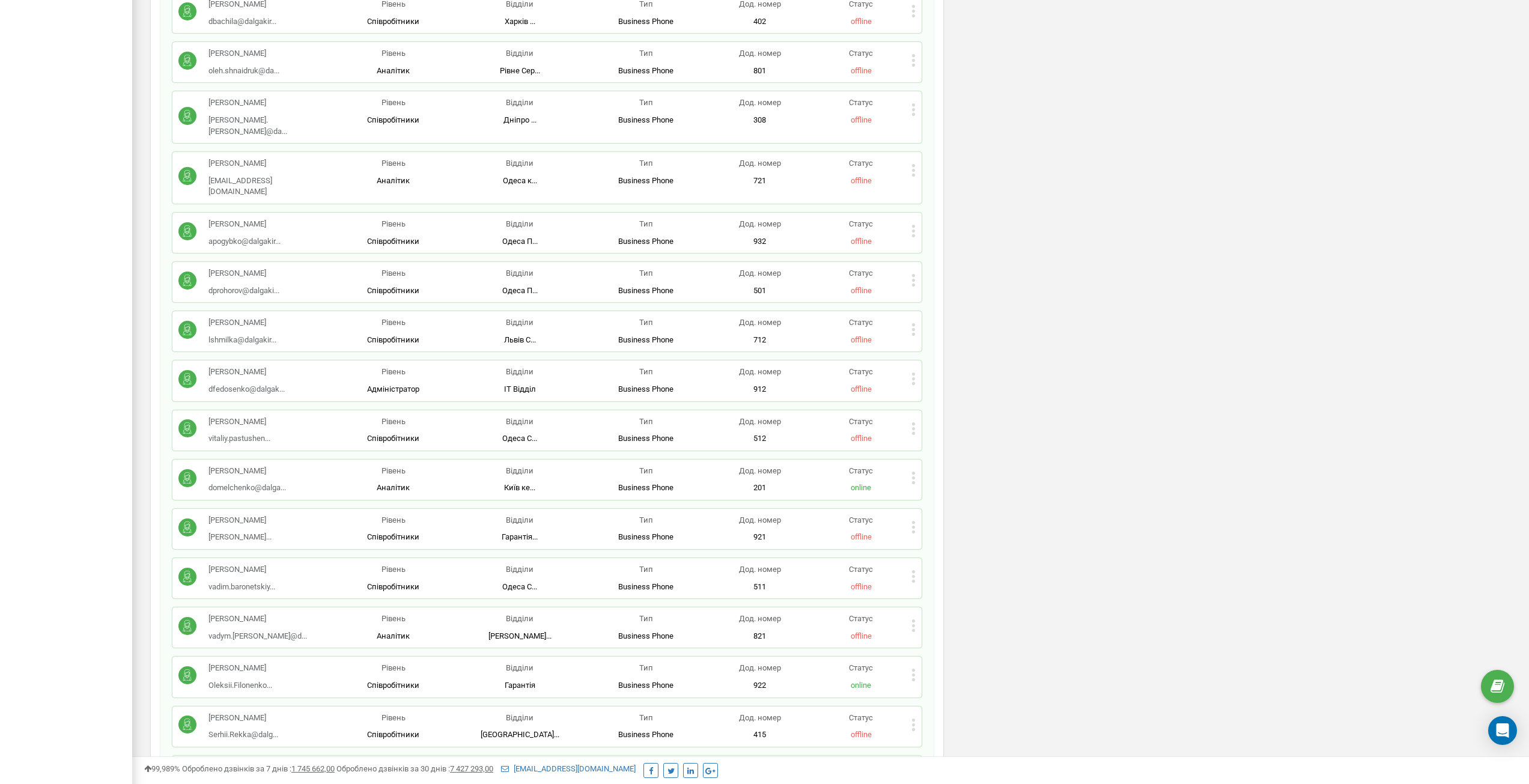
scroll to position [0, 0]
